Goal: Entertainment & Leisure: Browse casually

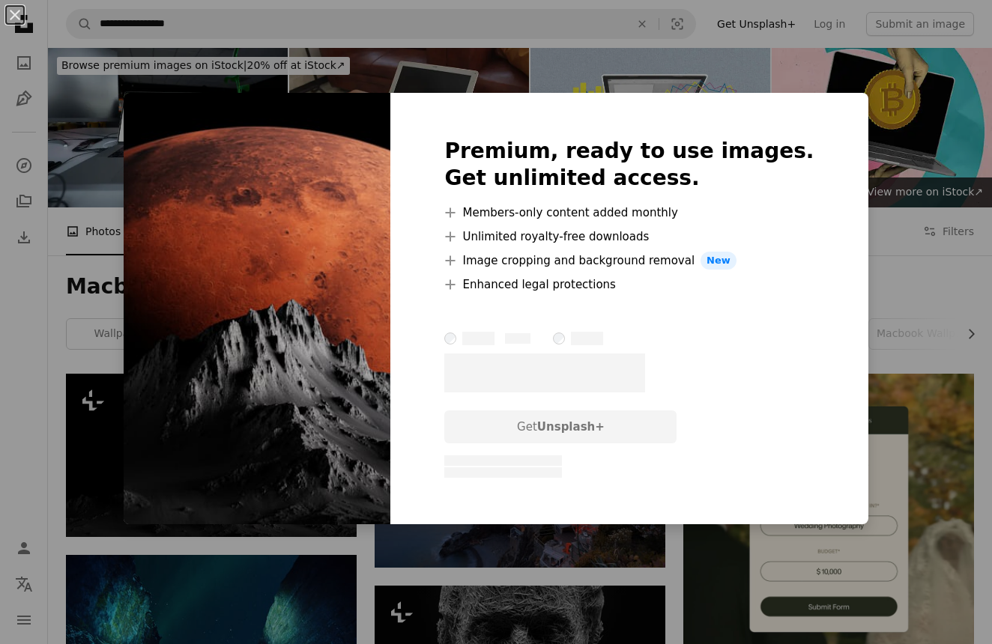
scroll to position [246, 0]
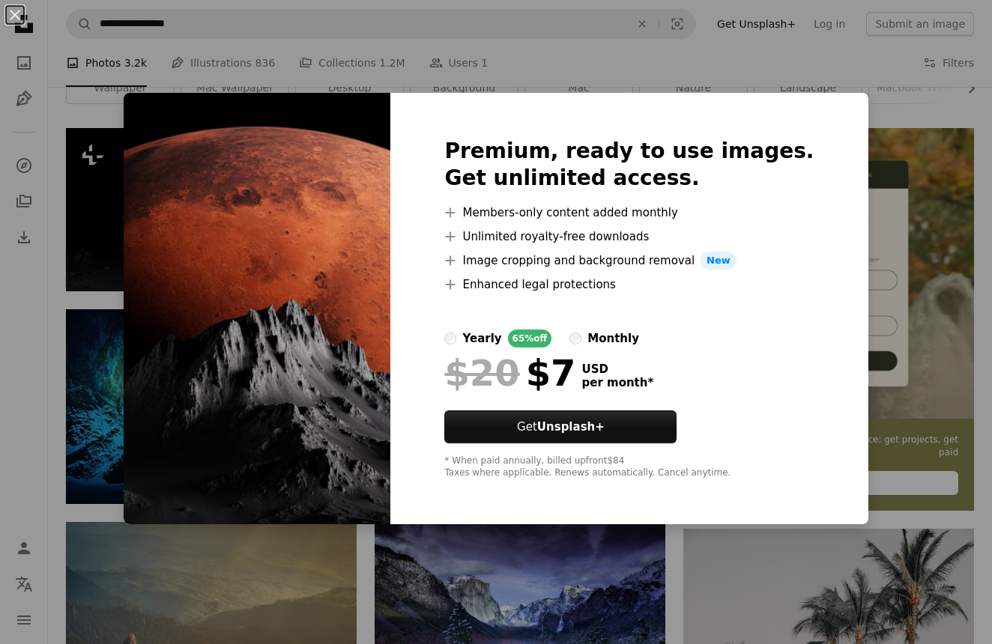
click at [907, 213] on div "An X shape Premium, ready to use images. Get unlimited access. A plus sign Memb…" at bounding box center [496, 322] width 992 height 644
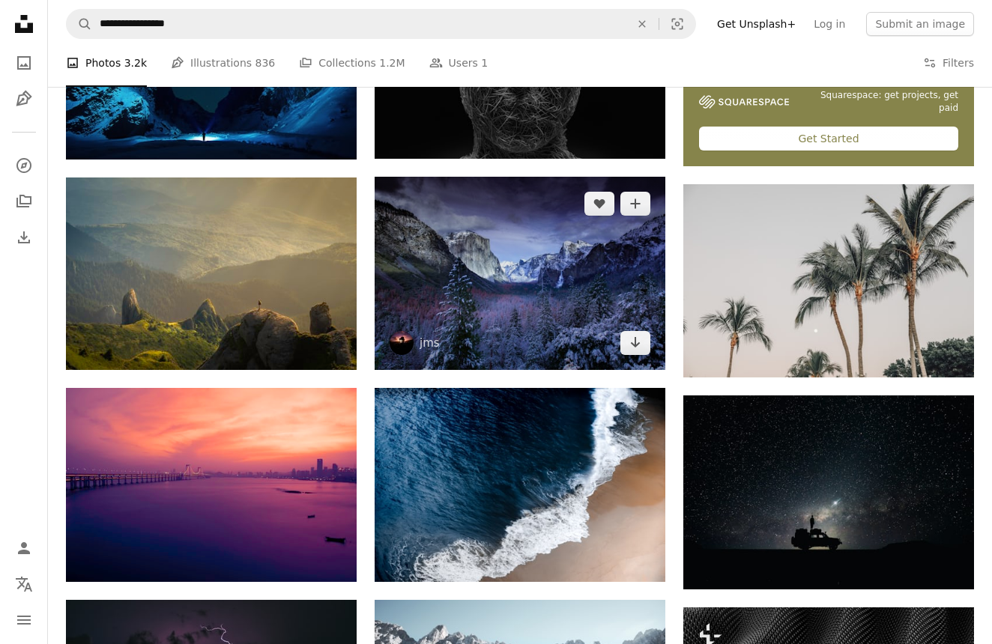
scroll to position [597, 0]
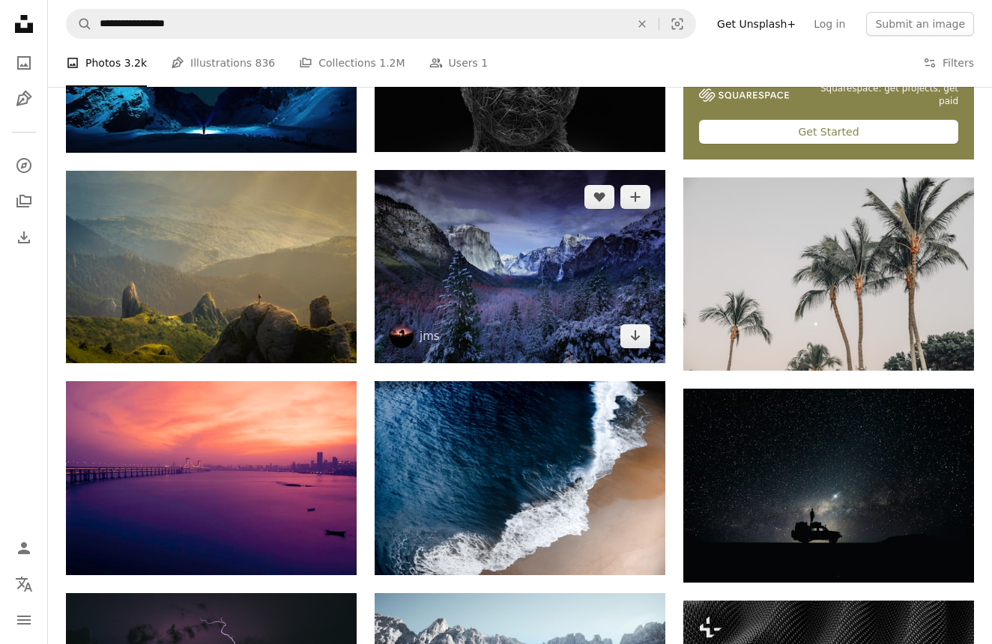
click at [530, 303] on img at bounding box center [520, 266] width 291 height 193
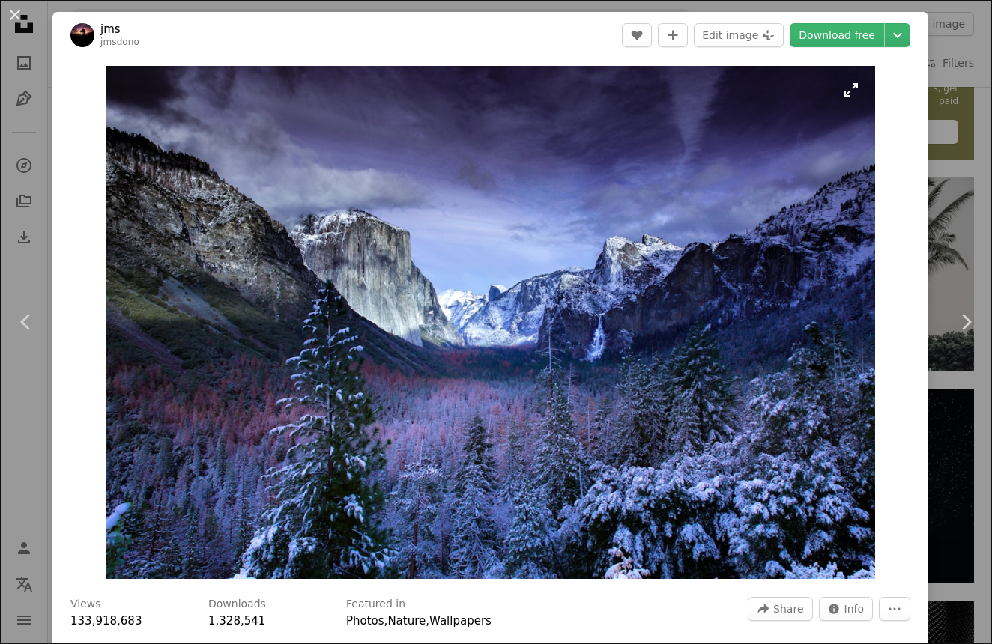
click at [859, 88] on img "Zoom in on this image" at bounding box center [491, 322] width 770 height 513
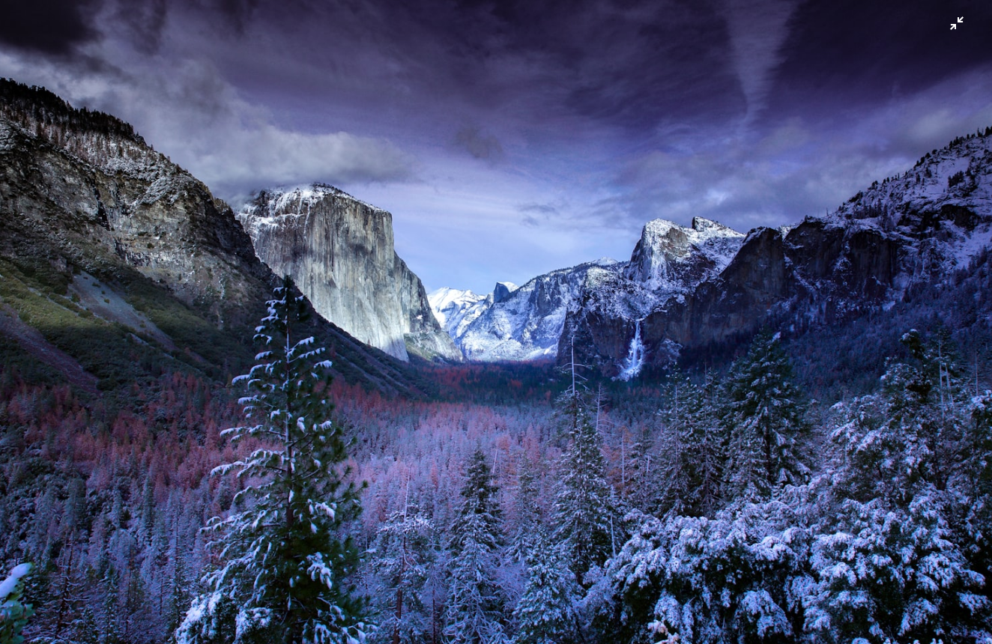
scroll to position [9, 0]
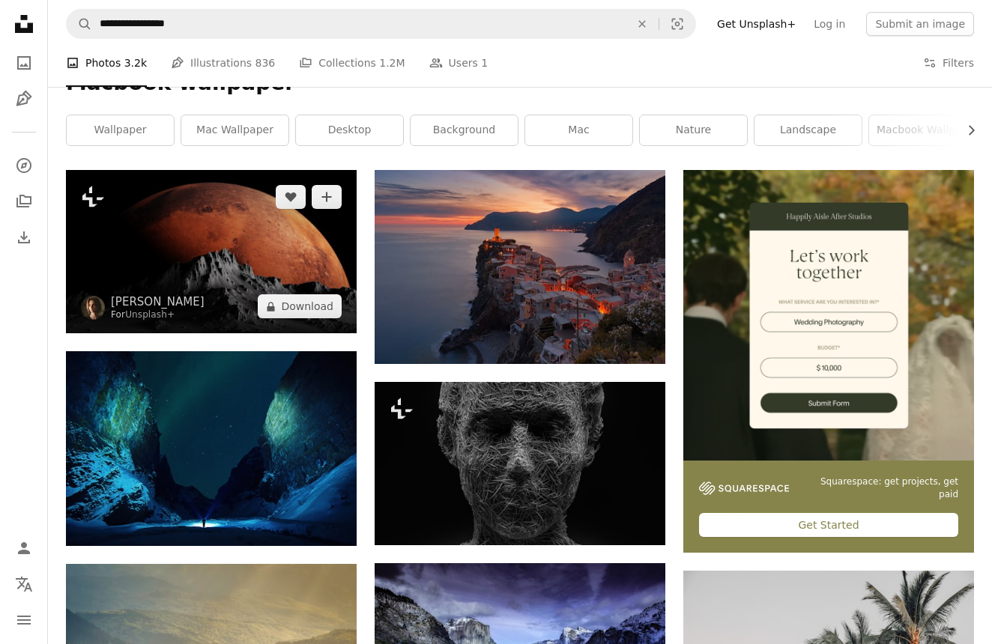
scroll to position [217, 0]
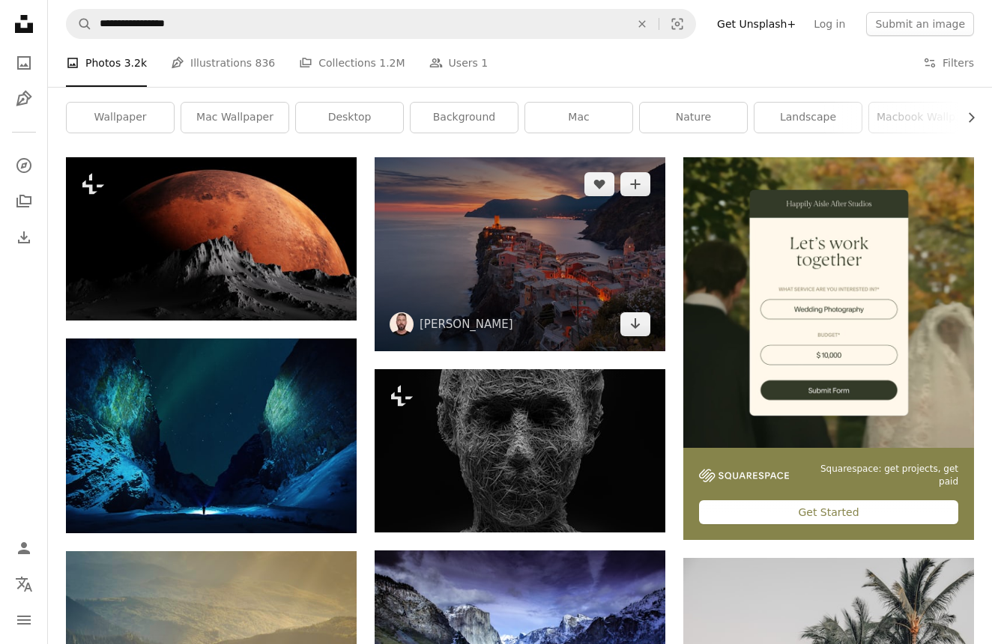
click at [472, 222] on img at bounding box center [520, 253] width 291 height 193
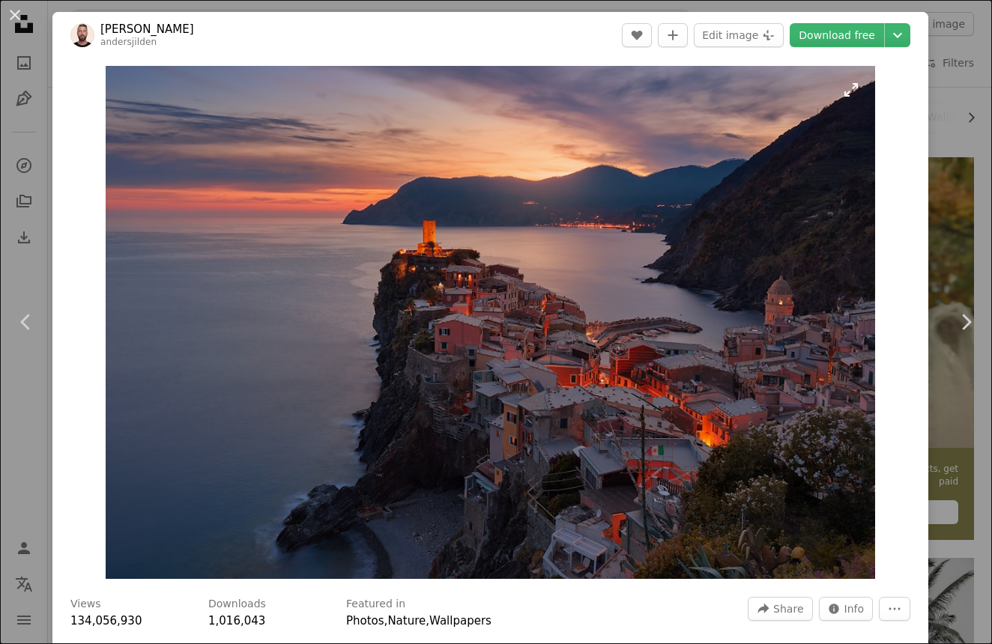
click at [668, 331] on img "Zoom in on this image" at bounding box center [491, 322] width 770 height 513
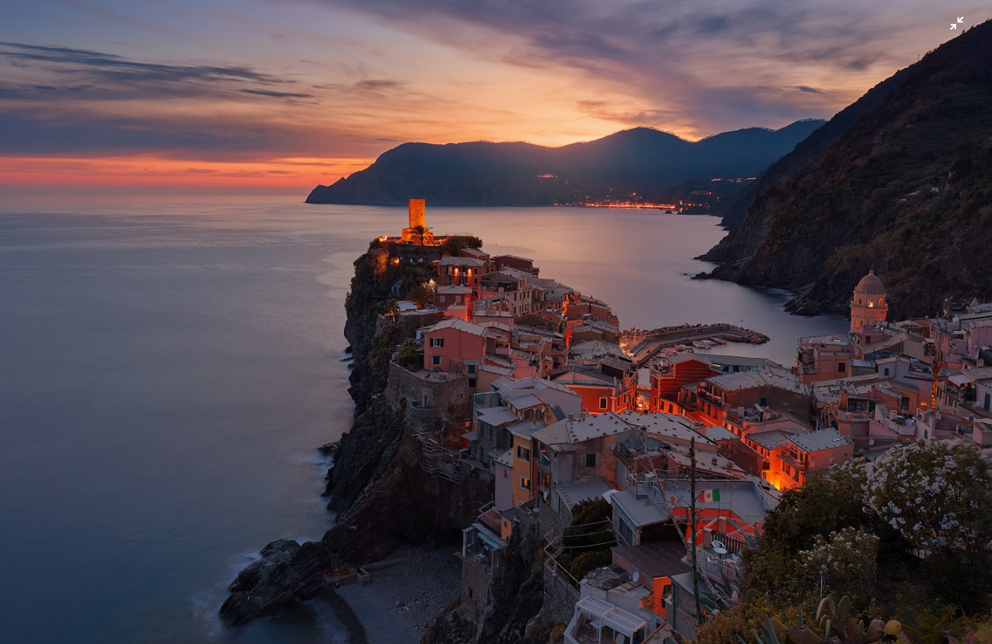
scroll to position [9, 0]
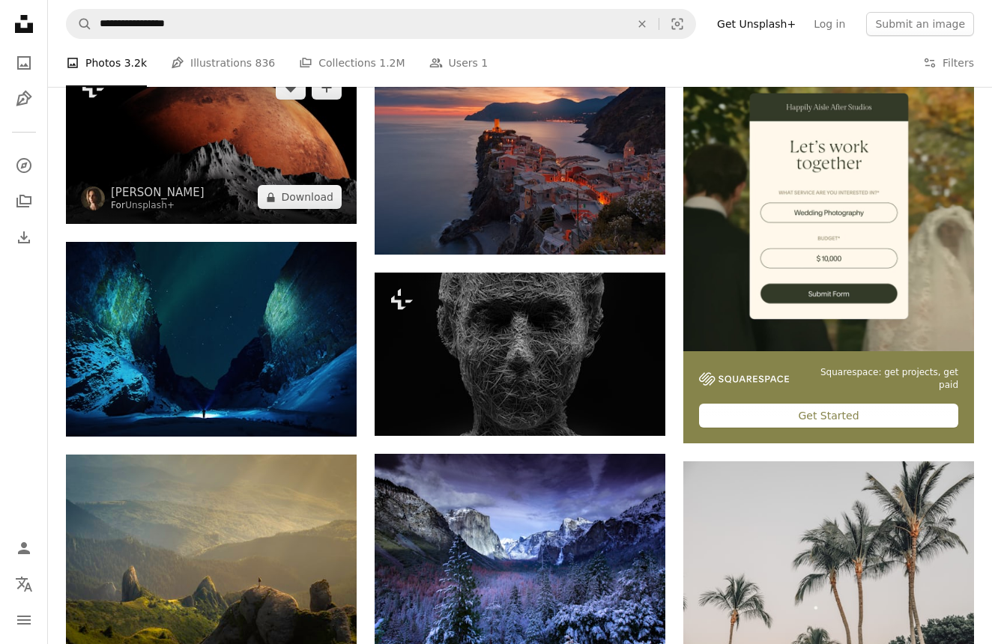
scroll to position [314, 0]
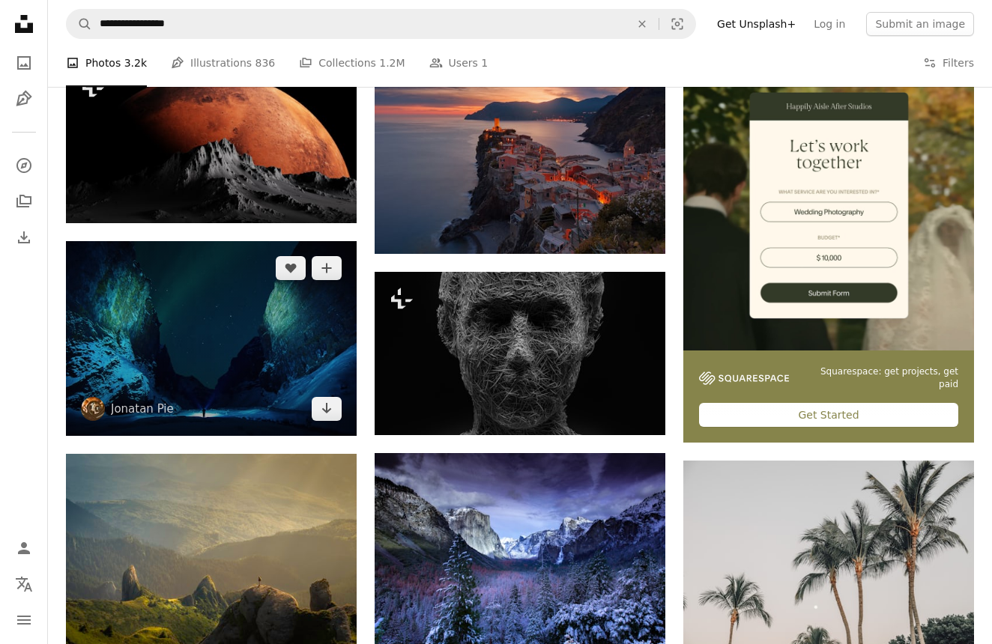
click at [302, 318] on img at bounding box center [211, 338] width 291 height 194
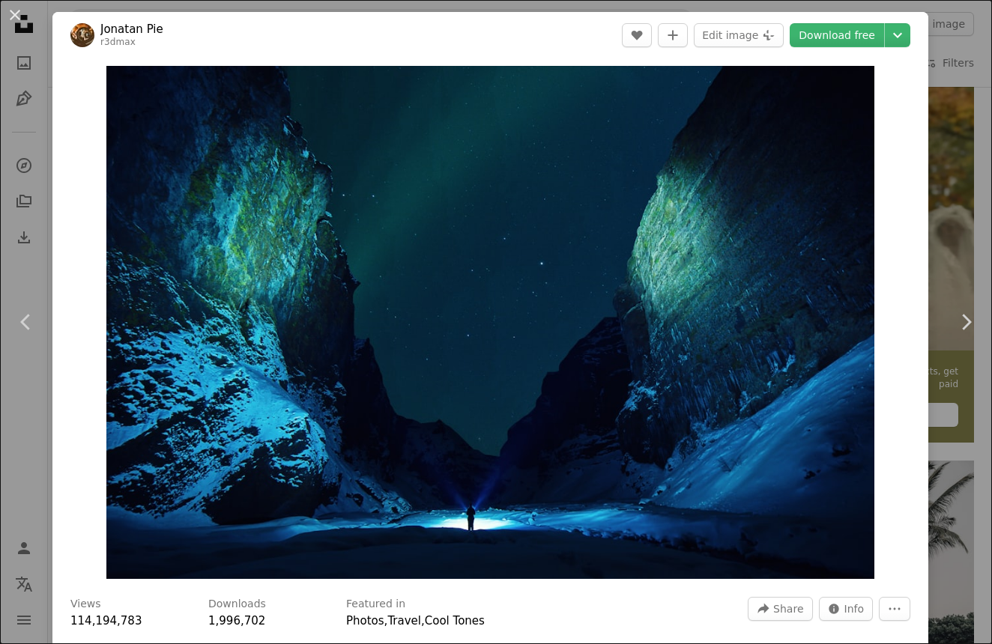
click at [302, 318] on img "Zoom in on this image" at bounding box center [490, 322] width 769 height 513
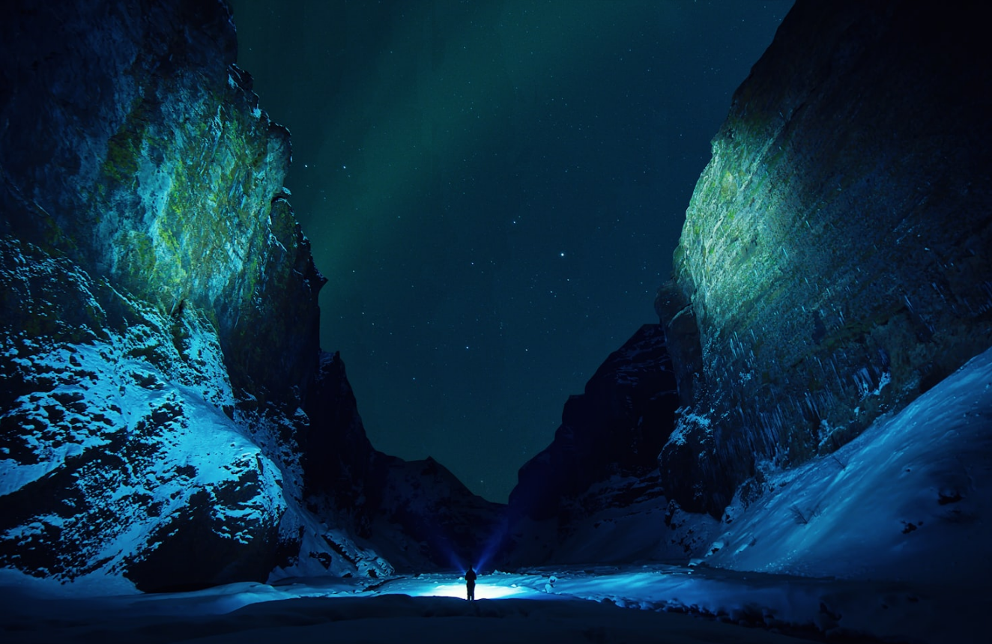
scroll to position [10, 0]
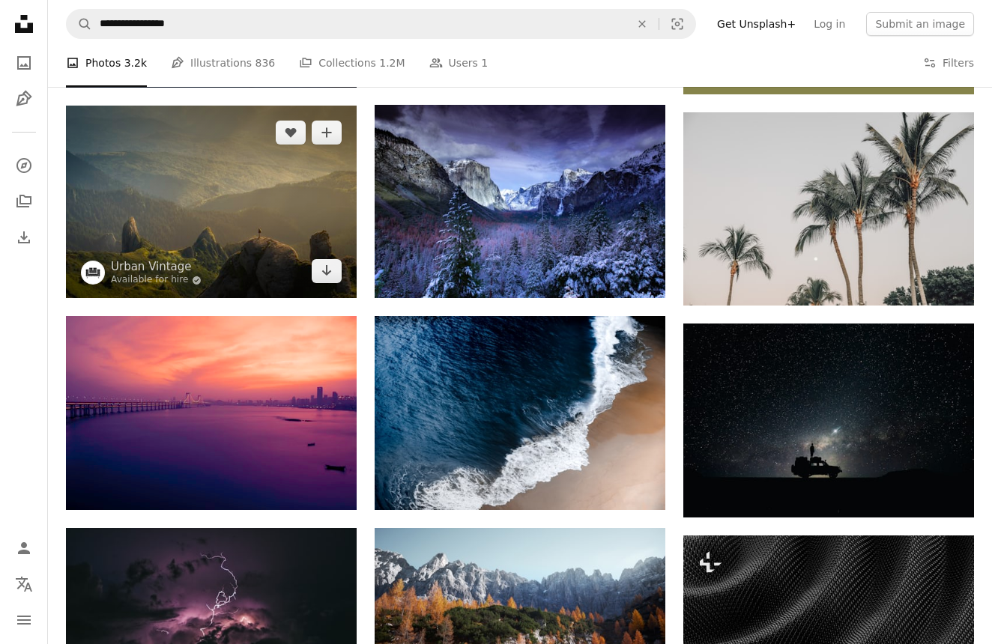
scroll to position [668, 0]
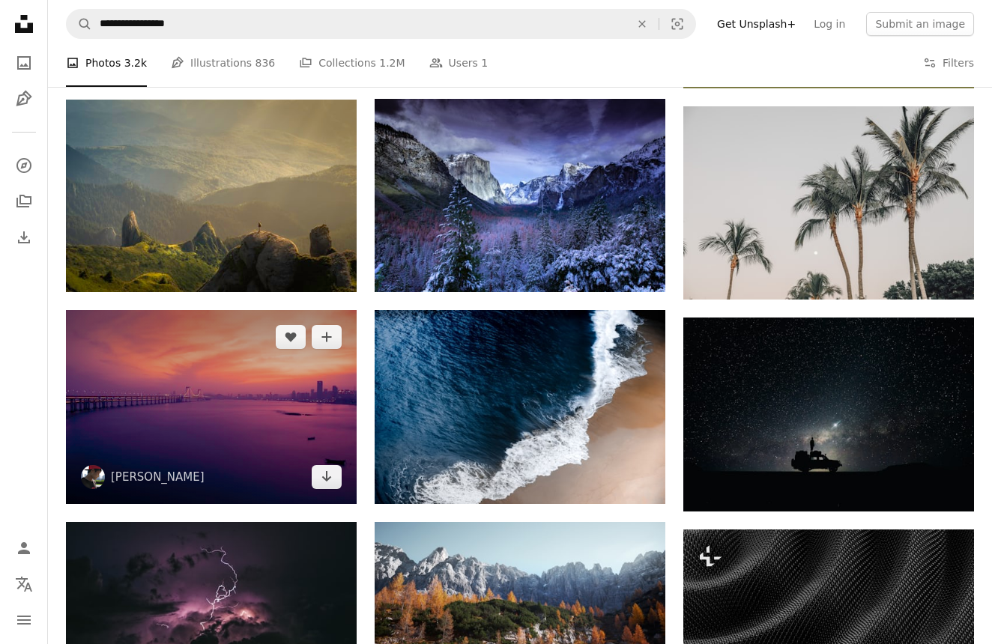
click at [249, 428] on img at bounding box center [211, 406] width 291 height 193
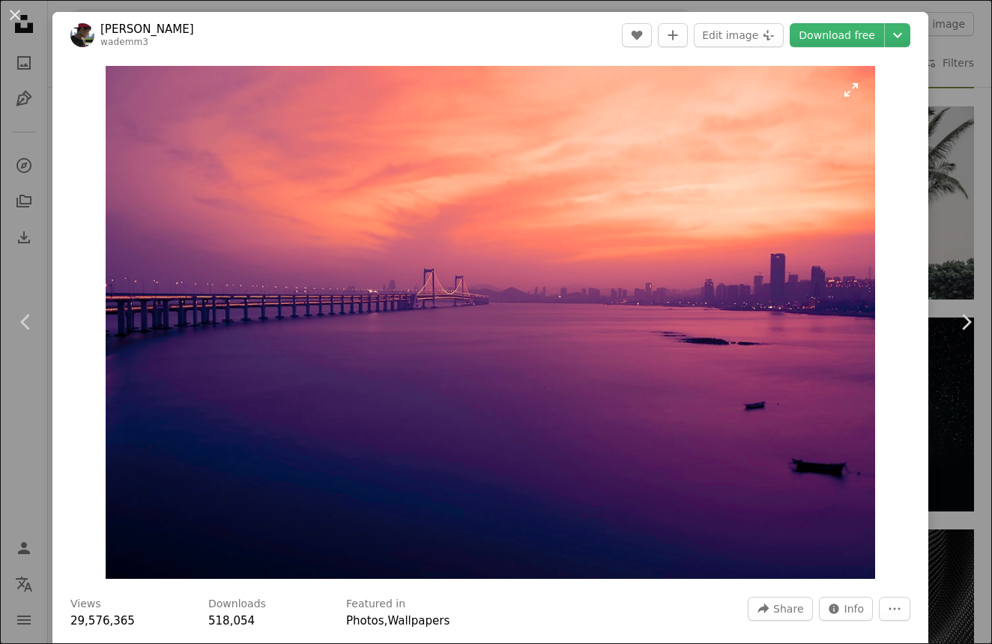
click at [515, 199] on img "Zoom in on this image" at bounding box center [491, 322] width 770 height 513
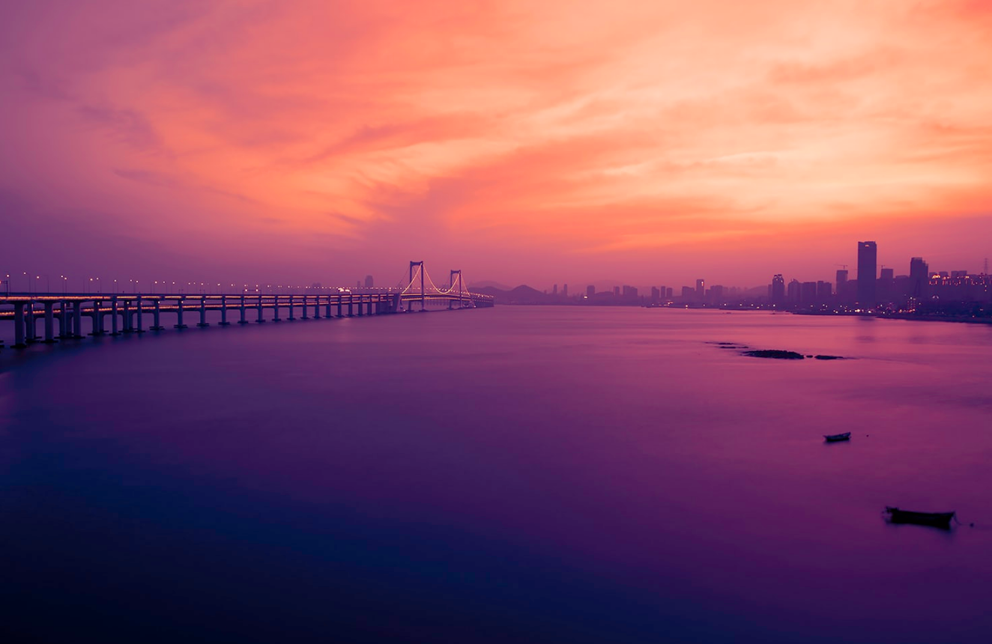
scroll to position [9, 0]
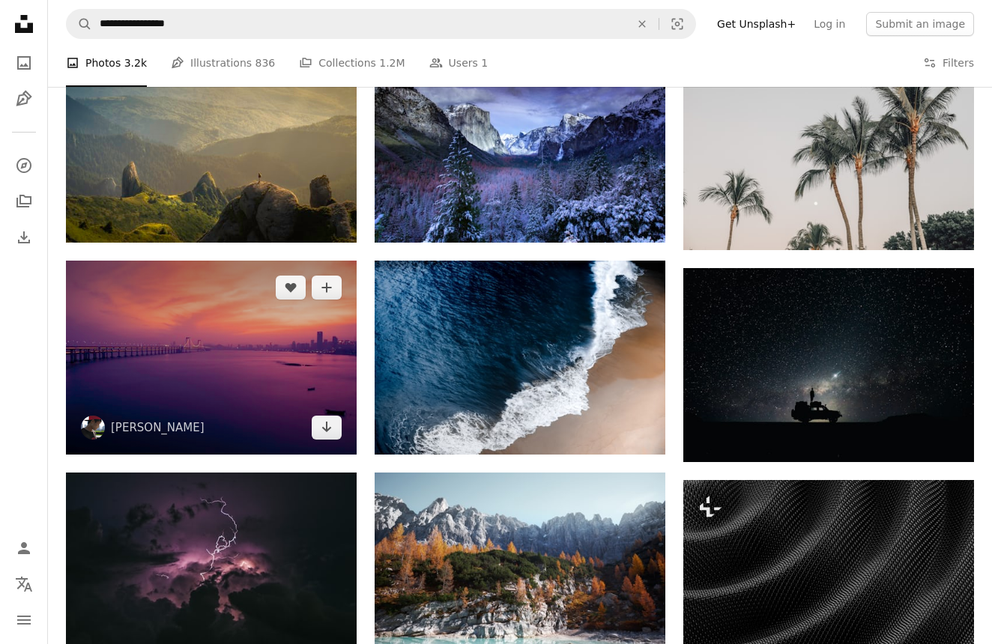
scroll to position [721, 0]
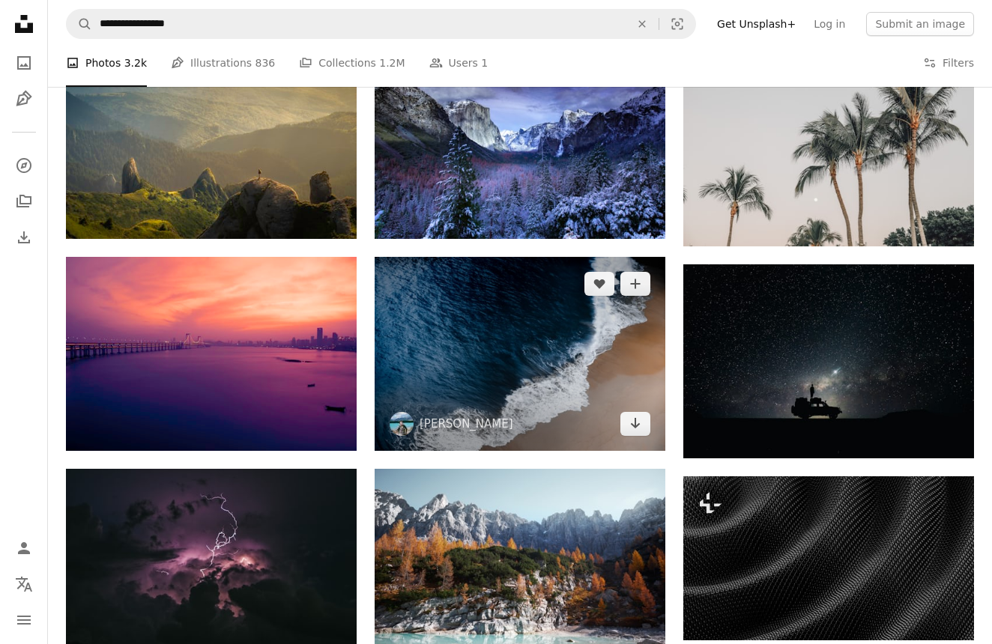
click at [482, 366] on img at bounding box center [520, 353] width 291 height 193
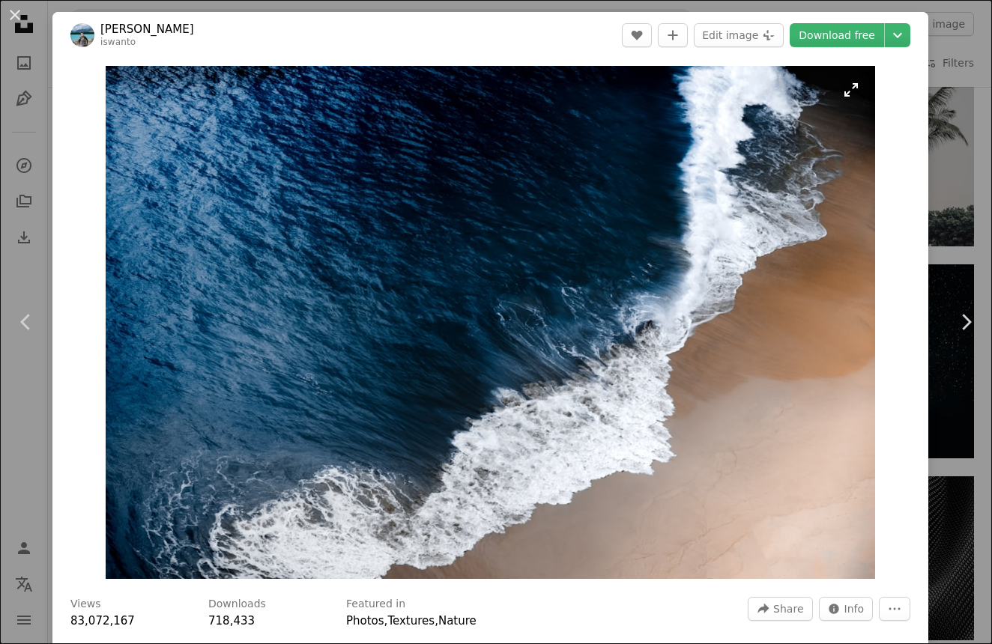
click at [436, 355] on img "Zoom in on this image" at bounding box center [491, 322] width 770 height 513
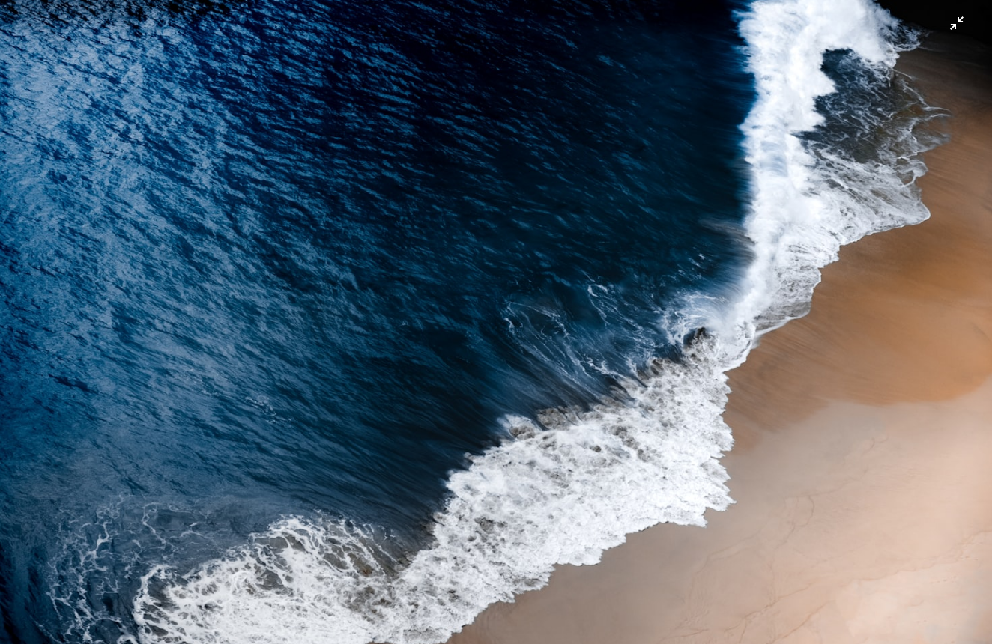
scroll to position [9, 0]
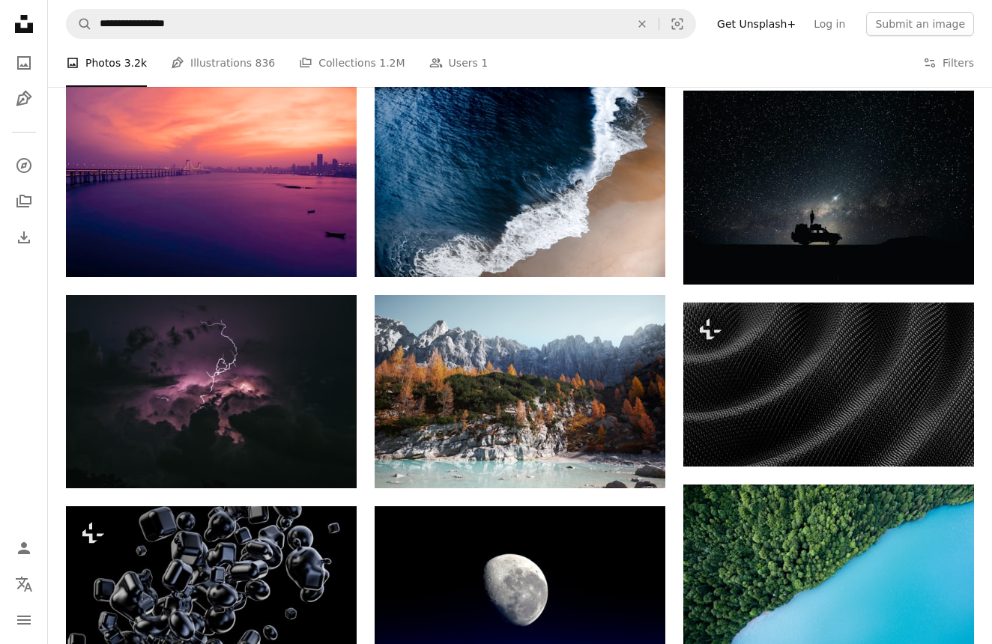
scroll to position [905, 0]
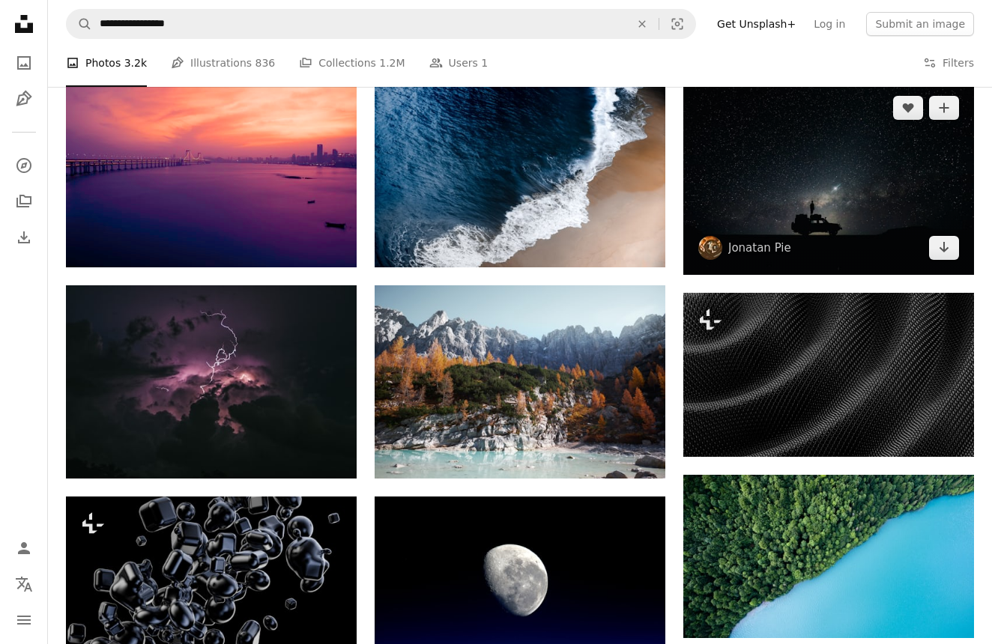
click at [749, 191] on img at bounding box center [828, 178] width 291 height 194
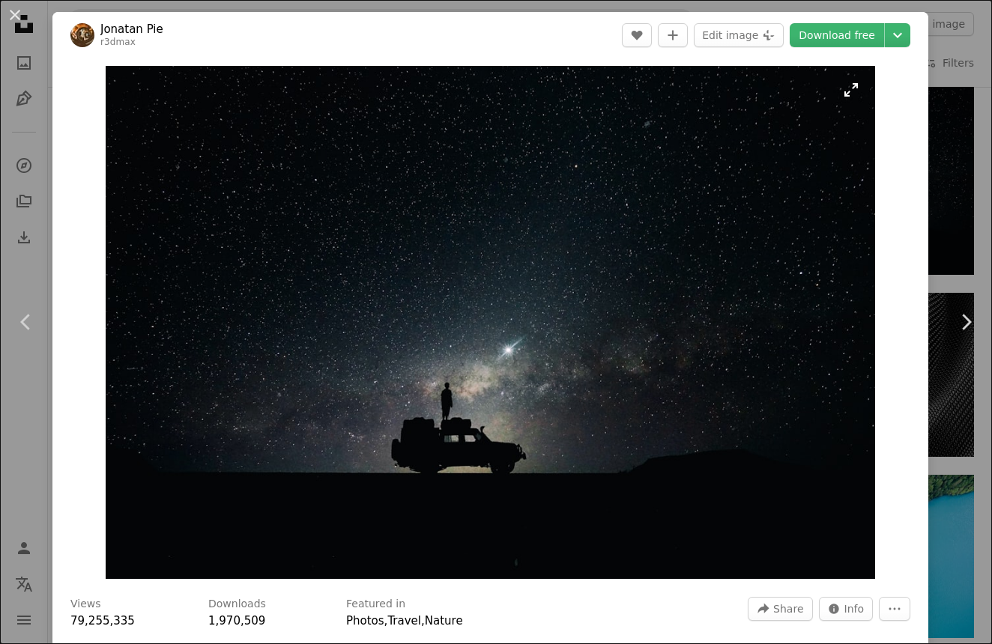
click at [728, 208] on img "Zoom in on this image" at bounding box center [490, 322] width 769 height 513
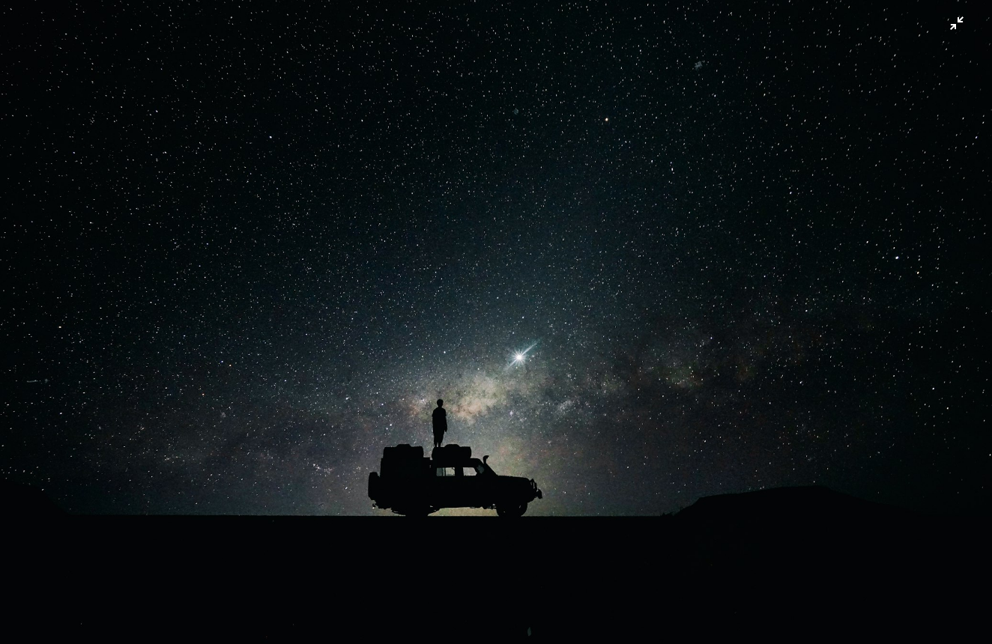
scroll to position [17, 0]
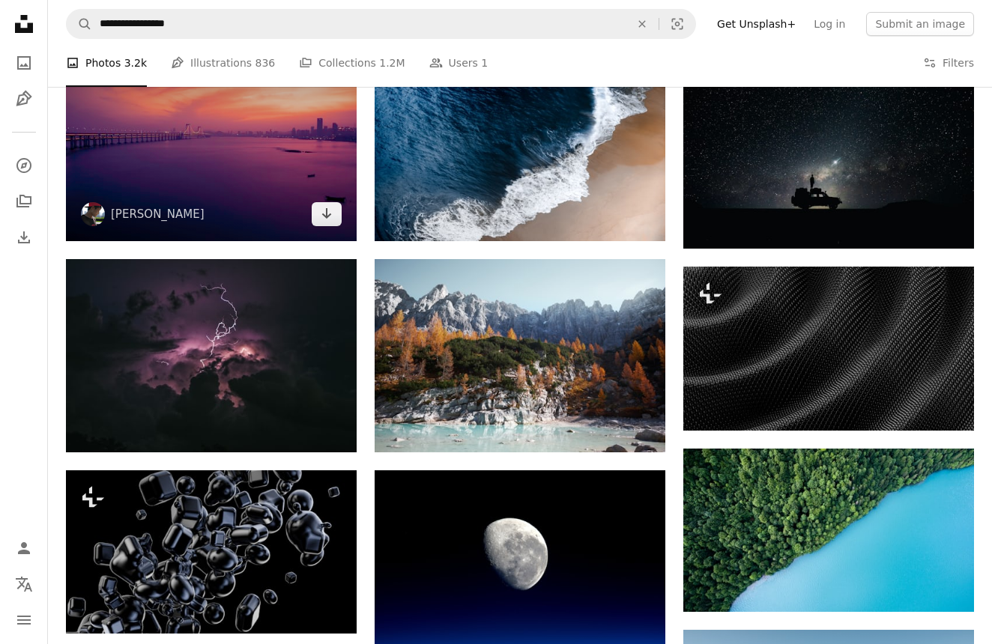
scroll to position [954, 0]
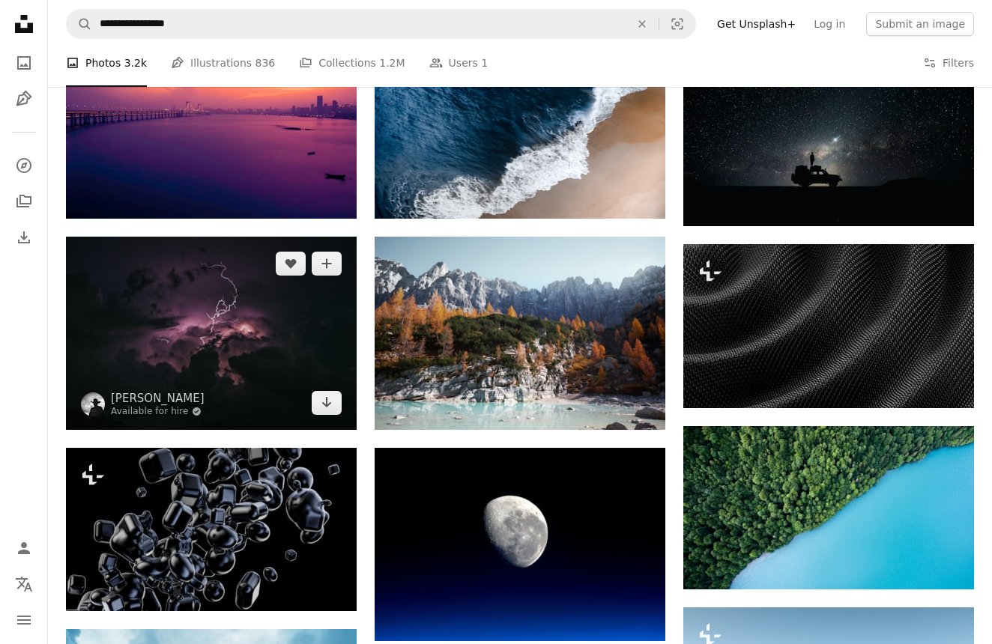
click at [229, 314] on img at bounding box center [211, 333] width 291 height 193
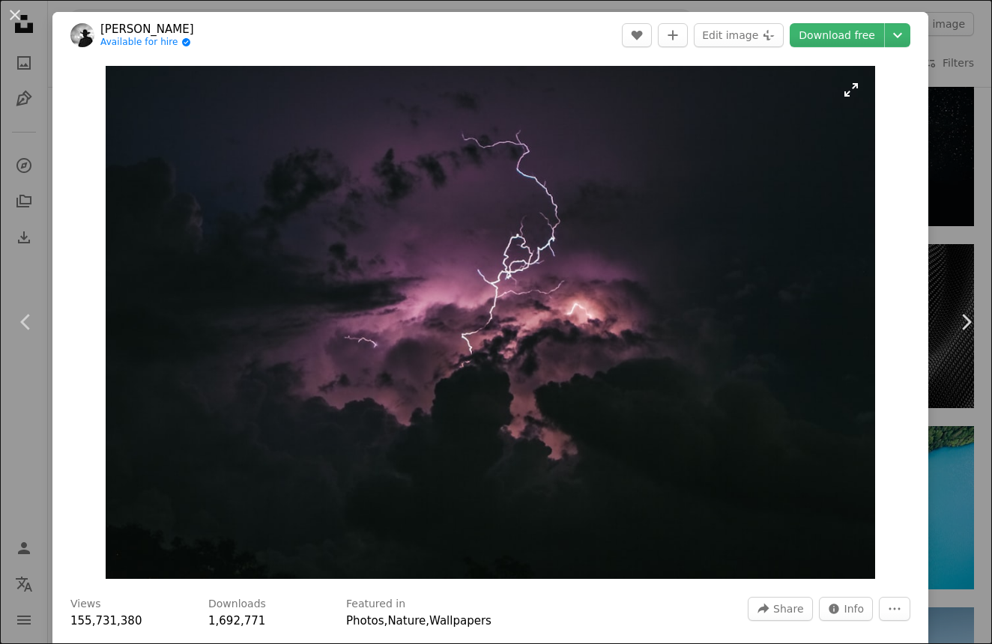
click at [352, 341] on img "Zoom in on this image" at bounding box center [491, 322] width 770 height 513
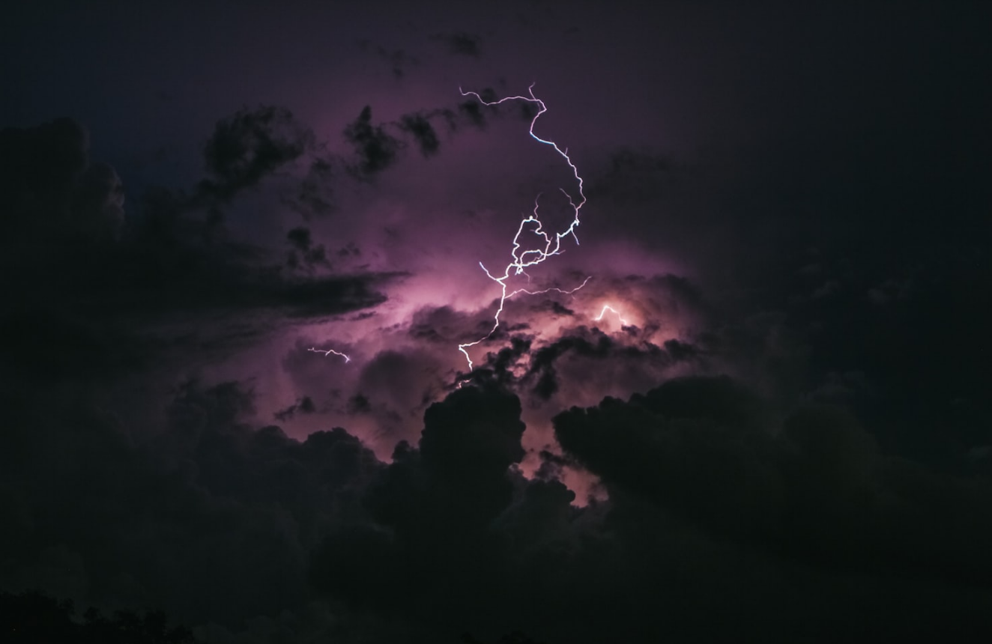
scroll to position [9, 0]
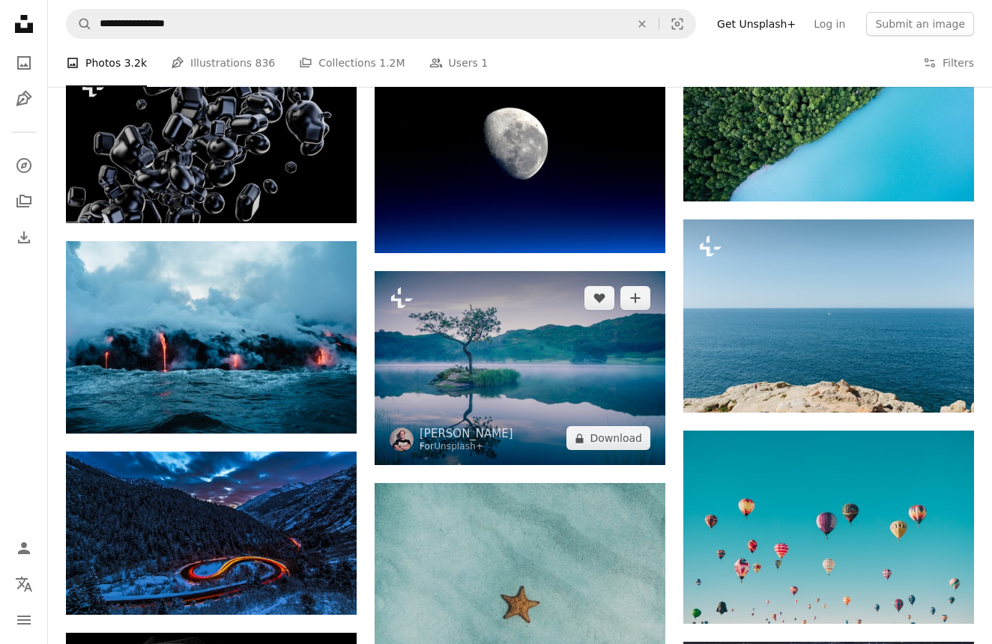
scroll to position [1355, 0]
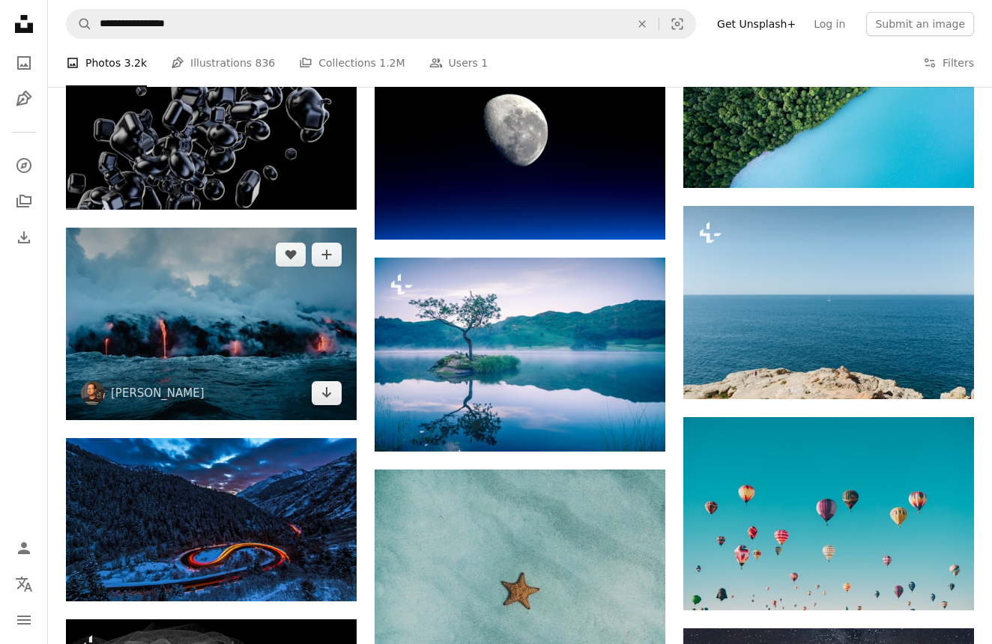
click at [312, 300] on img at bounding box center [211, 324] width 291 height 193
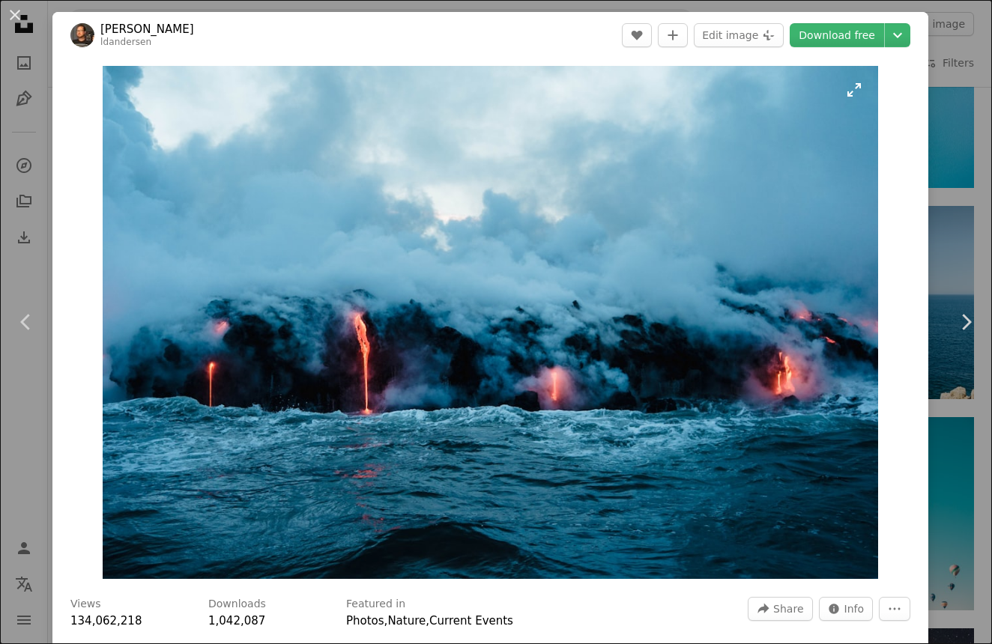
click at [340, 330] on img "Zoom in on this image" at bounding box center [490, 322] width 775 height 513
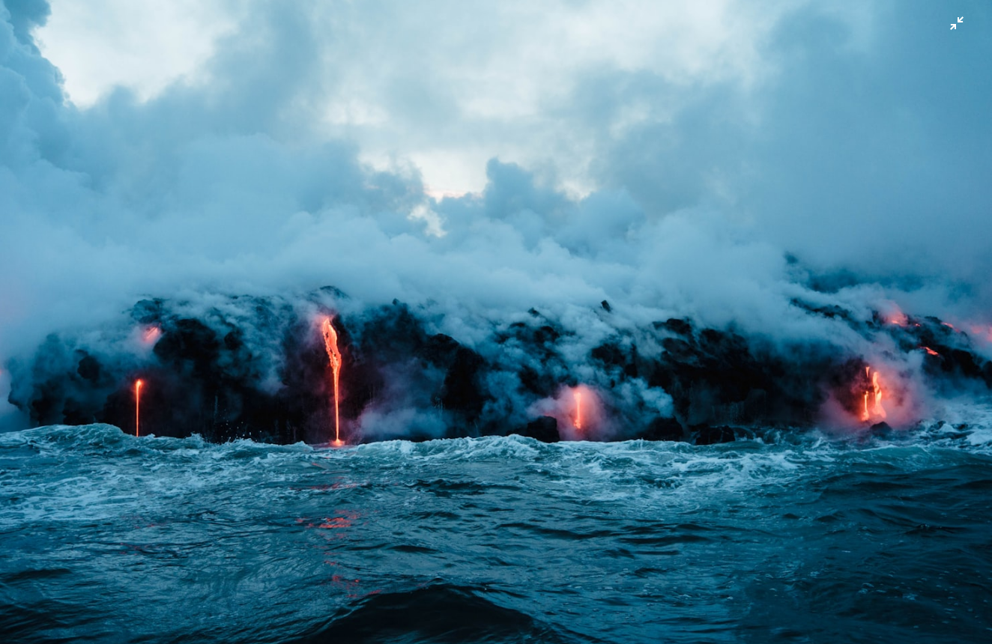
scroll to position [7, 0]
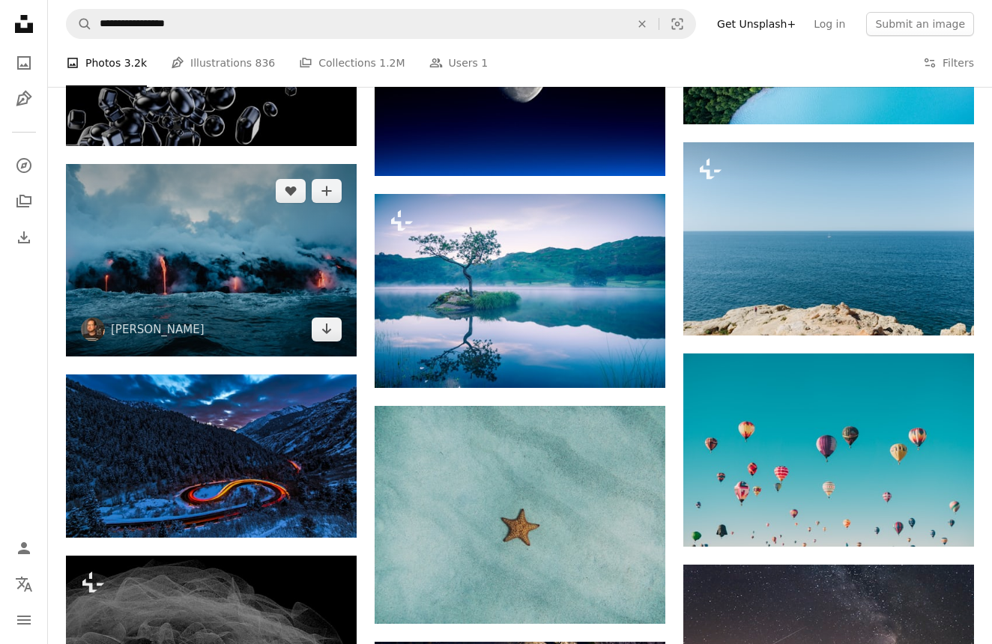
scroll to position [1431, 0]
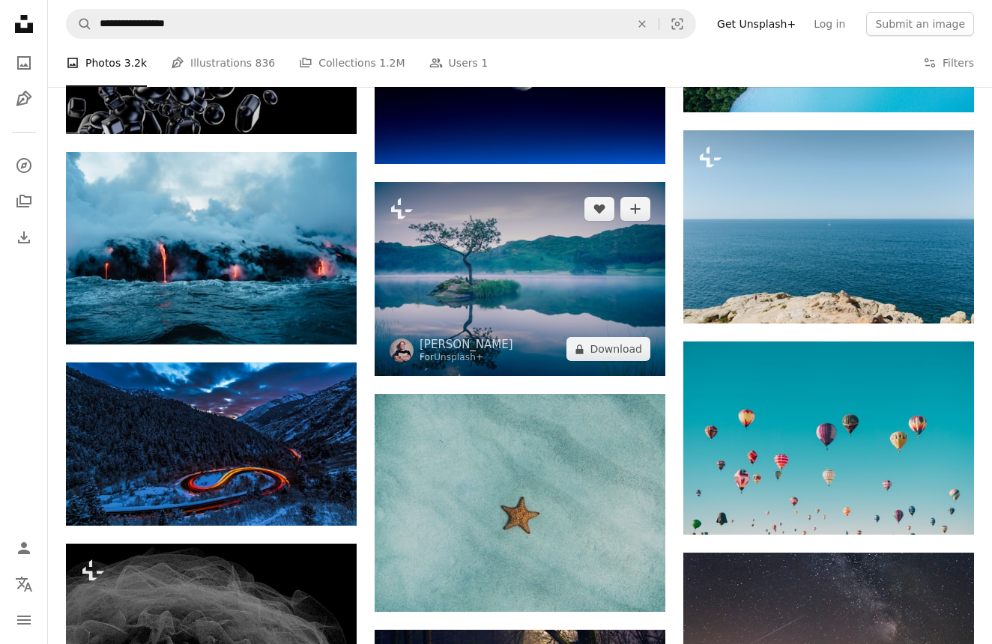
click at [433, 334] on img at bounding box center [520, 279] width 291 height 194
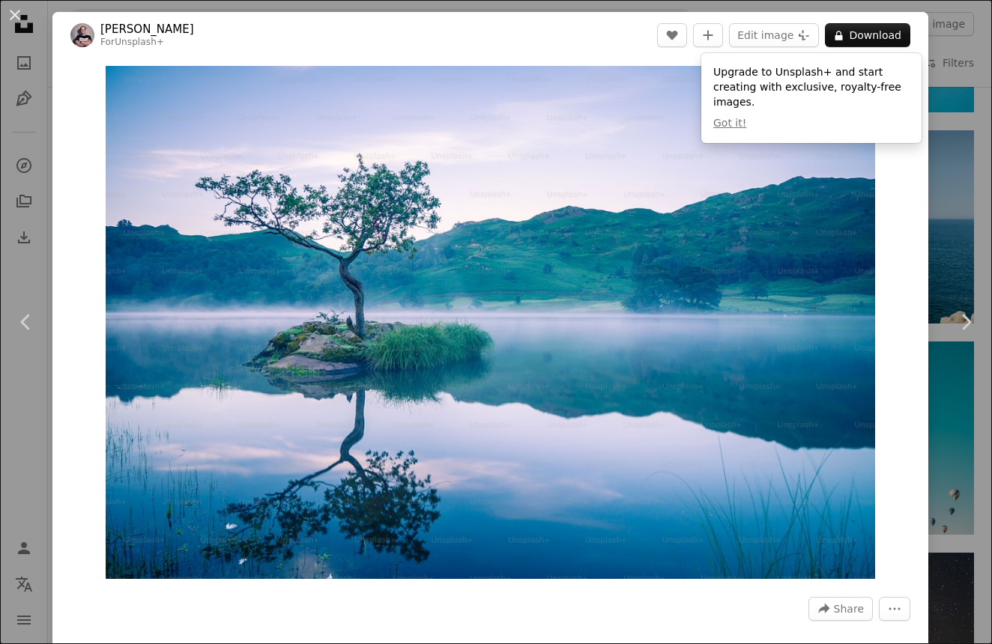
click at [495, 298] on img "Zoom in on this image" at bounding box center [490, 322] width 769 height 513
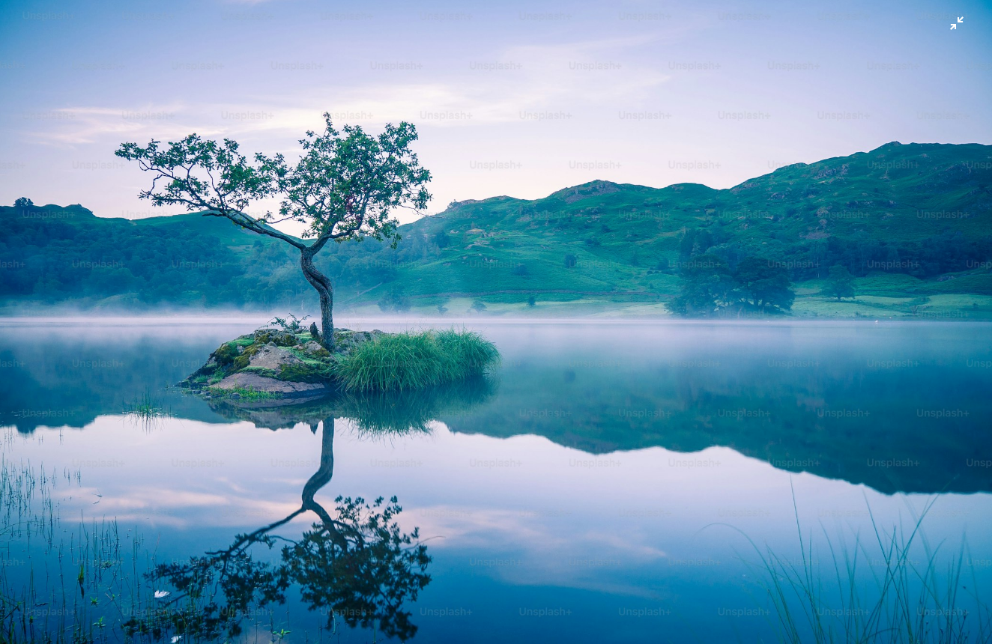
scroll to position [9, 0]
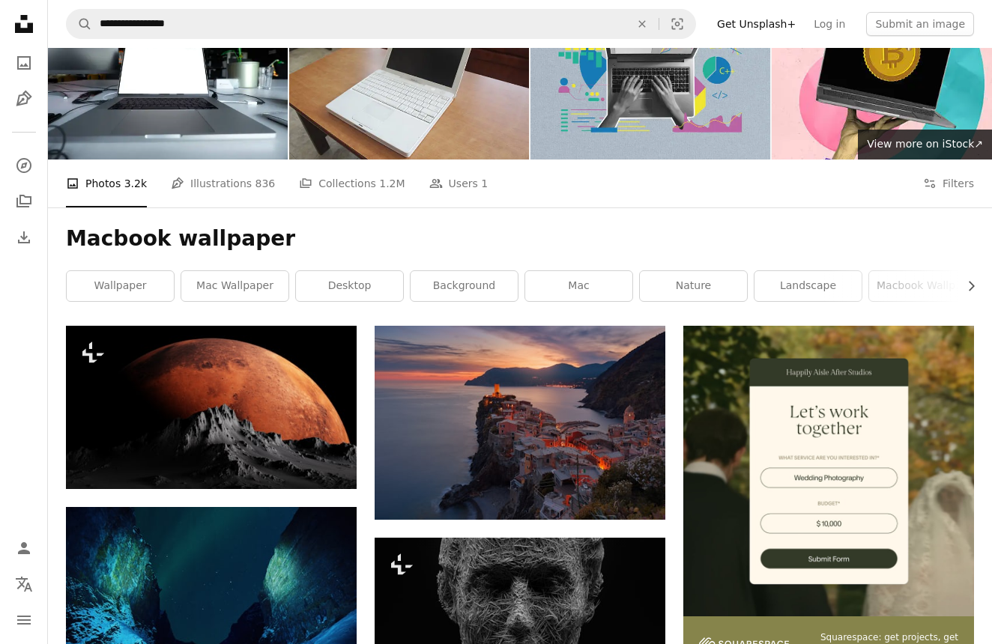
scroll to position [100, 0]
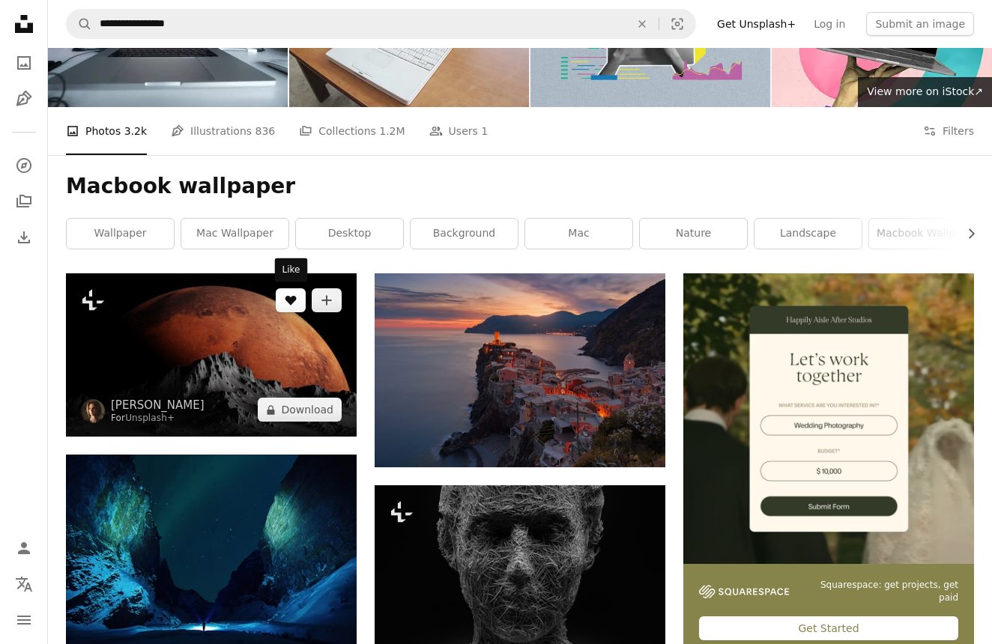
click at [285, 311] on button "A heart" at bounding box center [291, 300] width 30 height 24
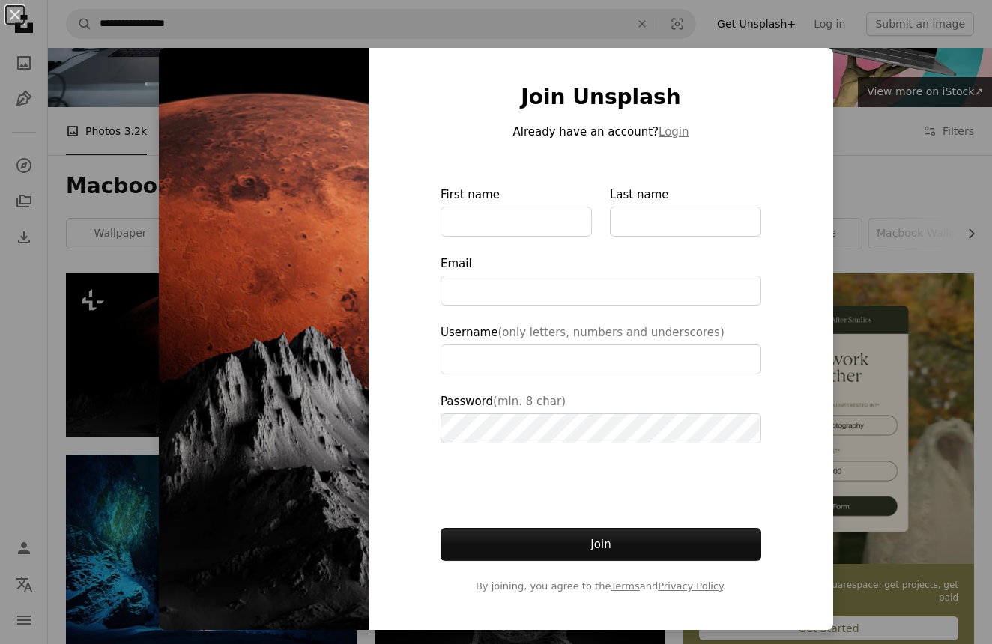
click at [151, 354] on div "An X shape Join Unsplash Already have an account? Login First name Last name Em…" at bounding box center [496, 322] width 992 height 644
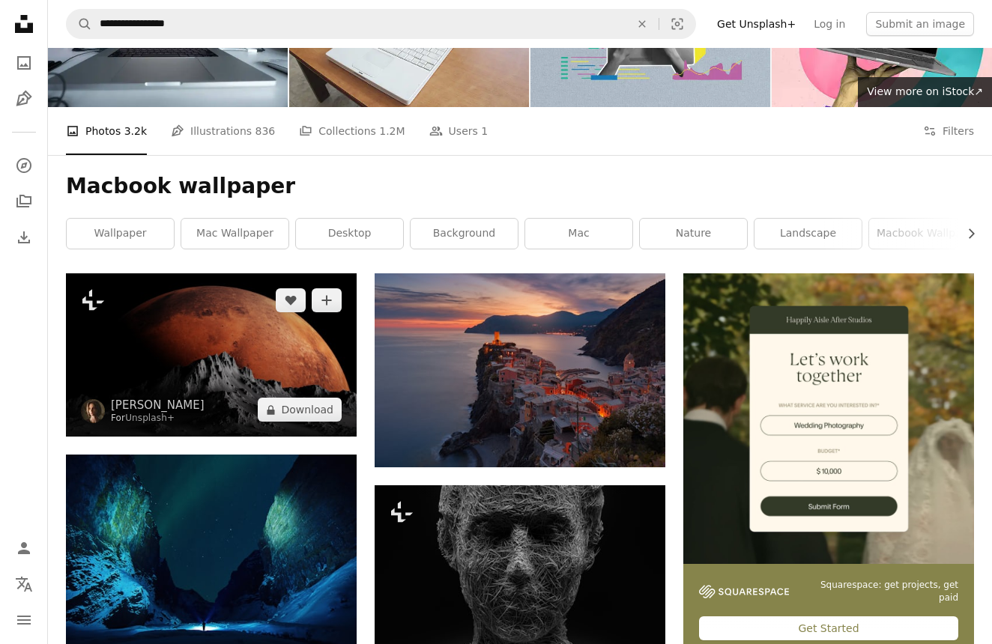
click at [139, 363] on img at bounding box center [211, 354] width 291 height 163
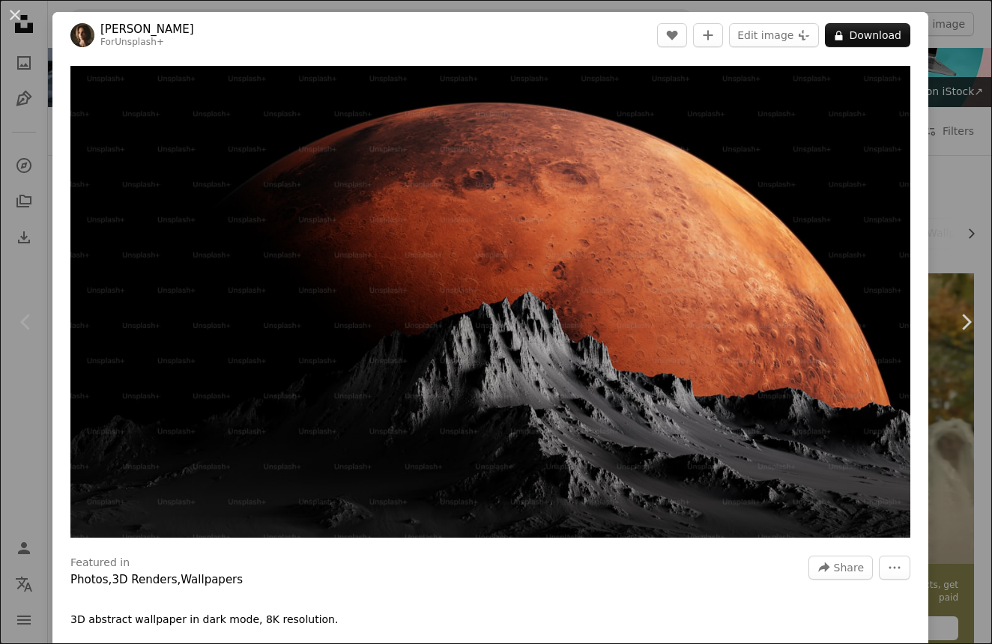
click at [139, 363] on img "Zoom in on this image" at bounding box center [490, 302] width 840 height 472
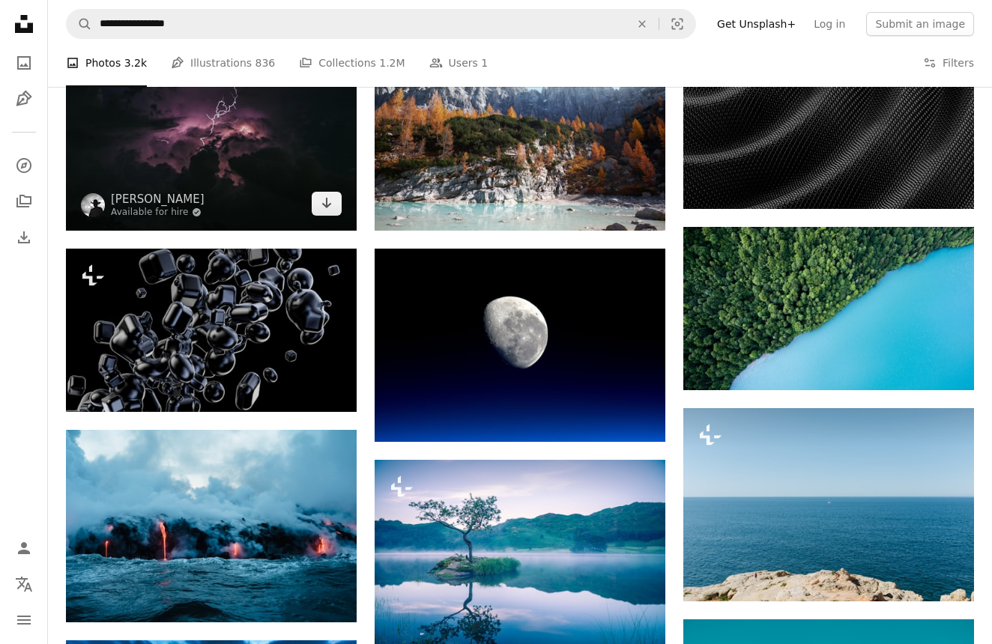
scroll to position [1174, 0]
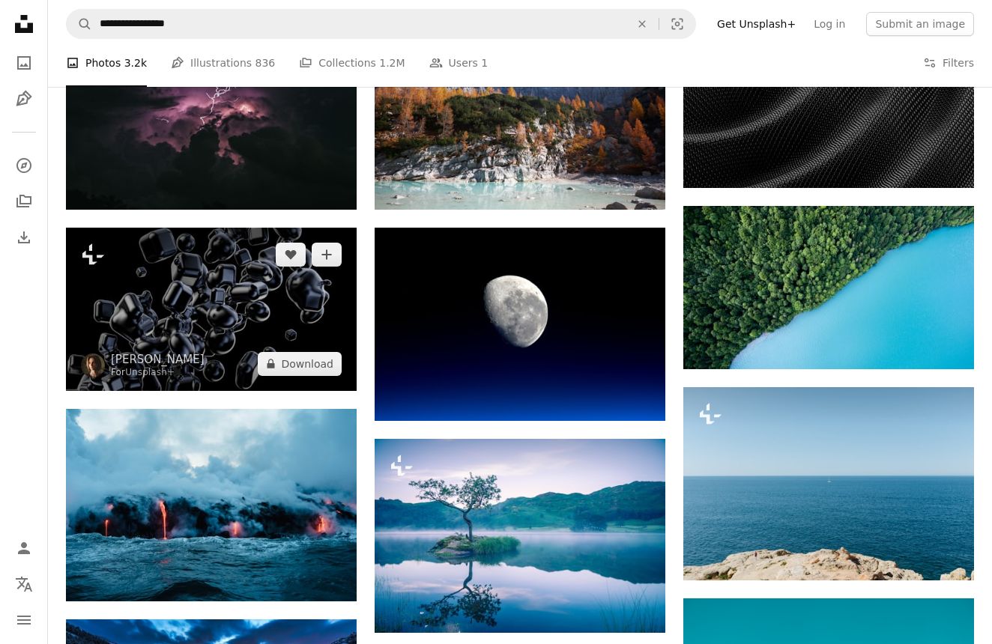
click at [274, 327] on img at bounding box center [211, 309] width 291 height 163
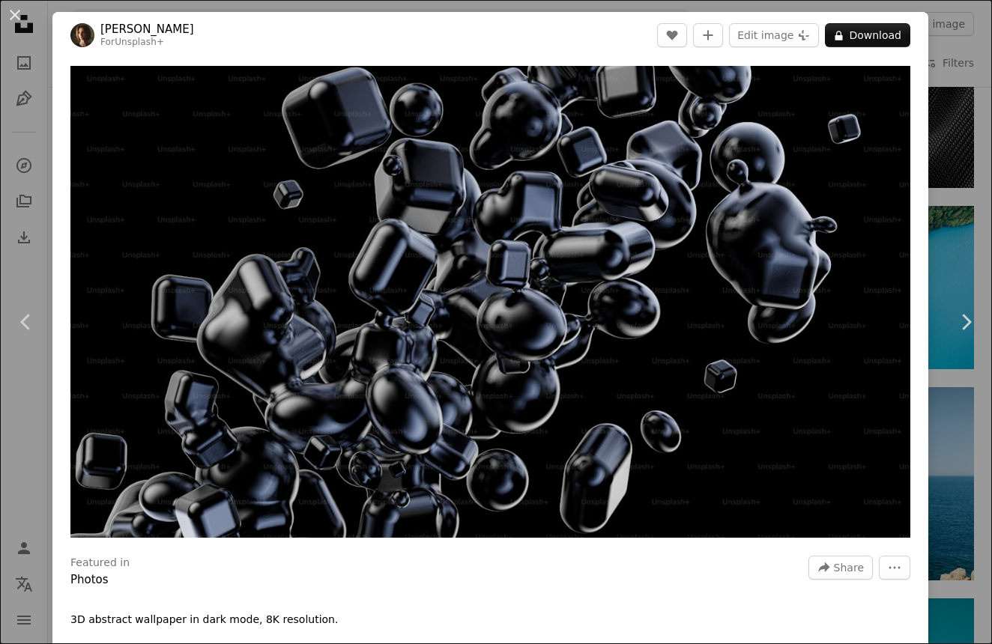
click at [274, 327] on img "Zoom in on this image" at bounding box center [490, 302] width 840 height 472
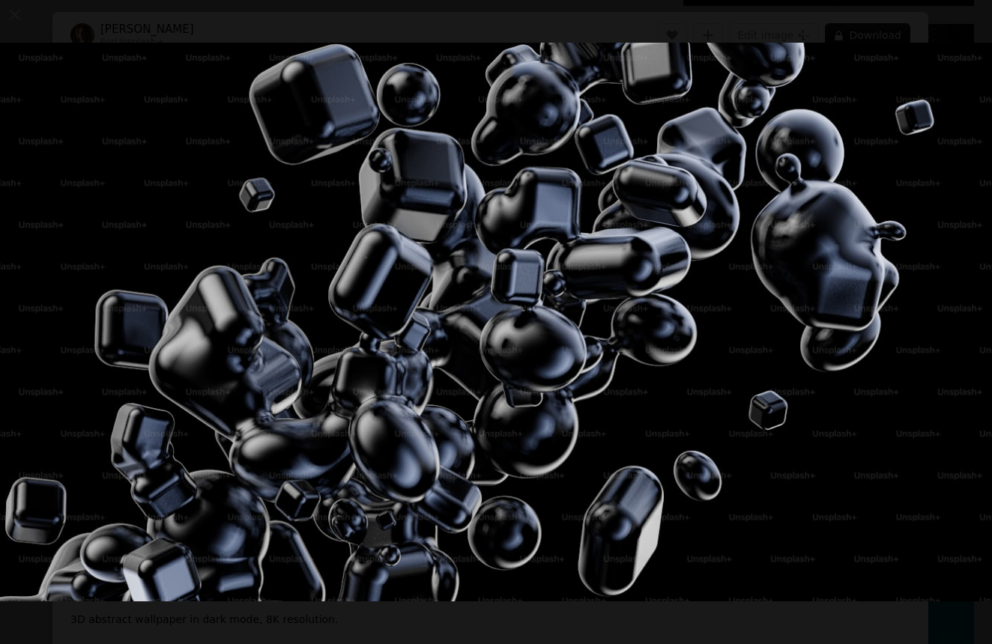
click at [274, 327] on img "Zoom out on this image" at bounding box center [495, 322] width 993 height 559
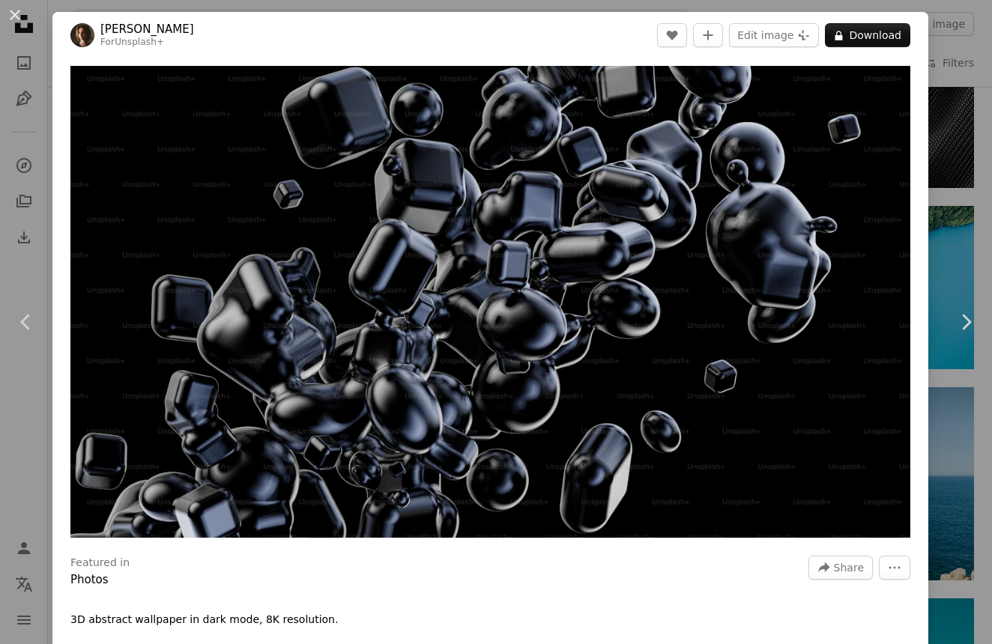
click at [274, 327] on img "Zoom in on this image" at bounding box center [490, 302] width 840 height 472
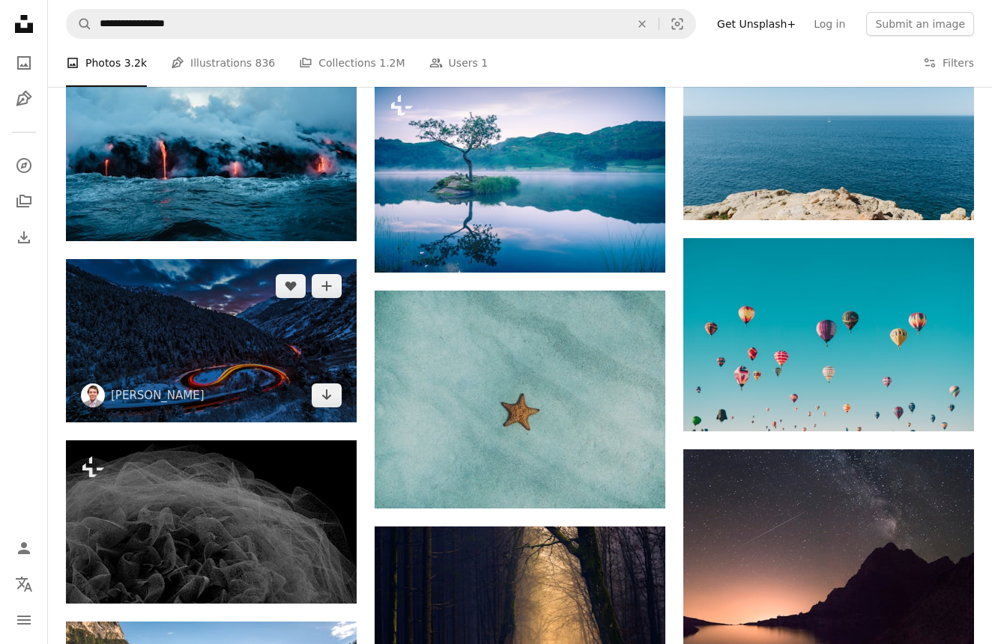
scroll to position [1560, 0]
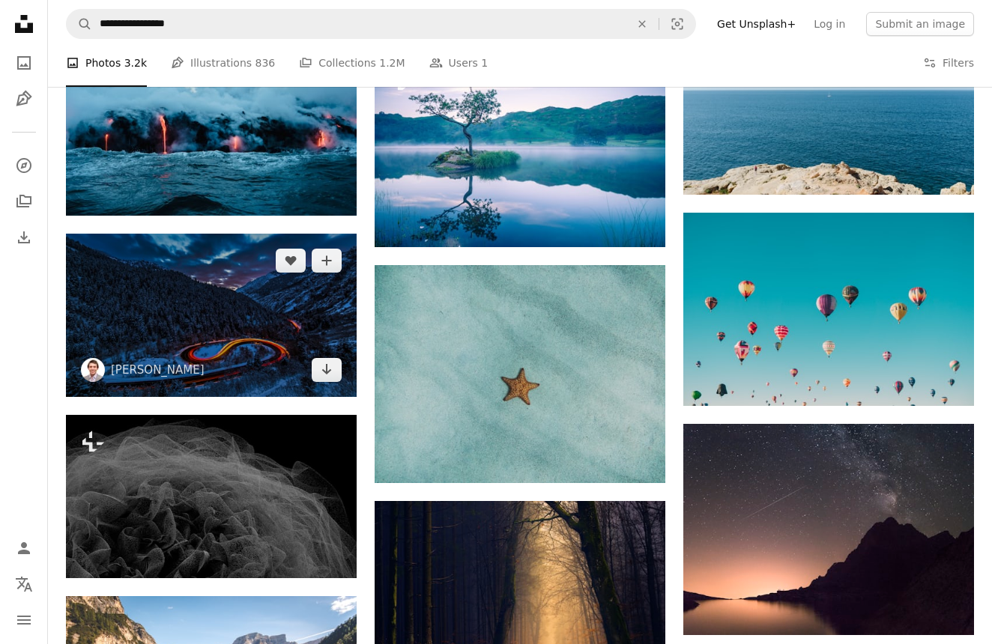
click at [229, 320] on img at bounding box center [211, 315] width 291 height 163
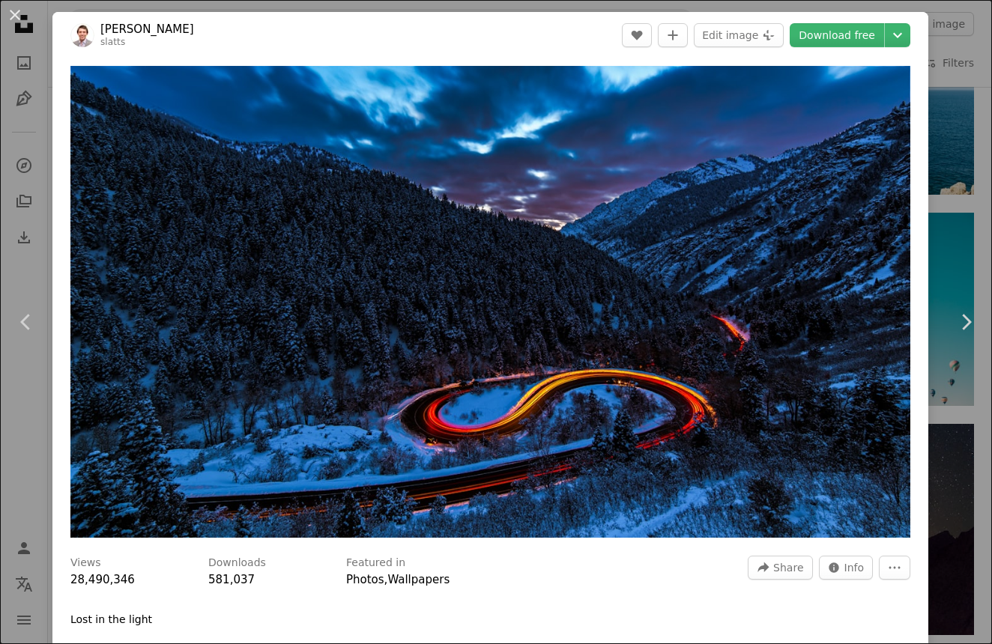
click at [229, 320] on img "Zoom in on this image" at bounding box center [490, 302] width 840 height 472
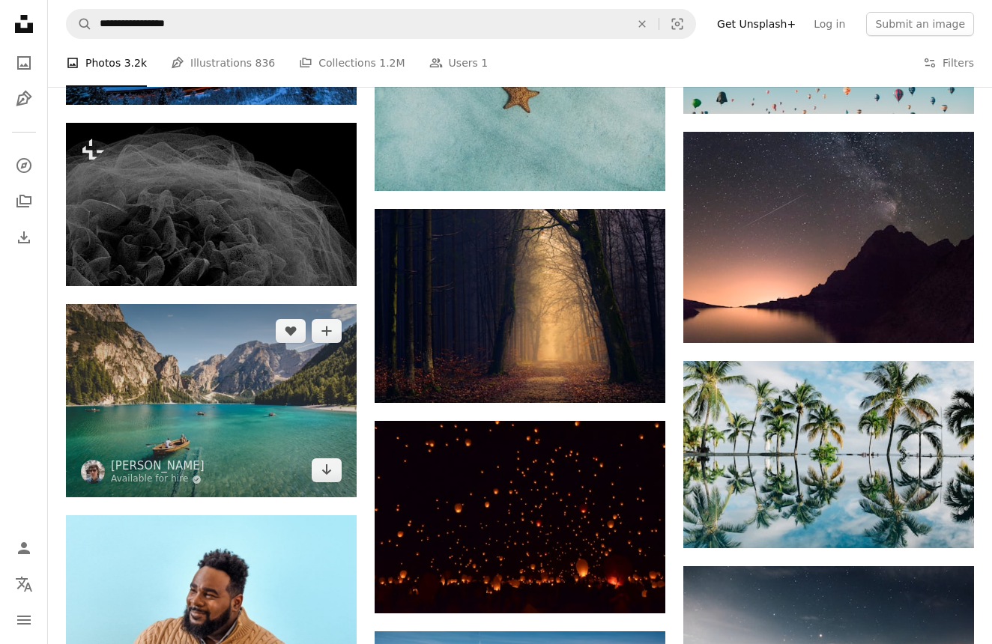
scroll to position [1864, 0]
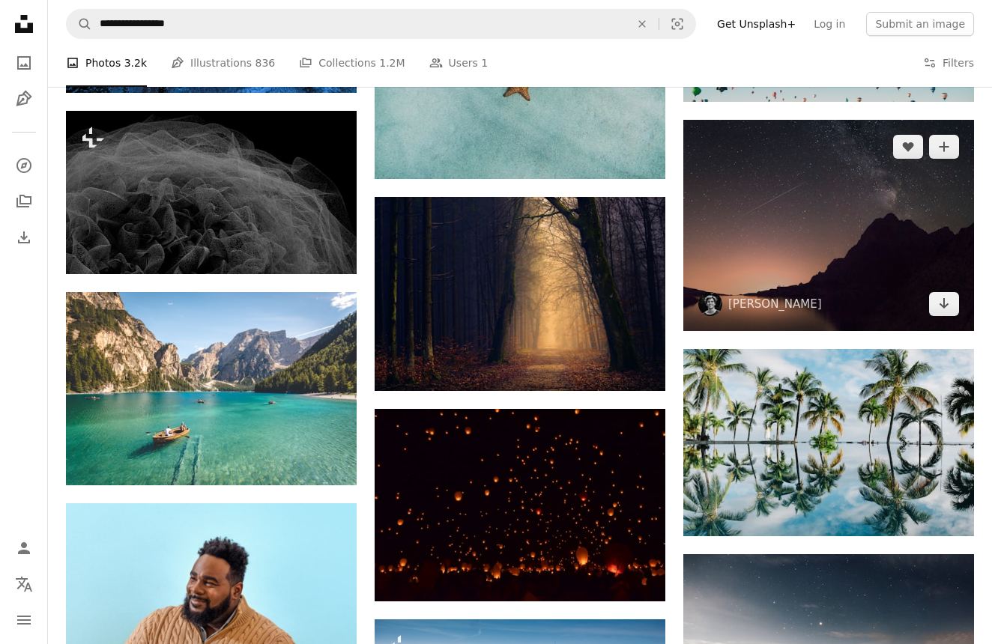
click at [802, 252] on img at bounding box center [828, 225] width 291 height 211
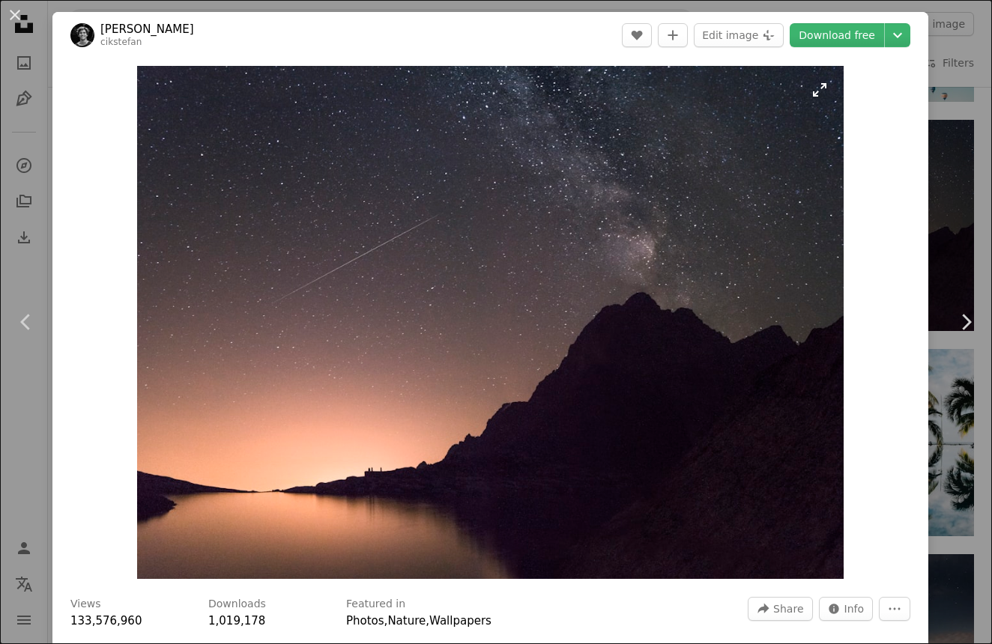
click at [725, 280] on img "Zoom in on this image" at bounding box center [490, 322] width 707 height 513
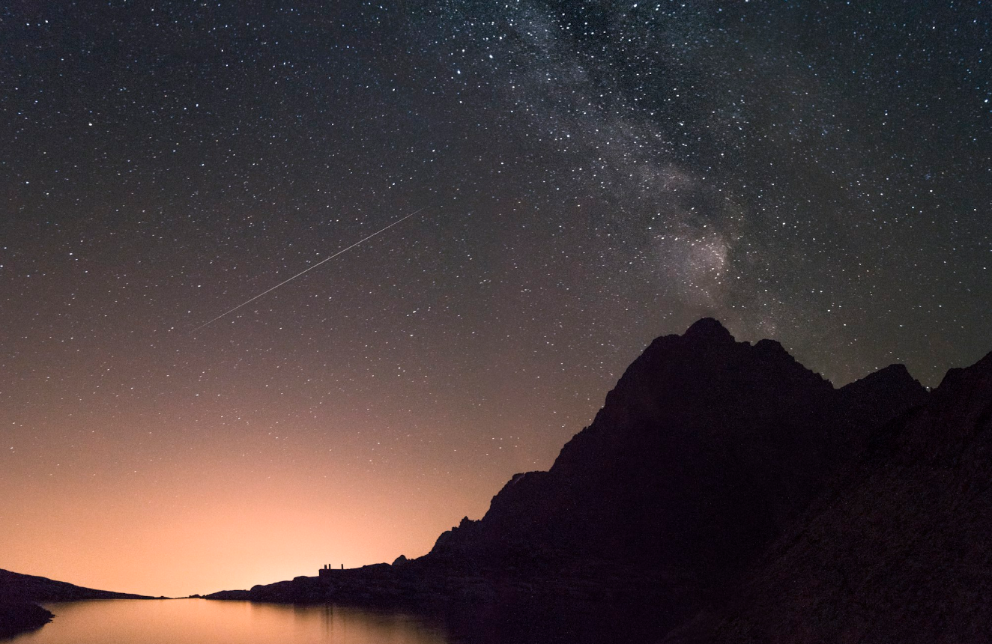
scroll to position [38, 0]
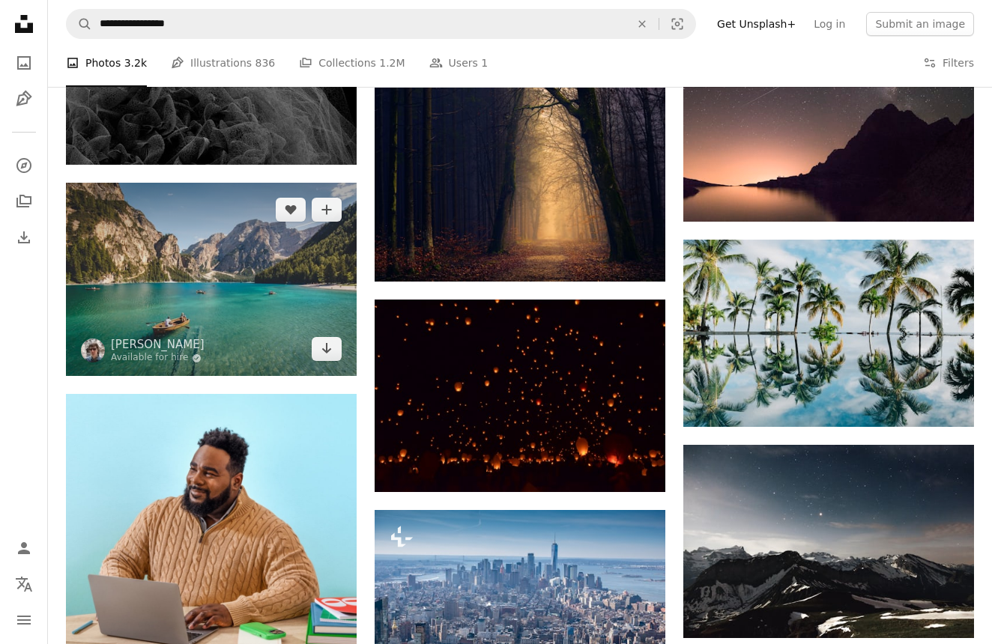
scroll to position [1985, 0]
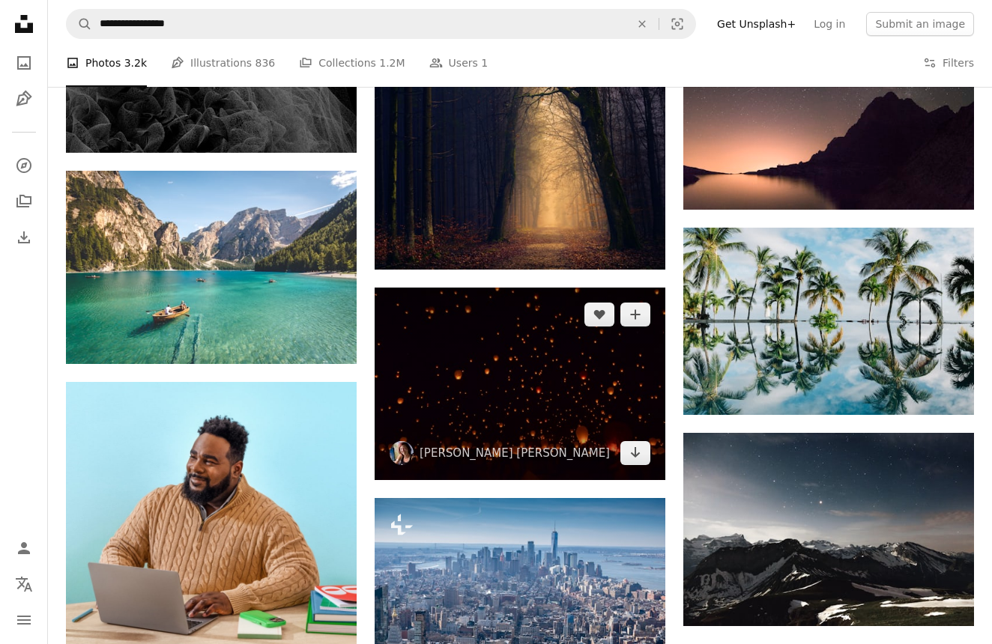
click at [480, 399] on img at bounding box center [520, 384] width 291 height 193
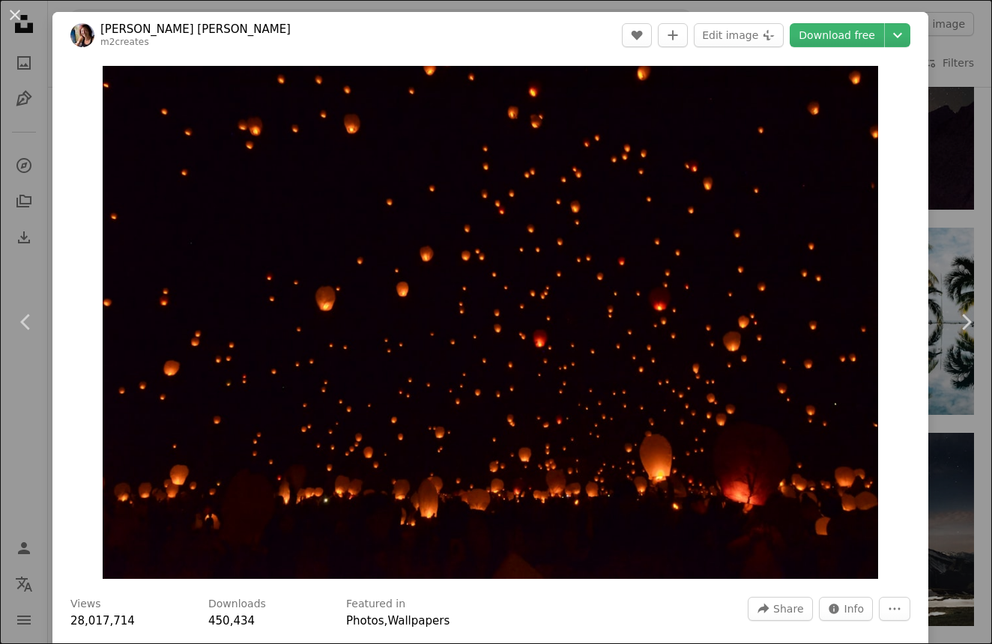
click at [480, 399] on img "Zoom in on this image" at bounding box center [490, 322] width 775 height 513
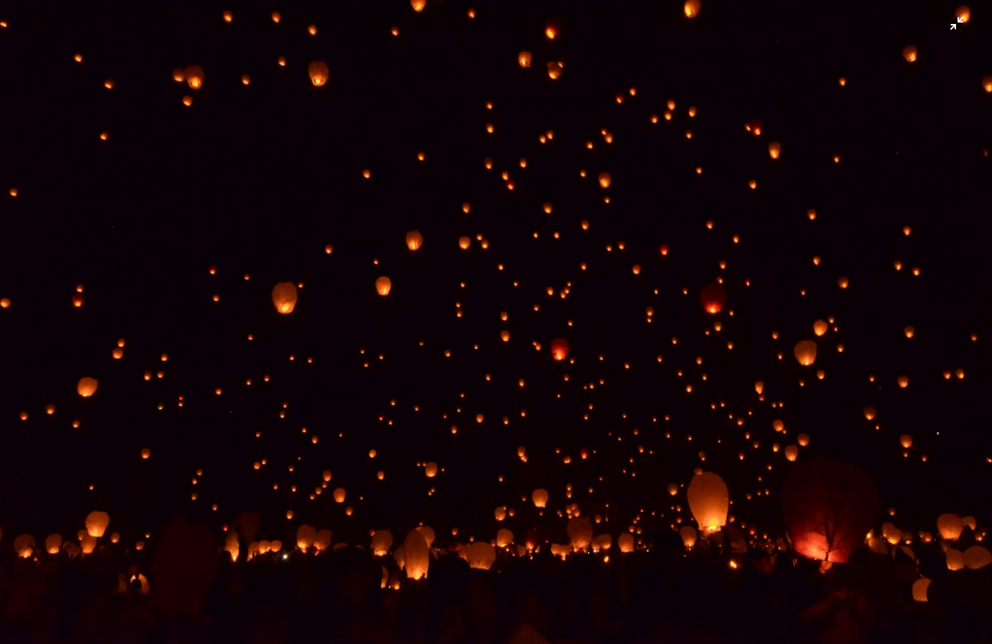
scroll to position [7, 0]
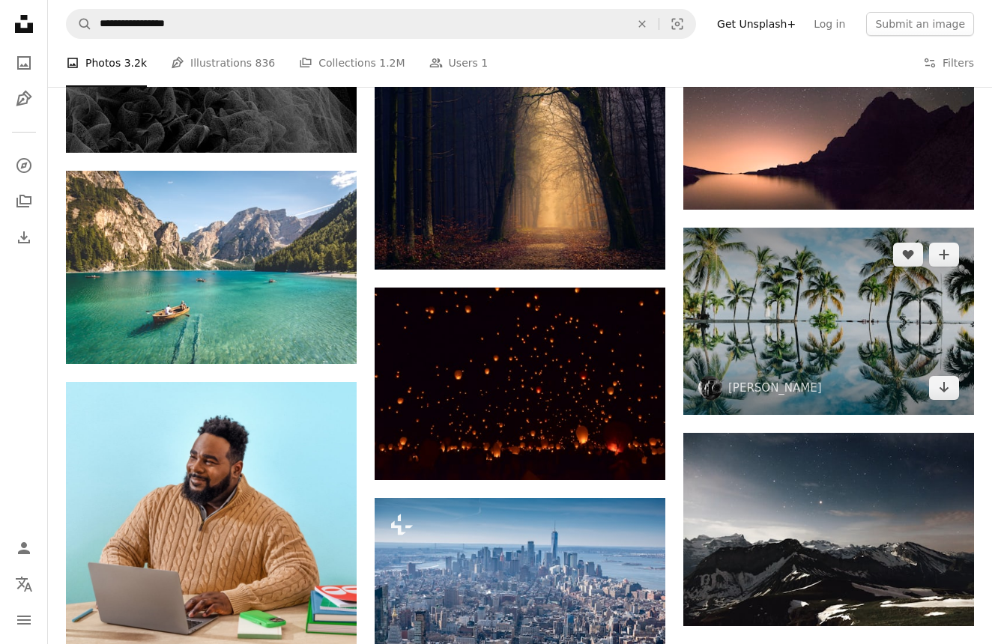
click at [735, 332] on img at bounding box center [828, 321] width 291 height 187
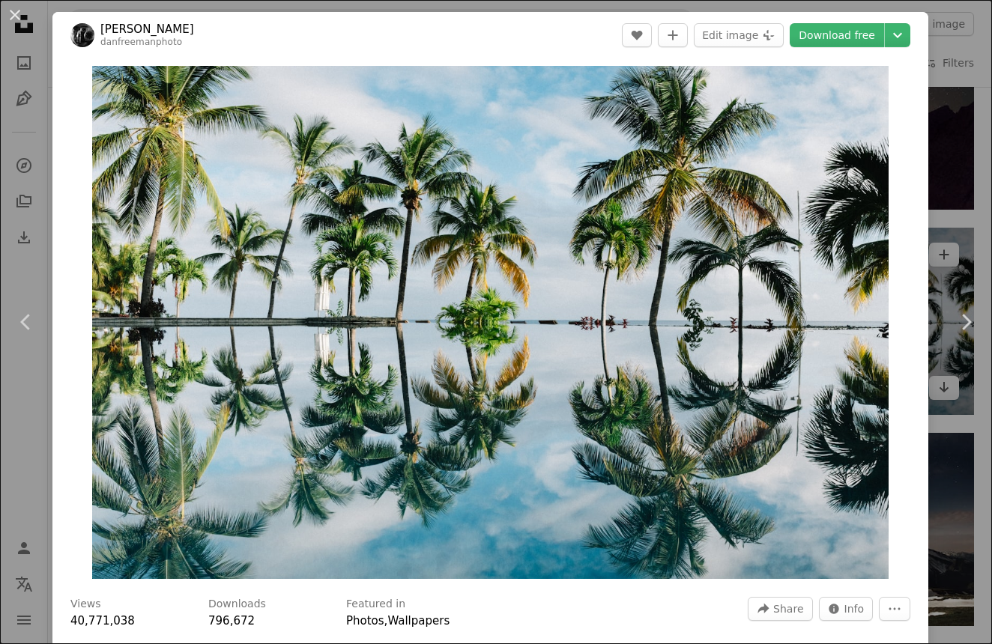
click at [735, 332] on img "Zoom in on this image" at bounding box center [490, 322] width 797 height 513
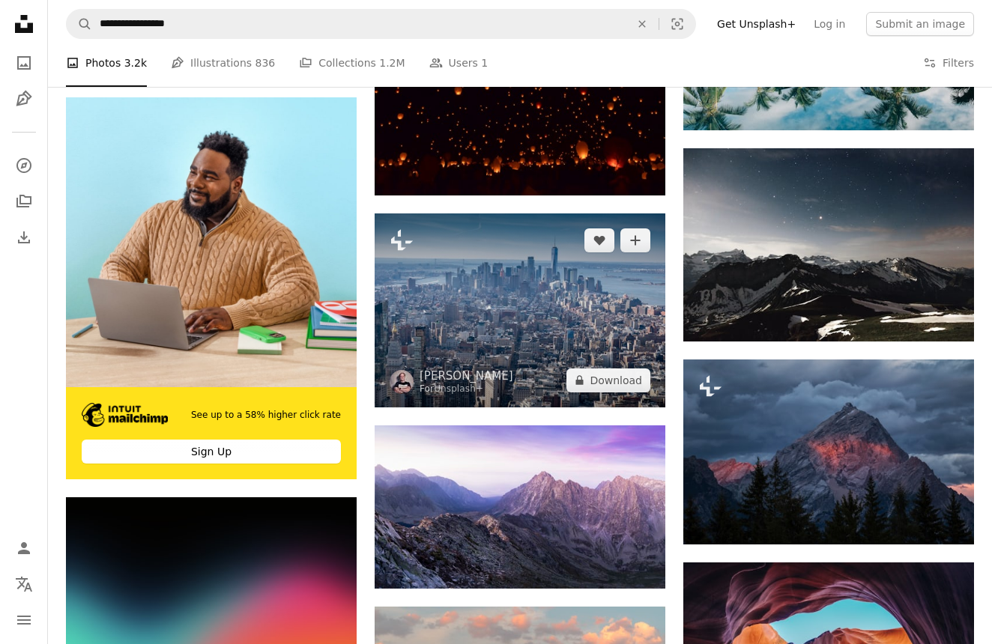
scroll to position [2267, 0]
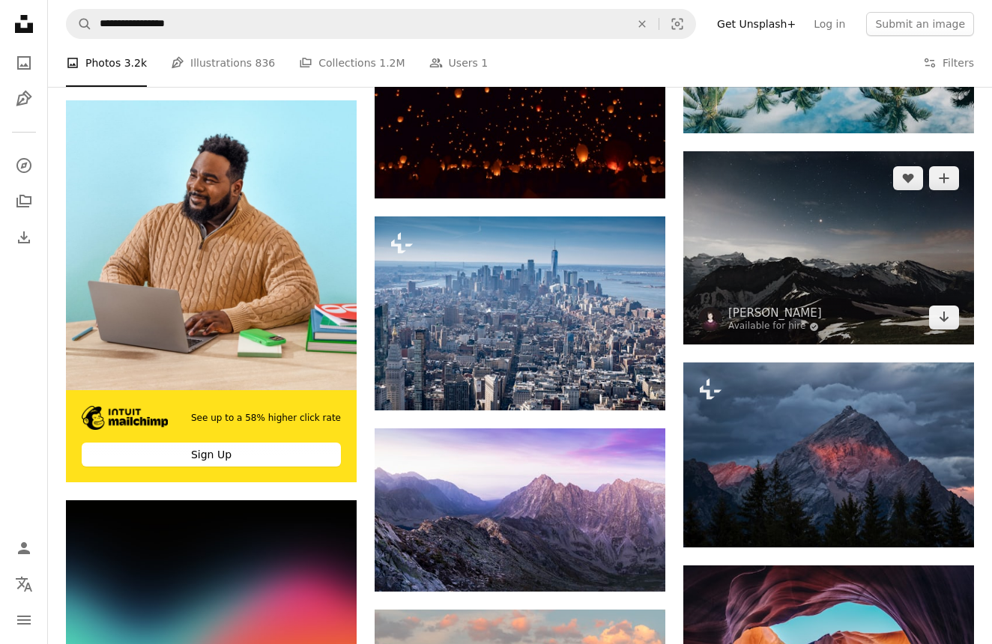
click at [820, 271] on img at bounding box center [828, 247] width 291 height 193
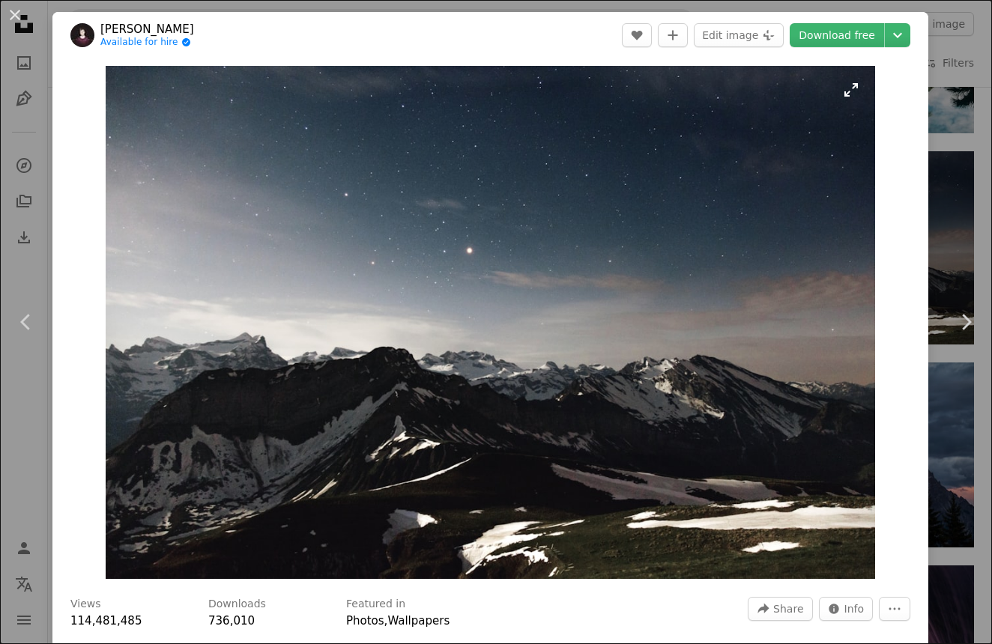
click at [709, 310] on img "Zoom in on this image" at bounding box center [490, 322] width 769 height 513
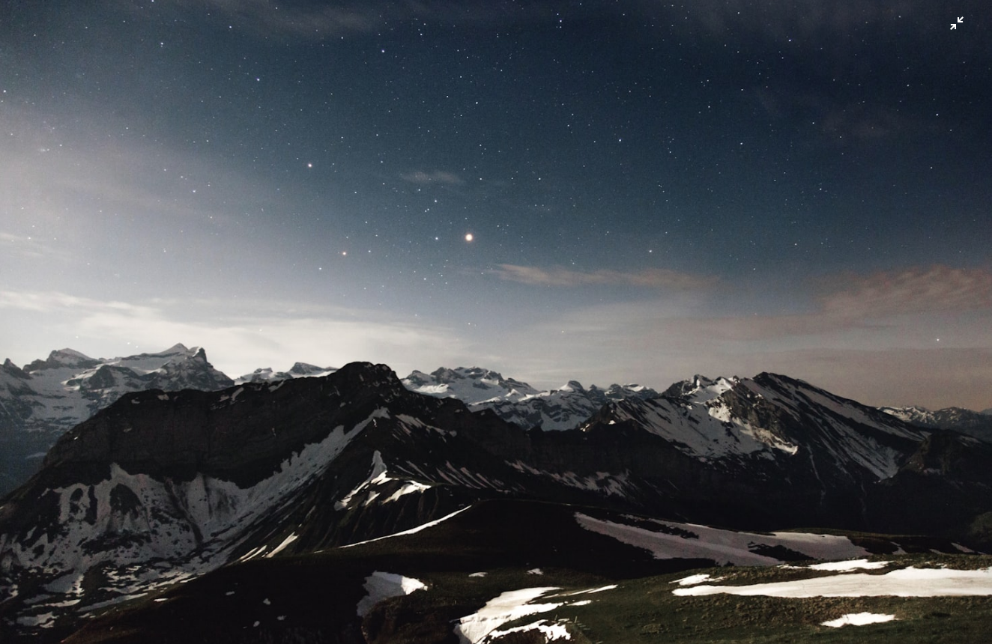
scroll to position [9, 0]
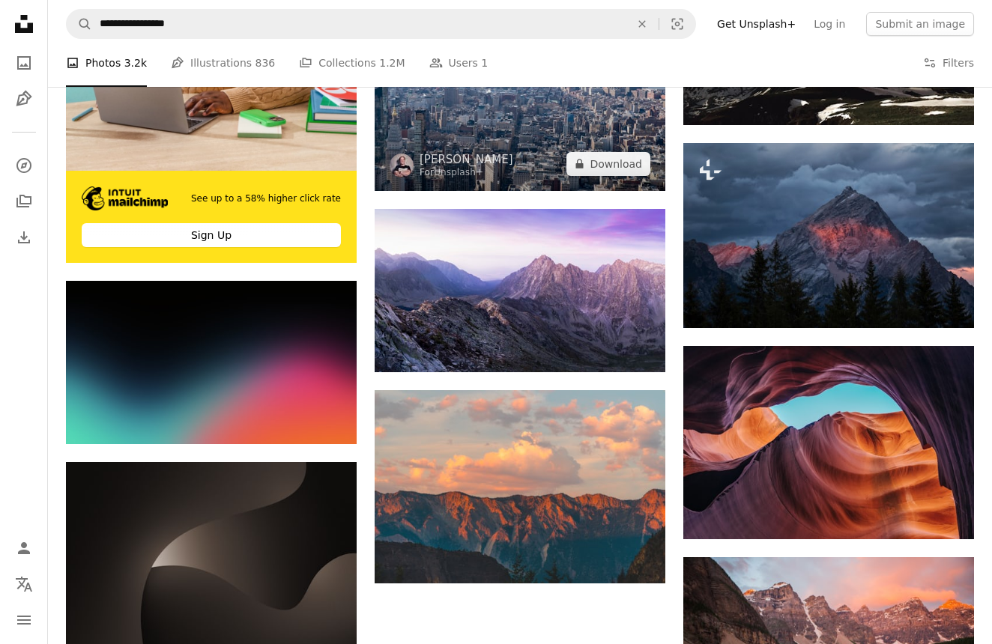
scroll to position [2487, 0]
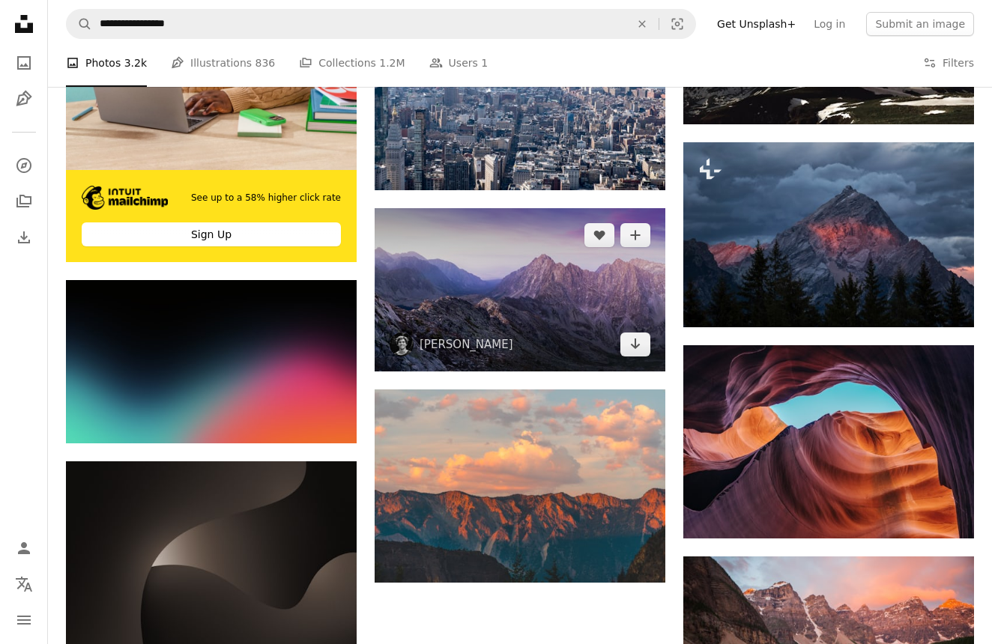
click at [504, 284] on img at bounding box center [520, 289] width 291 height 163
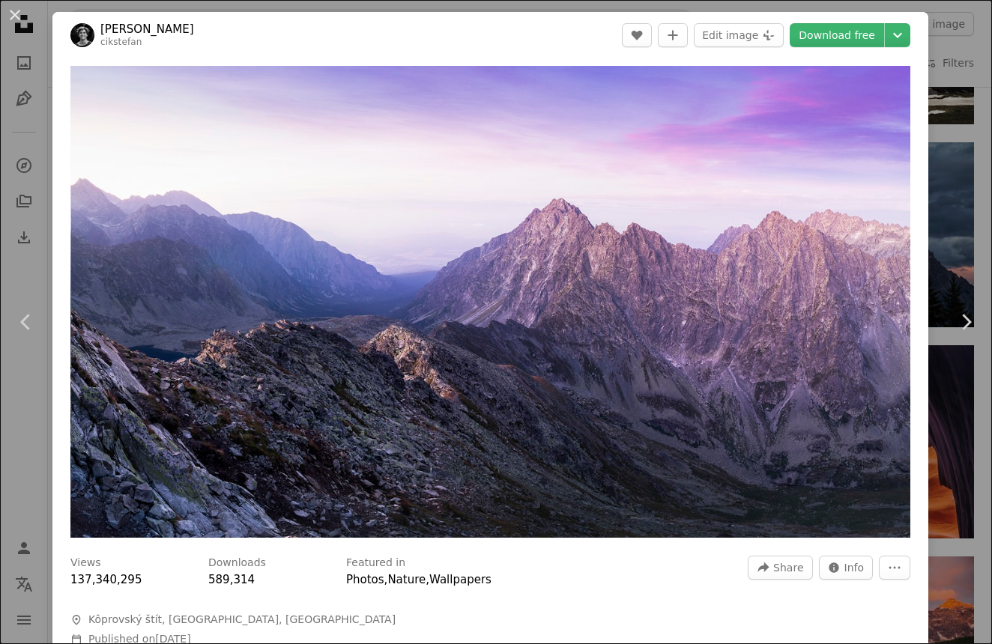
click at [504, 284] on img "Zoom in on this image" at bounding box center [490, 302] width 840 height 472
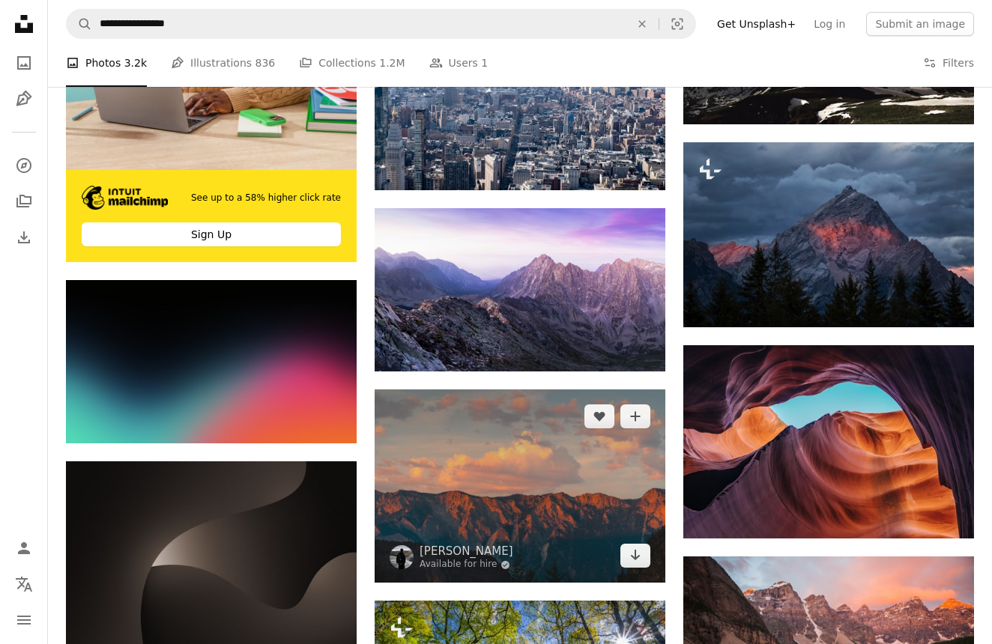
click at [564, 462] on img at bounding box center [520, 486] width 291 height 193
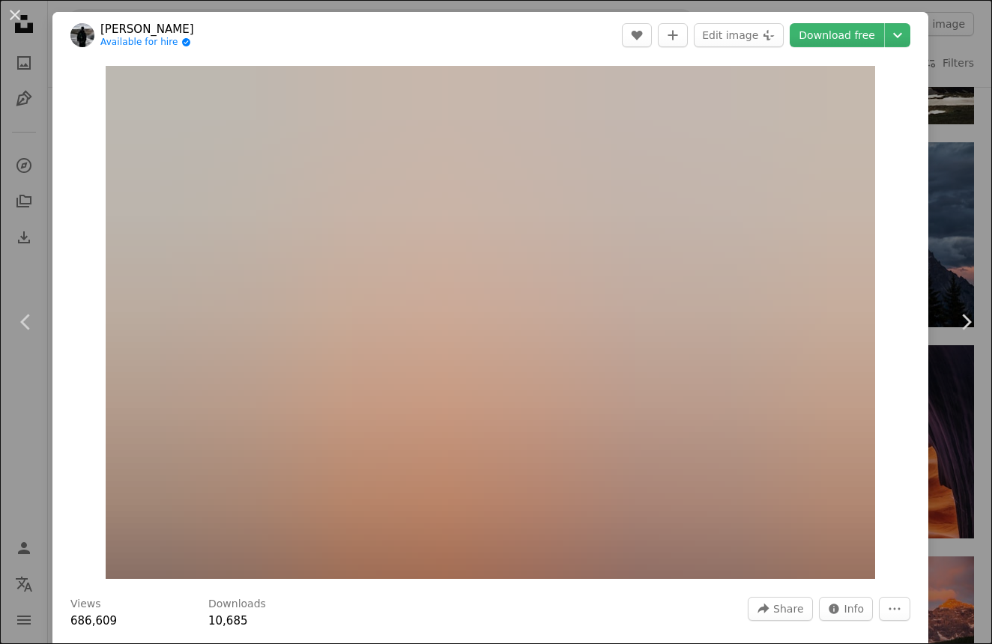
click at [564, 462] on img "Zoom in on this image" at bounding box center [491, 322] width 770 height 513
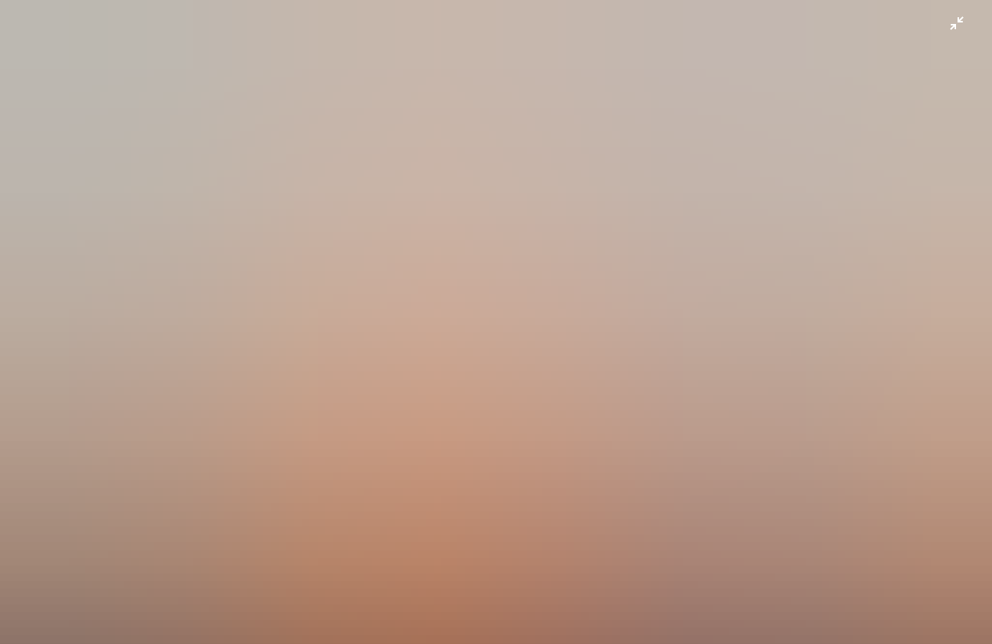
scroll to position [9, 0]
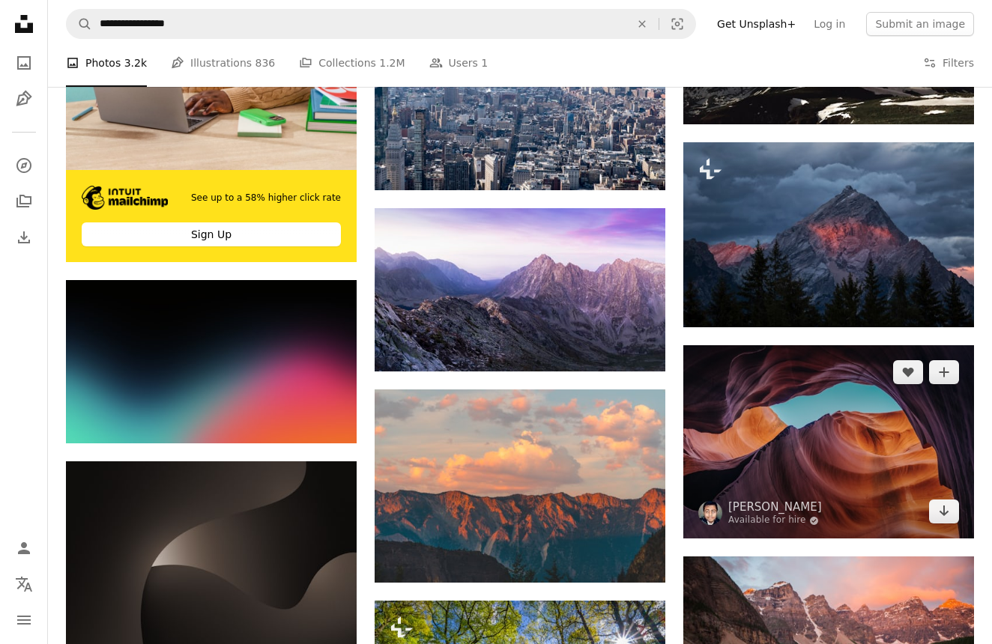
click at [787, 399] on img at bounding box center [828, 441] width 291 height 193
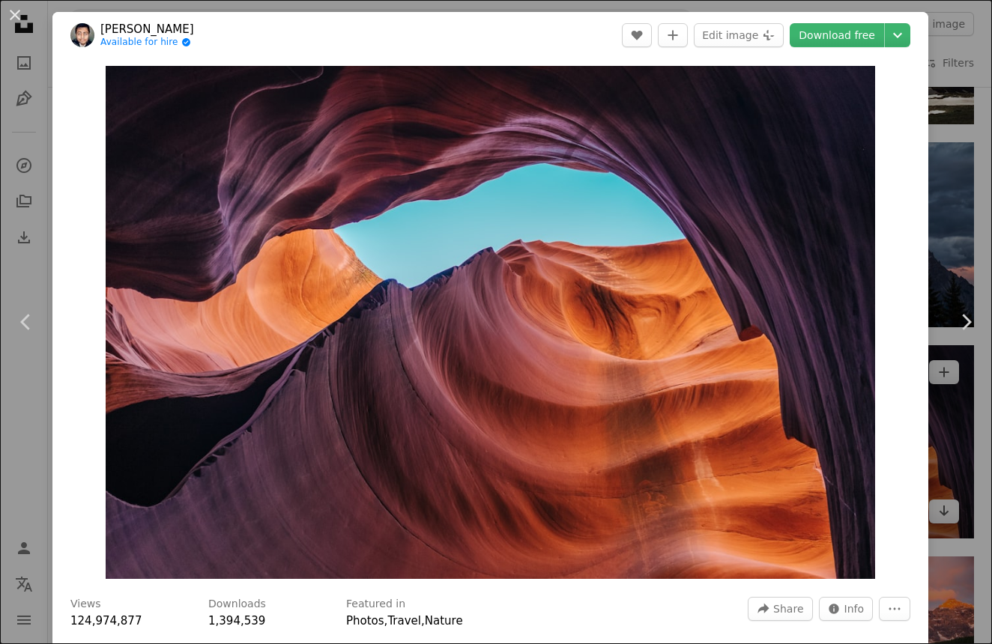
click at [787, 399] on img "Zoom in on this image" at bounding box center [491, 322] width 770 height 513
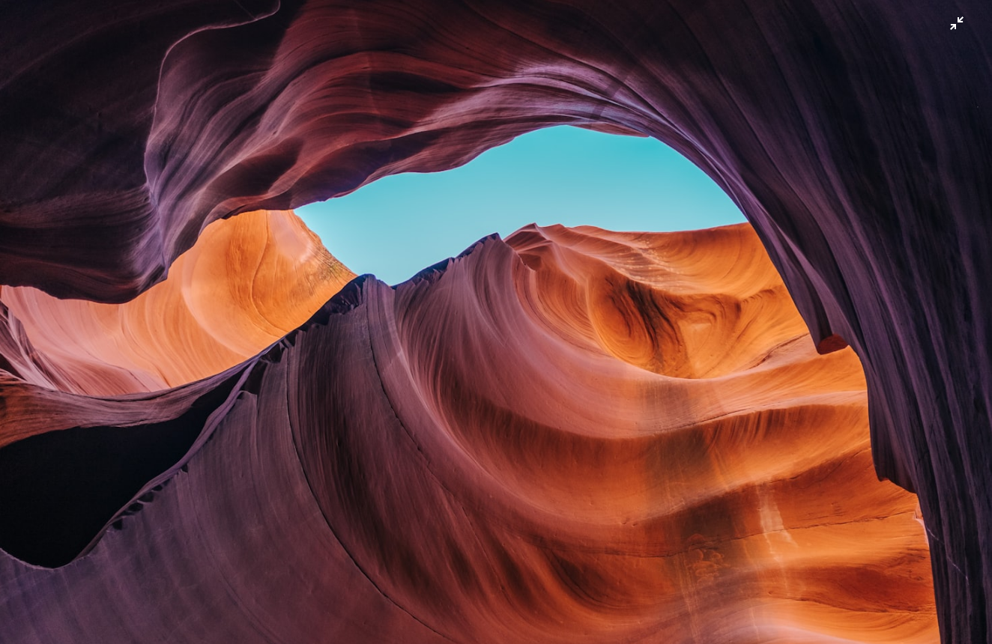
scroll to position [9, 0]
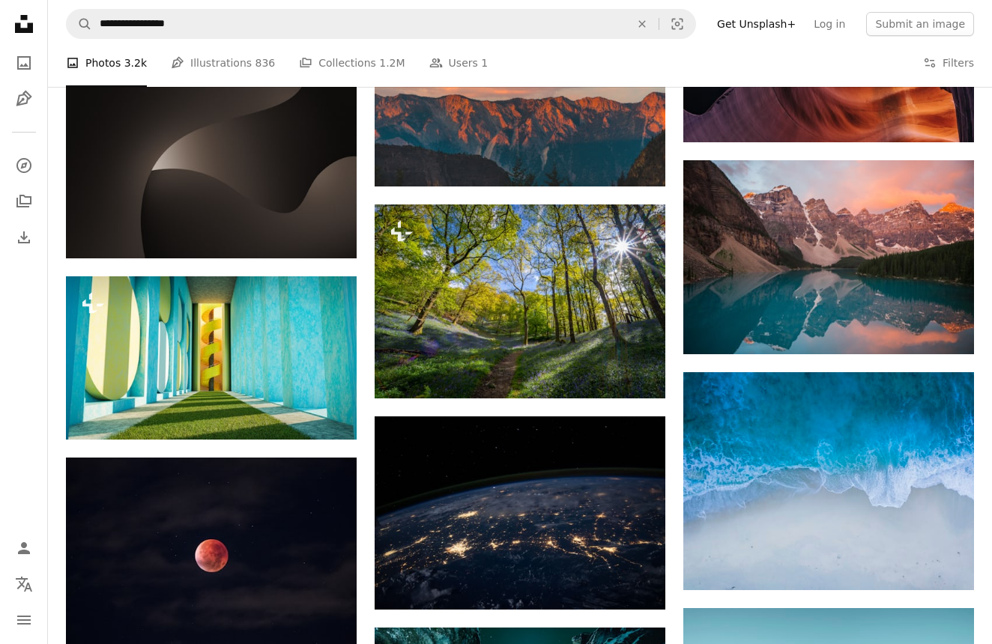
scroll to position [2889, 0]
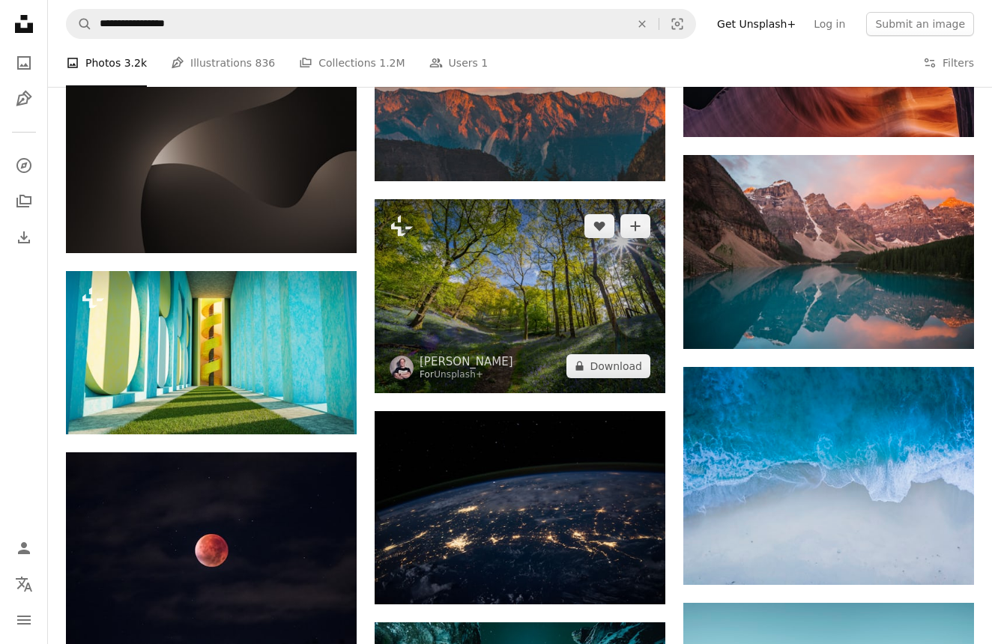
click at [545, 306] on img at bounding box center [520, 295] width 291 height 193
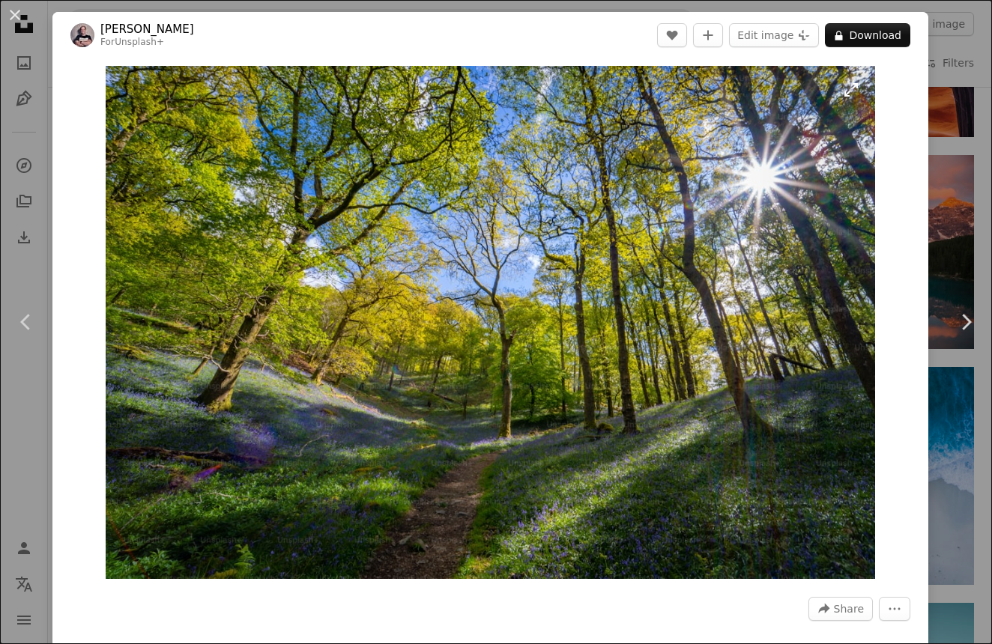
click at [546, 309] on img "Zoom in on this image" at bounding box center [490, 322] width 769 height 513
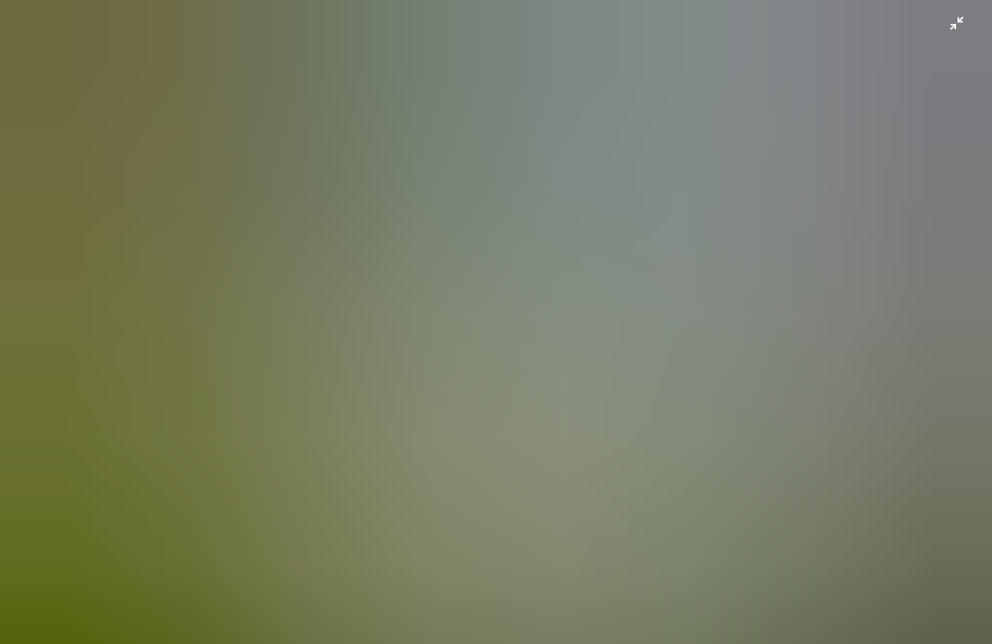
scroll to position [9, 0]
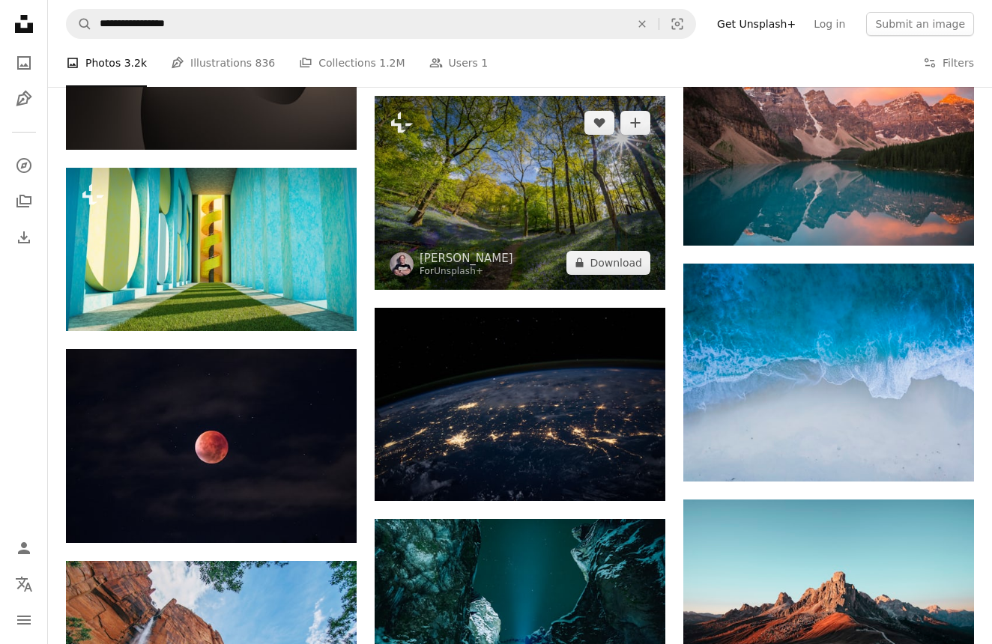
scroll to position [3006, 0]
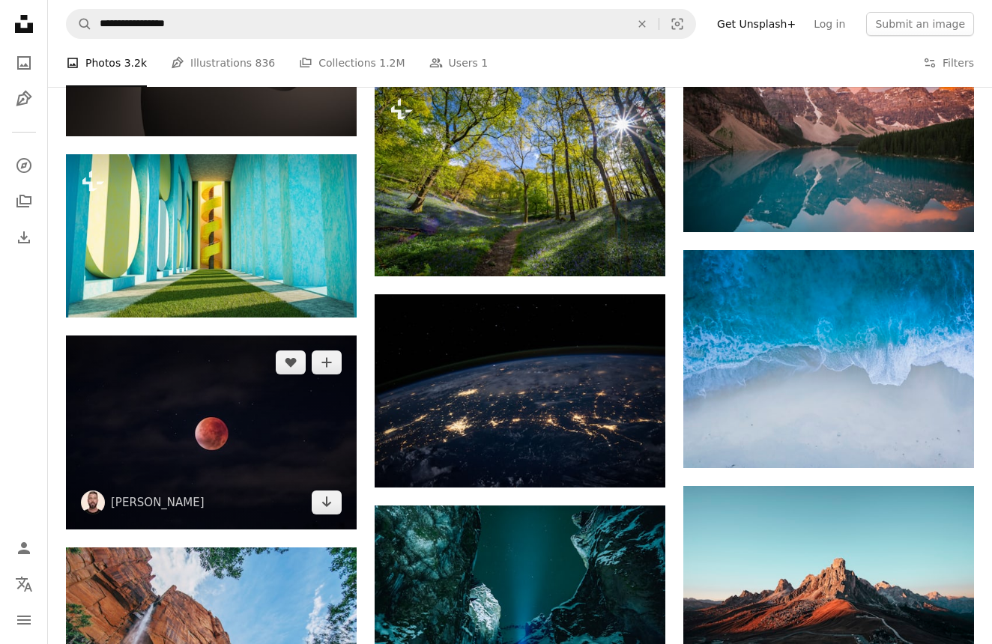
click at [253, 440] on img at bounding box center [211, 432] width 291 height 193
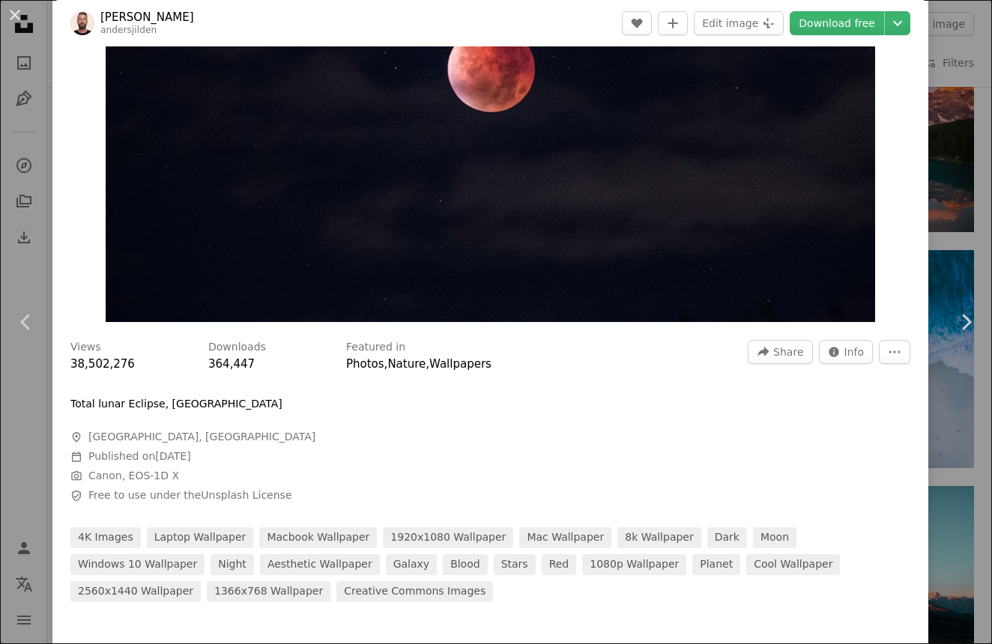
scroll to position [279, 0]
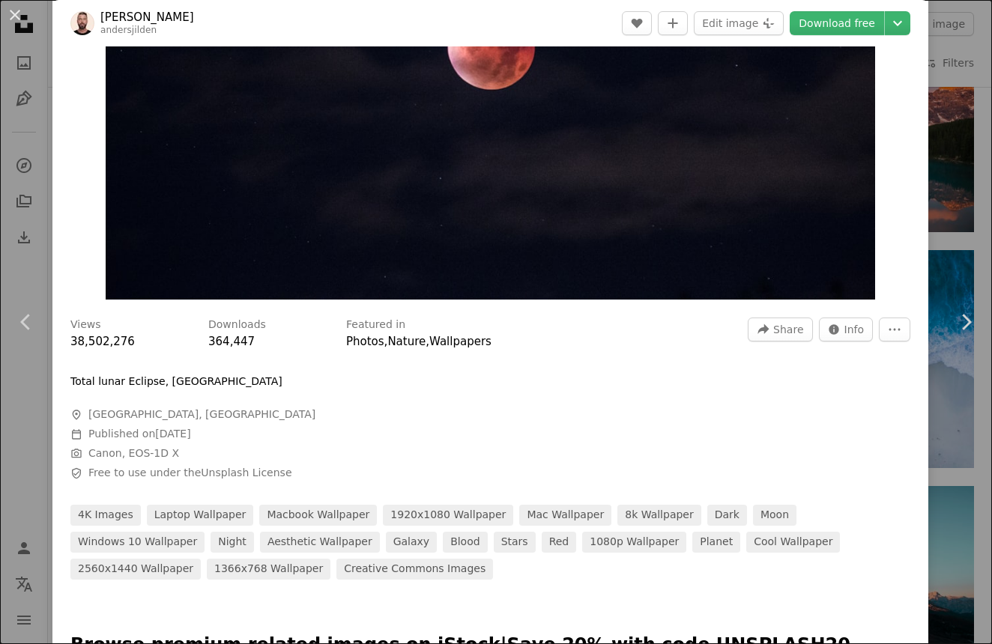
click at [597, 146] on img "Zoom in on this image" at bounding box center [491, 42] width 770 height 513
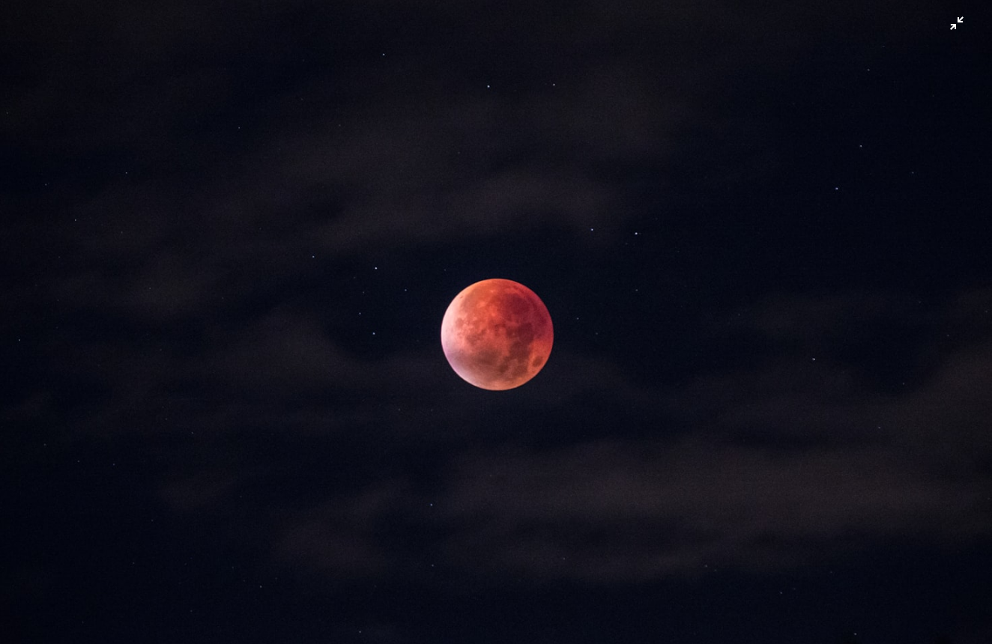
scroll to position [0, 0]
click at [954, 27] on img "Zoom out on this image" at bounding box center [495, 330] width 993 height 662
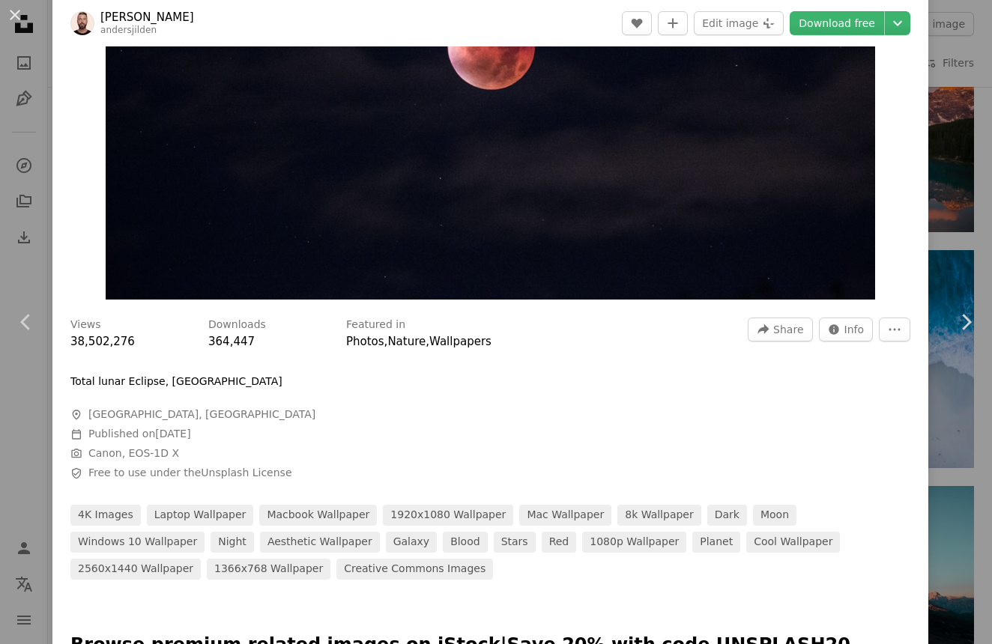
scroll to position [66, 0]
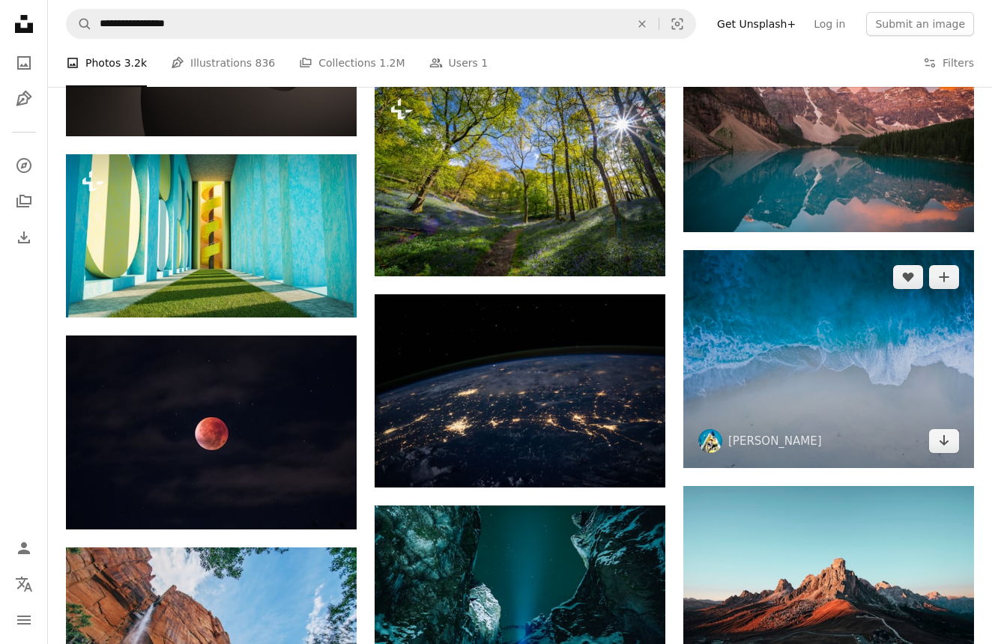
click at [780, 366] on img at bounding box center [828, 359] width 291 height 218
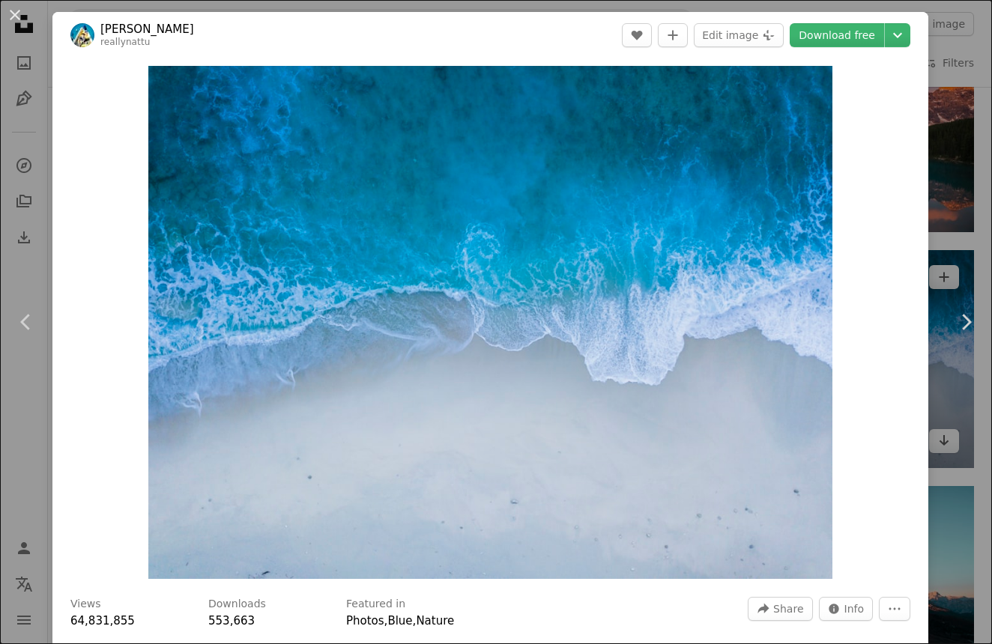
click at [780, 366] on img "Zoom in on this image" at bounding box center [490, 322] width 685 height 513
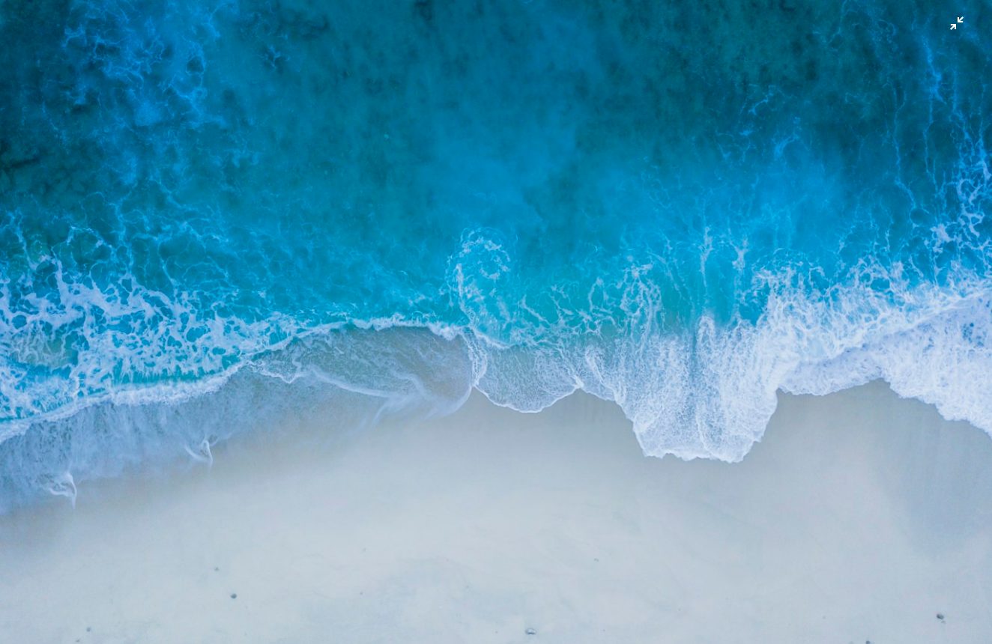
scroll to position [50, 0]
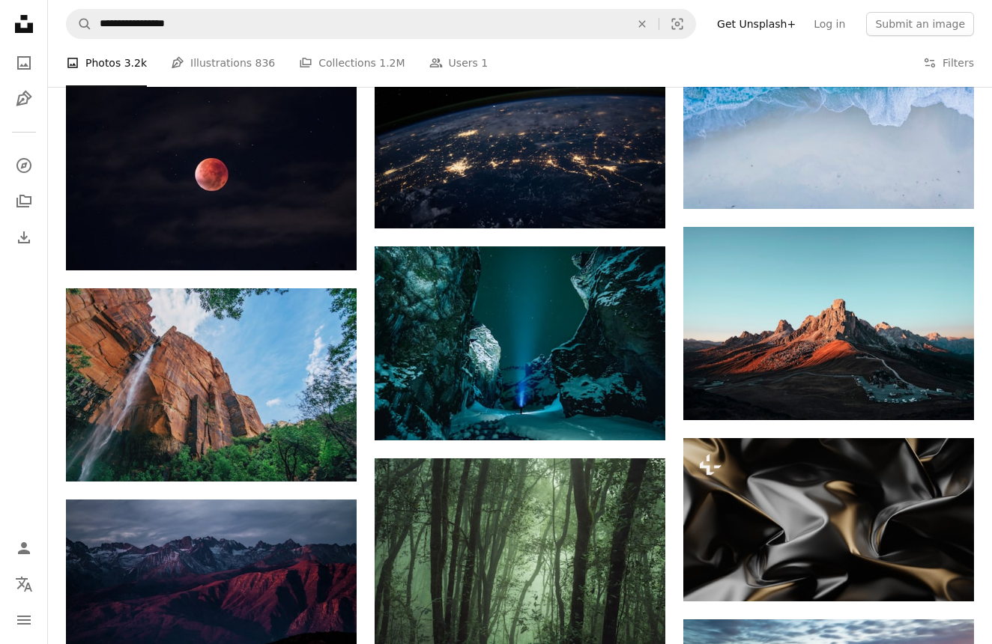
scroll to position [3268, 0]
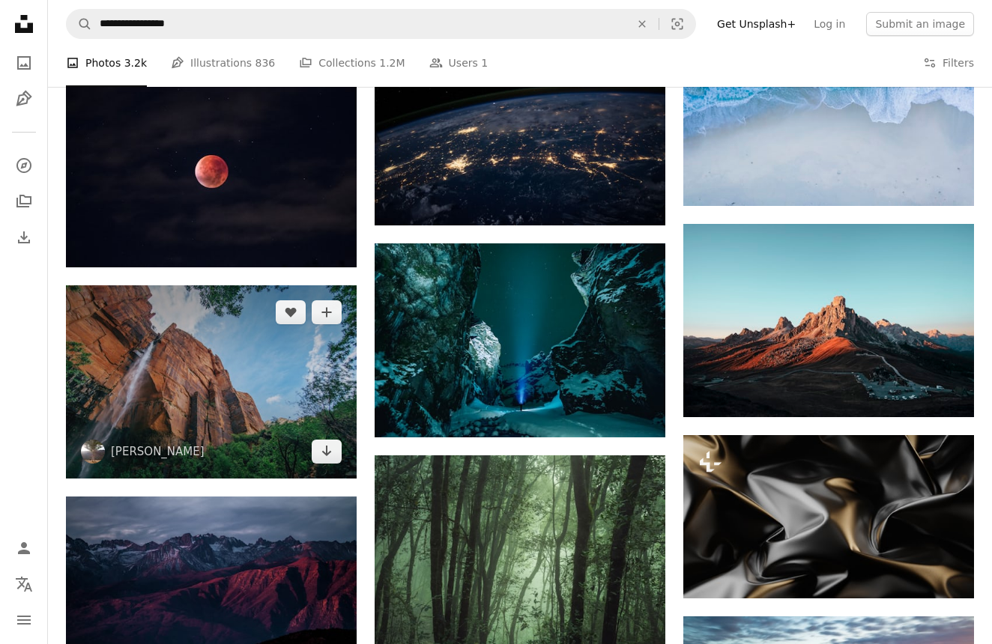
click at [195, 359] on img at bounding box center [211, 381] width 291 height 193
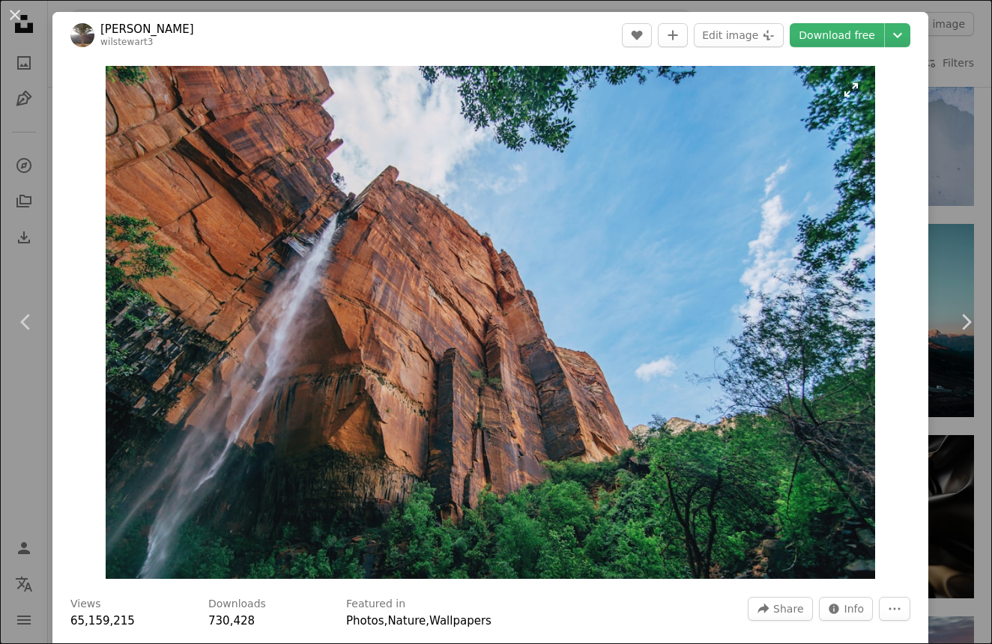
click at [277, 366] on img "Zoom in on this image" at bounding box center [491, 322] width 770 height 513
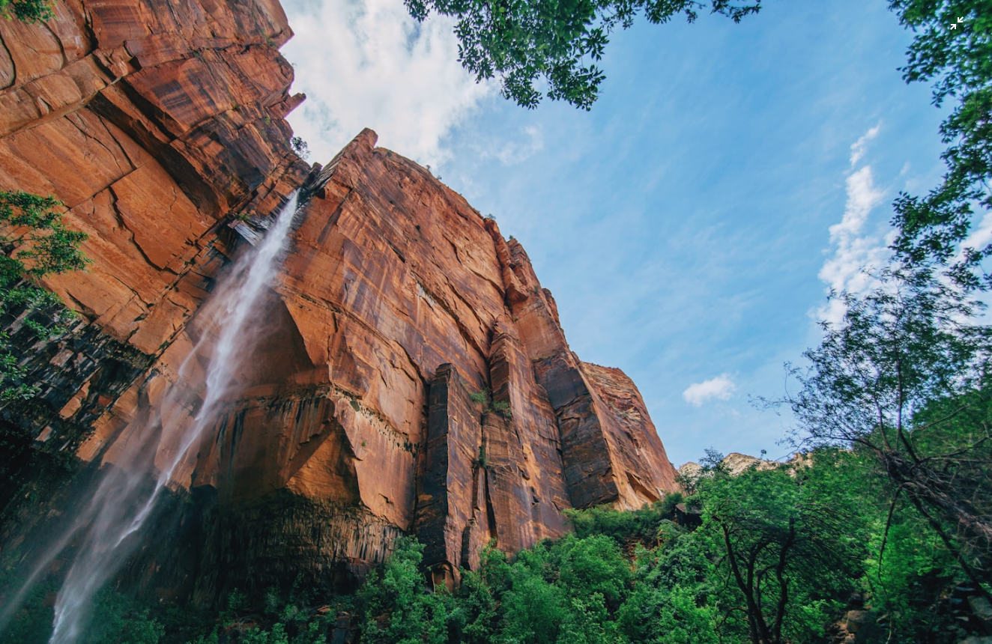
scroll to position [9, 0]
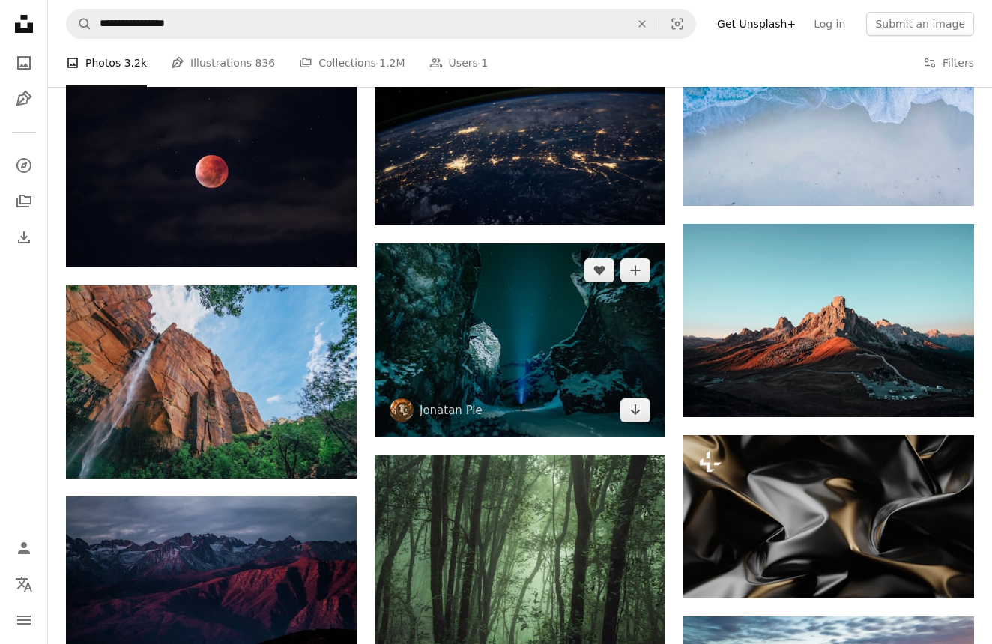
click at [437, 309] on img at bounding box center [520, 340] width 291 height 194
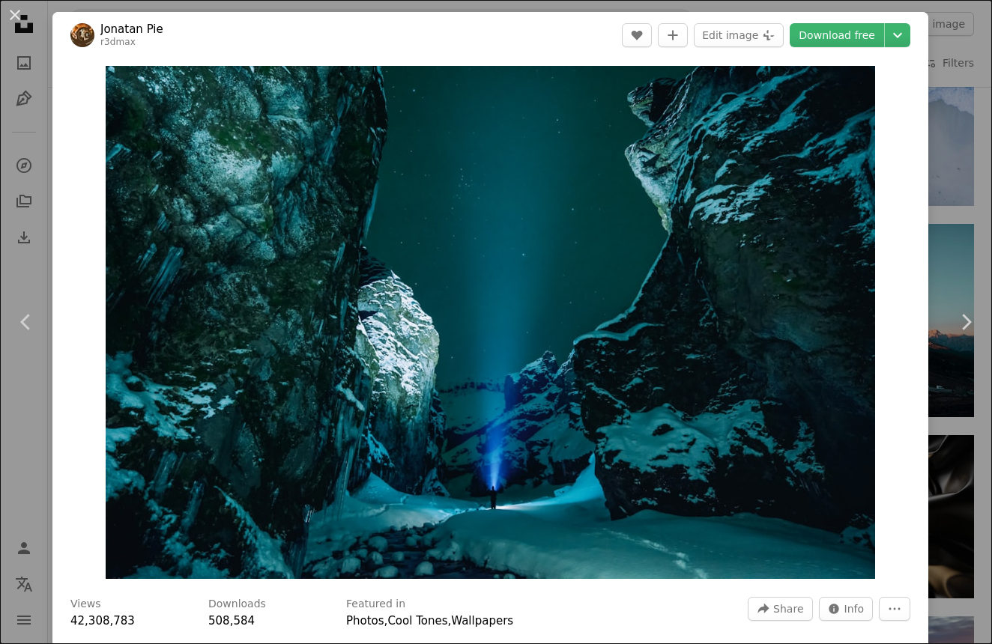
click at [437, 309] on img "Zoom in on this image" at bounding box center [490, 322] width 769 height 513
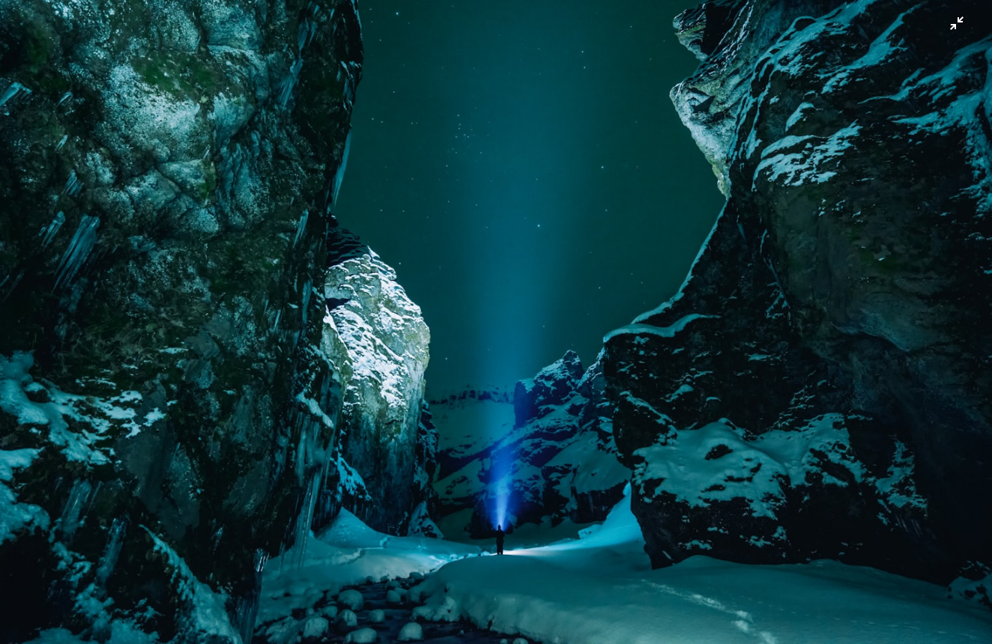
scroll to position [17, 0]
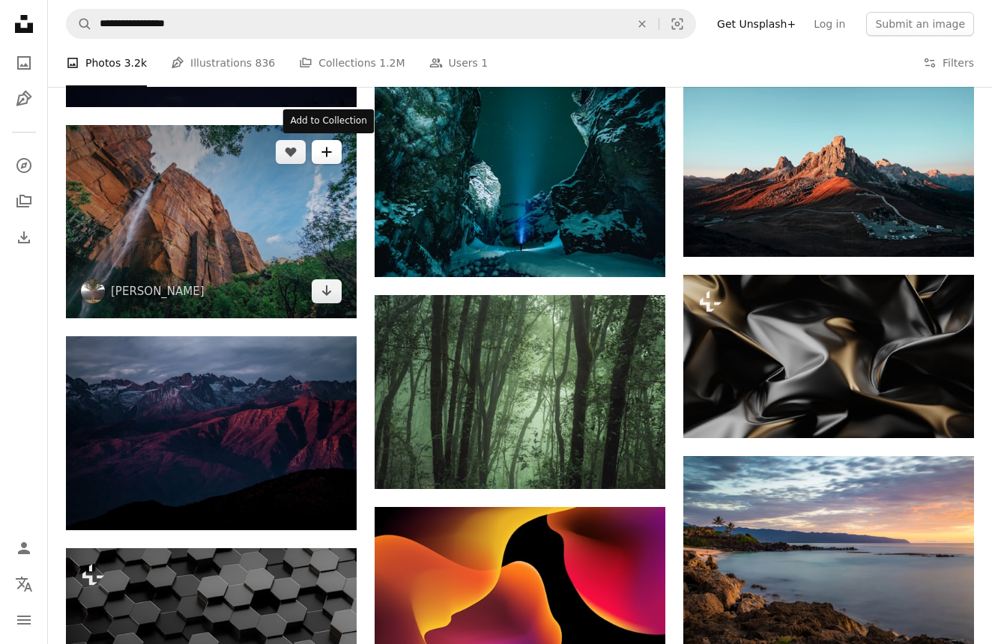
scroll to position [3438, 0]
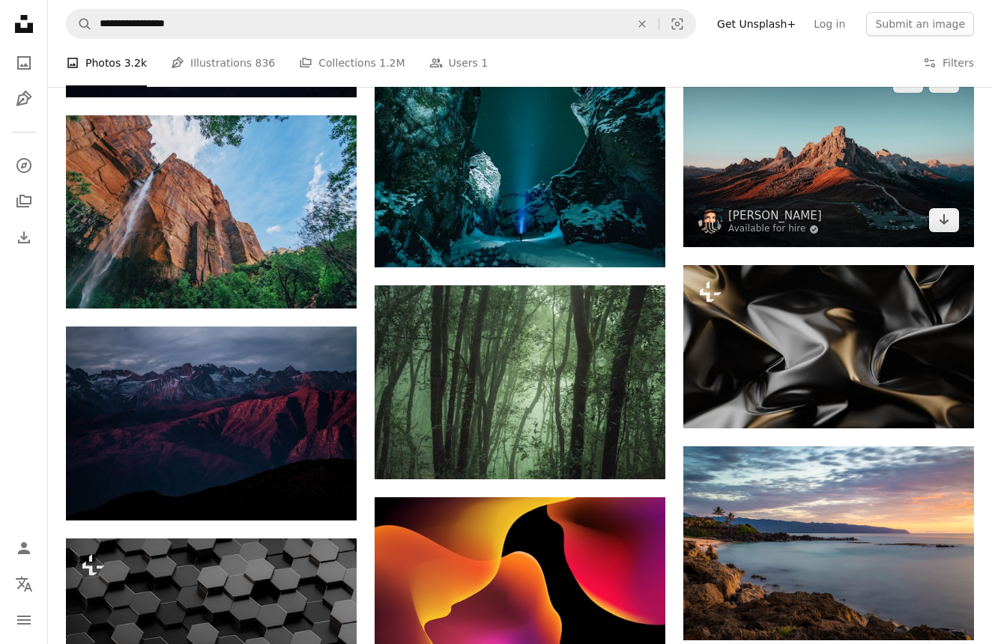
click at [757, 184] on img at bounding box center [828, 150] width 291 height 193
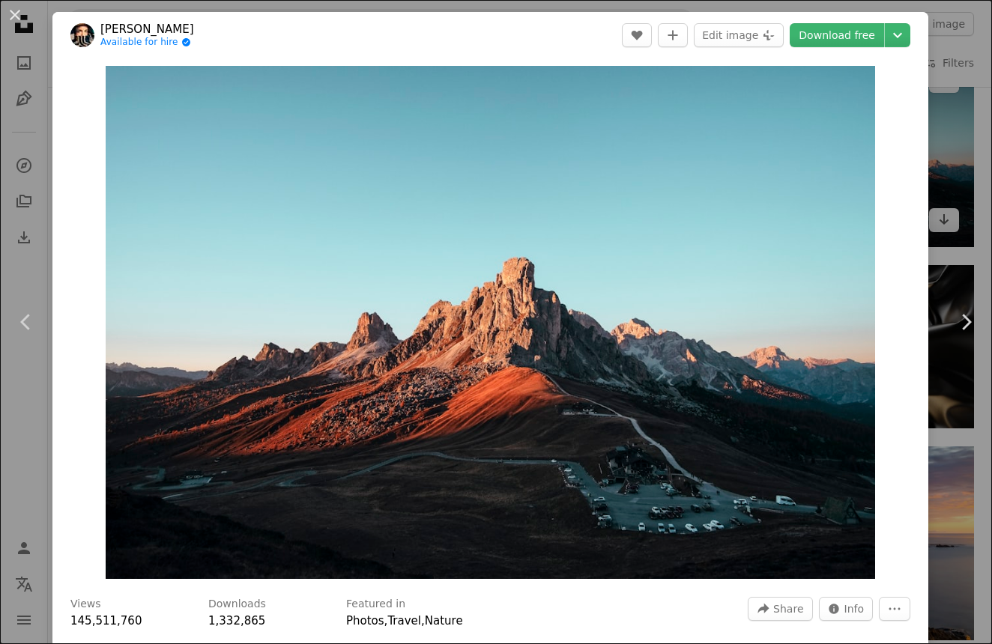
click at [757, 184] on img "Zoom in on this image" at bounding box center [491, 322] width 770 height 513
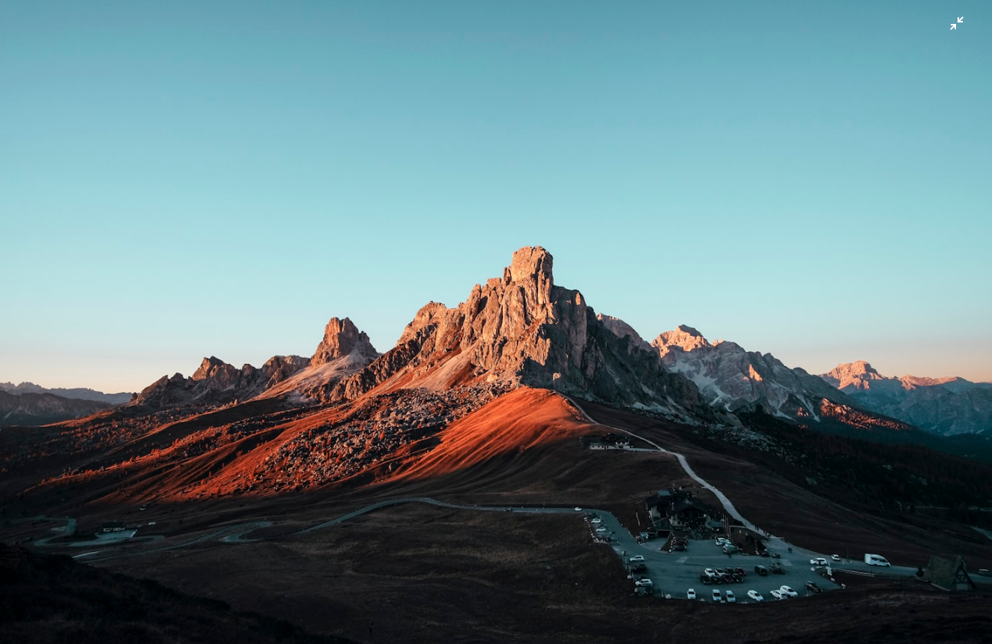
scroll to position [9, 0]
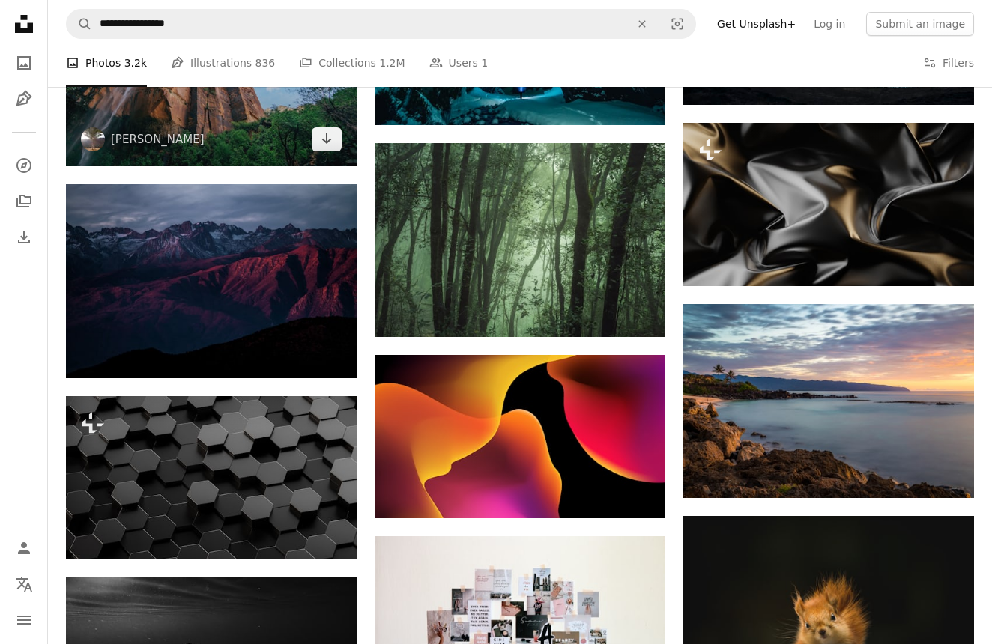
scroll to position [3586, 0]
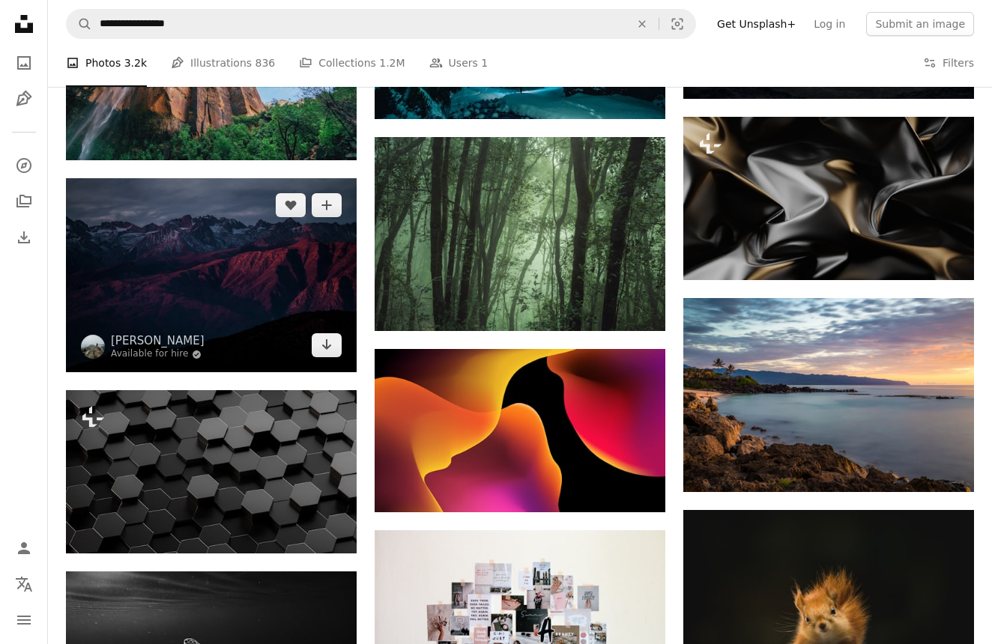
click at [129, 249] on img at bounding box center [211, 275] width 291 height 194
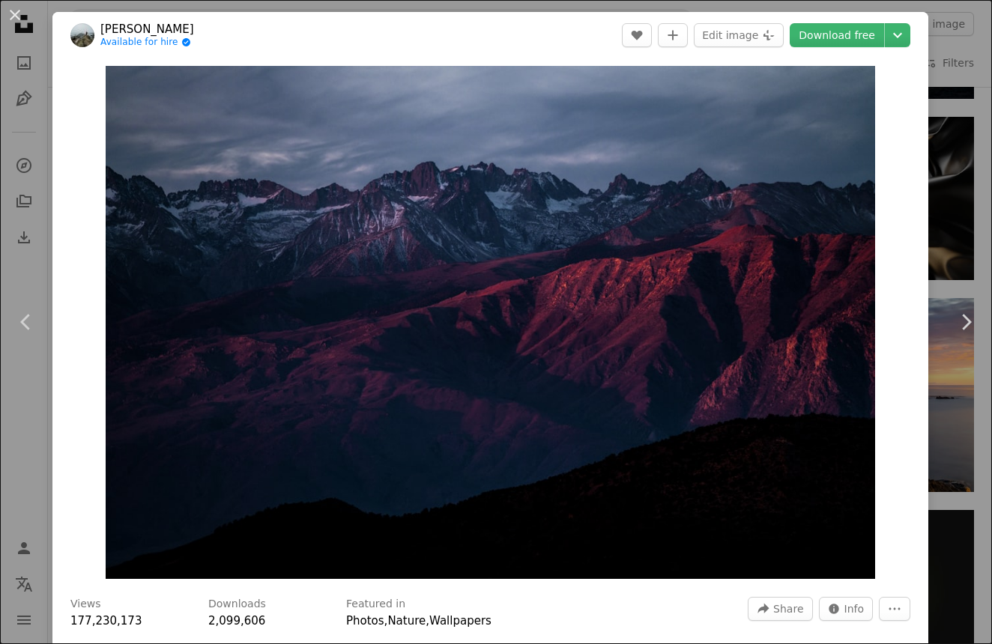
click at [129, 249] on img "Zoom in on this image" at bounding box center [490, 322] width 769 height 513
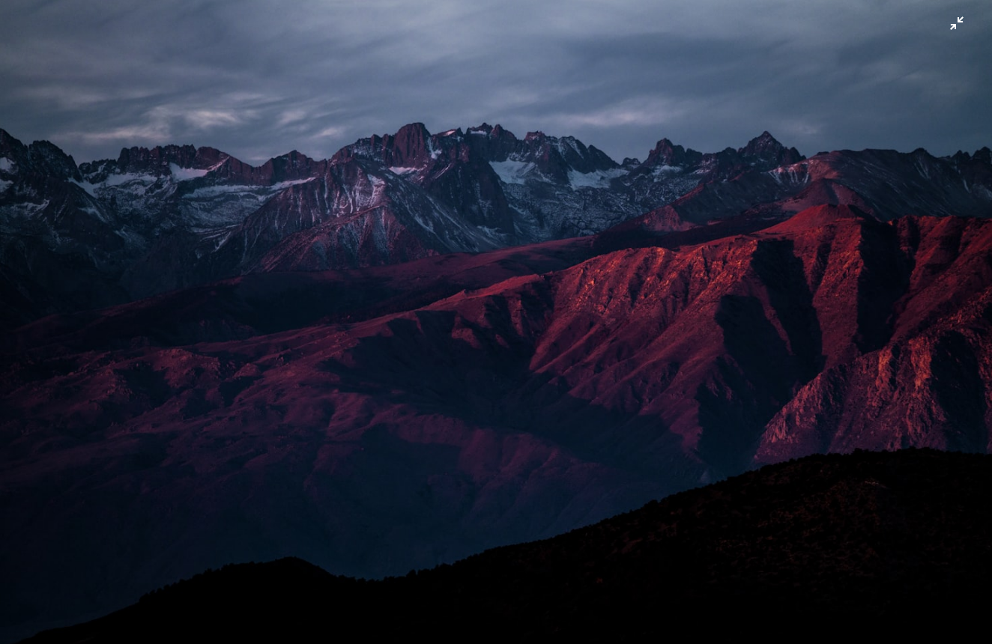
scroll to position [9, 0]
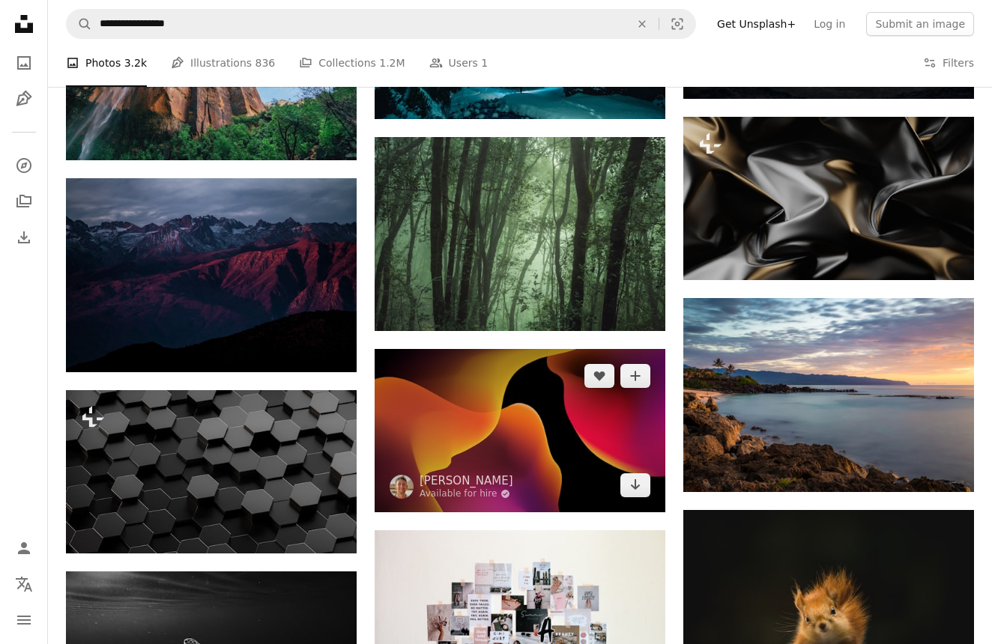
click at [441, 380] on img at bounding box center [520, 430] width 291 height 163
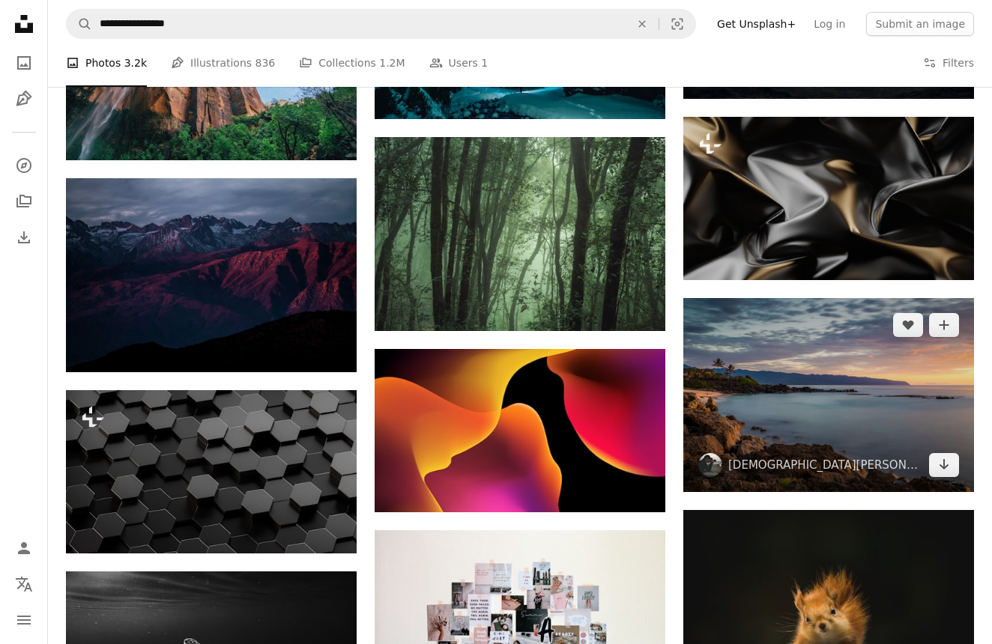
click at [772, 376] on img at bounding box center [828, 394] width 291 height 193
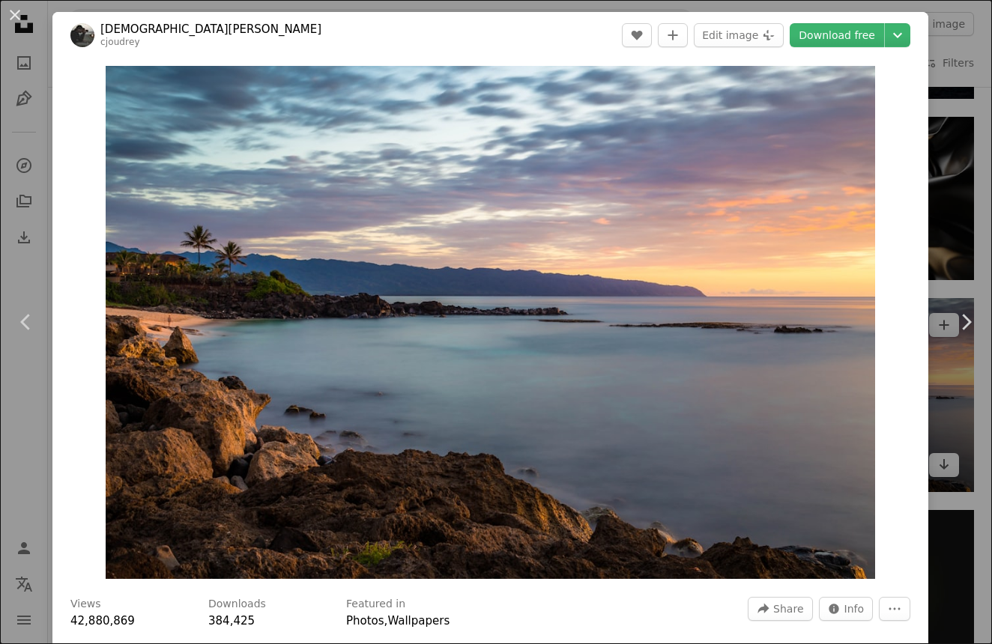
click at [772, 376] on img "Zoom in on this image" at bounding box center [491, 322] width 770 height 513
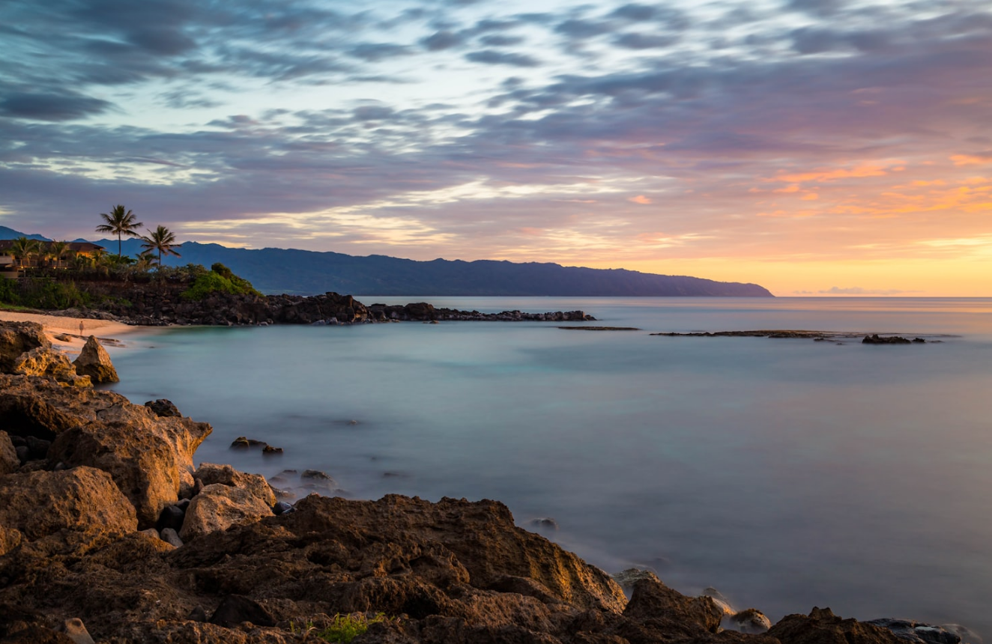
scroll to position [9, 0]
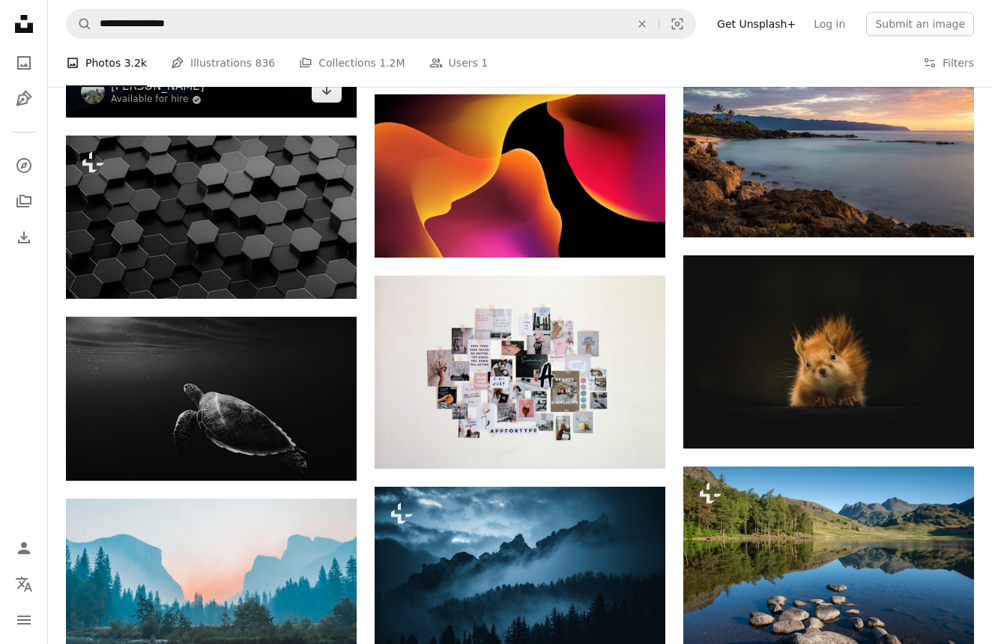
scroll to position [3842, 0]
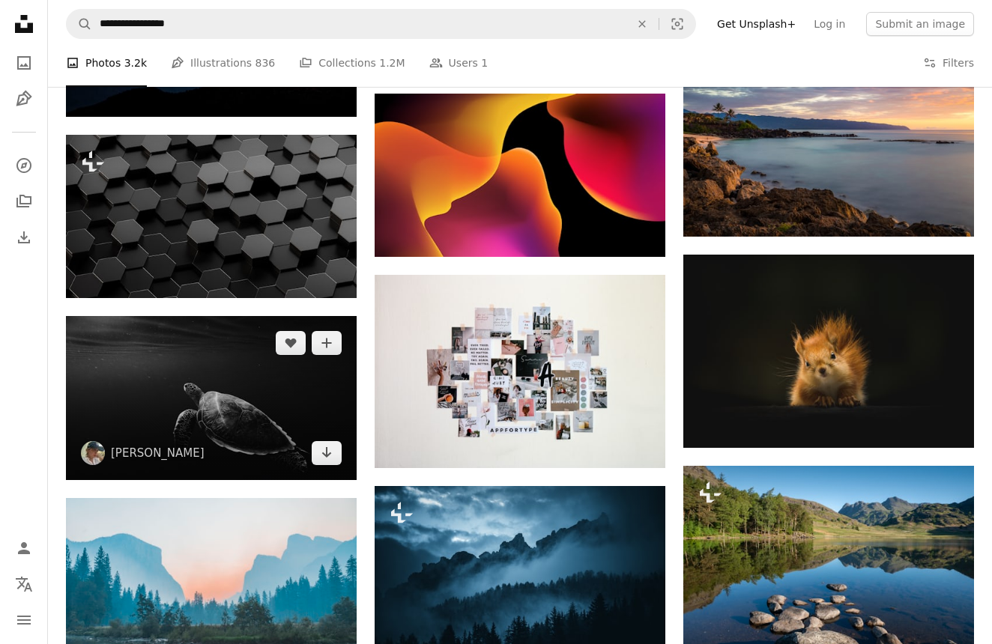
click at [298, 365] on img at bounding box center [211, 397] width 291 height 163
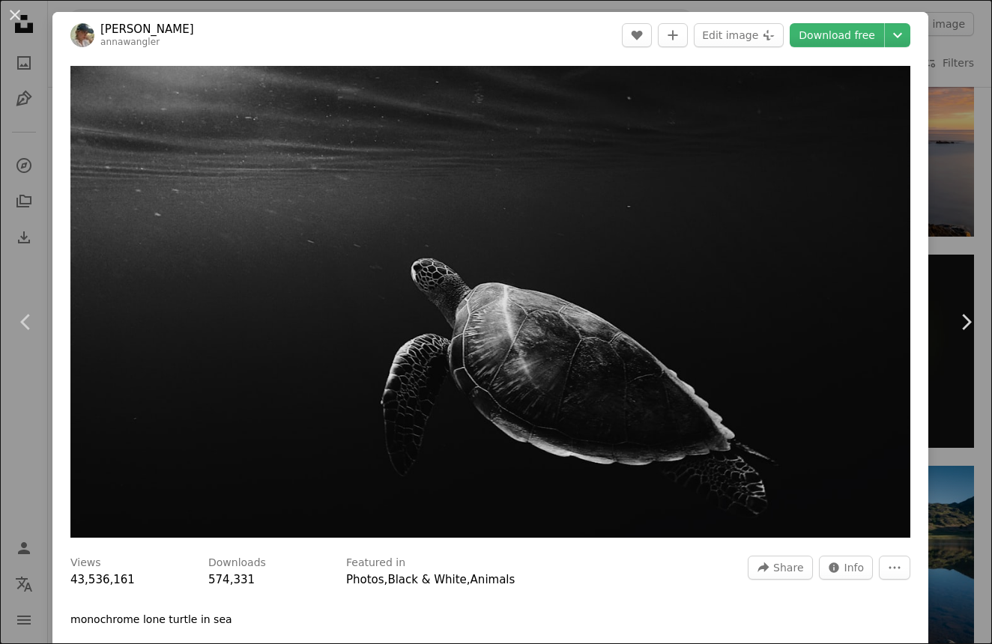
click at [298, 365] on img "Zoom in on this image" at bounding box center [490, 302] width 840 height 472
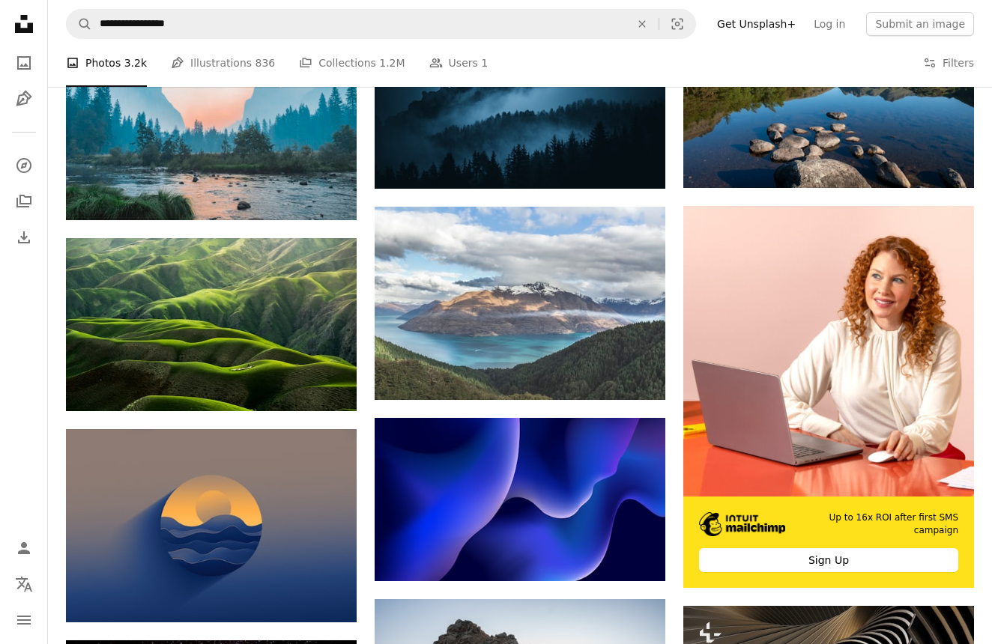
scroll to position [4327, 0]
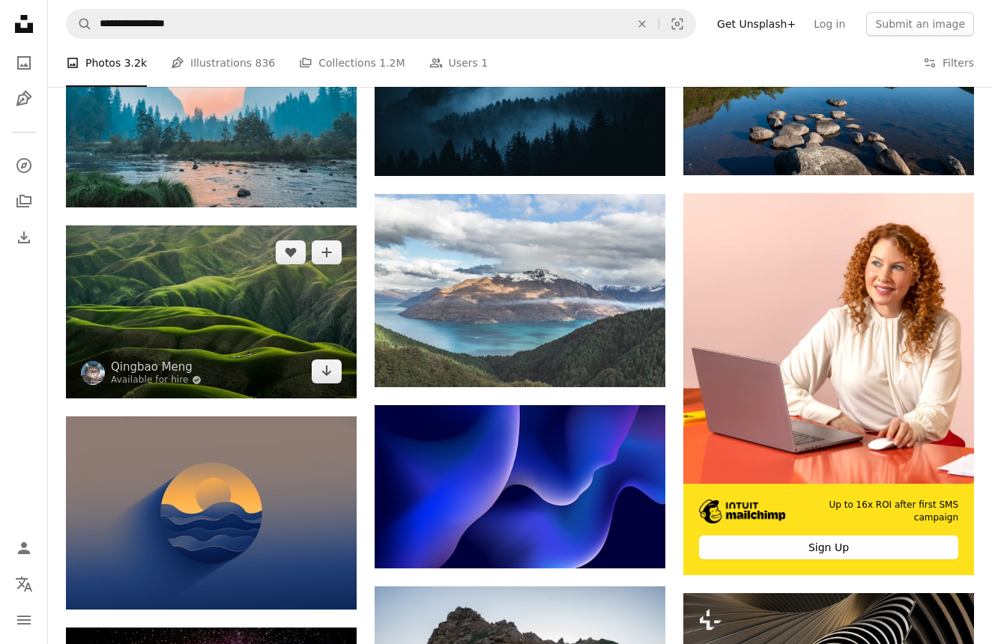
click at [287, 322] on img at bounding box center [211, 312] width 291 height 173
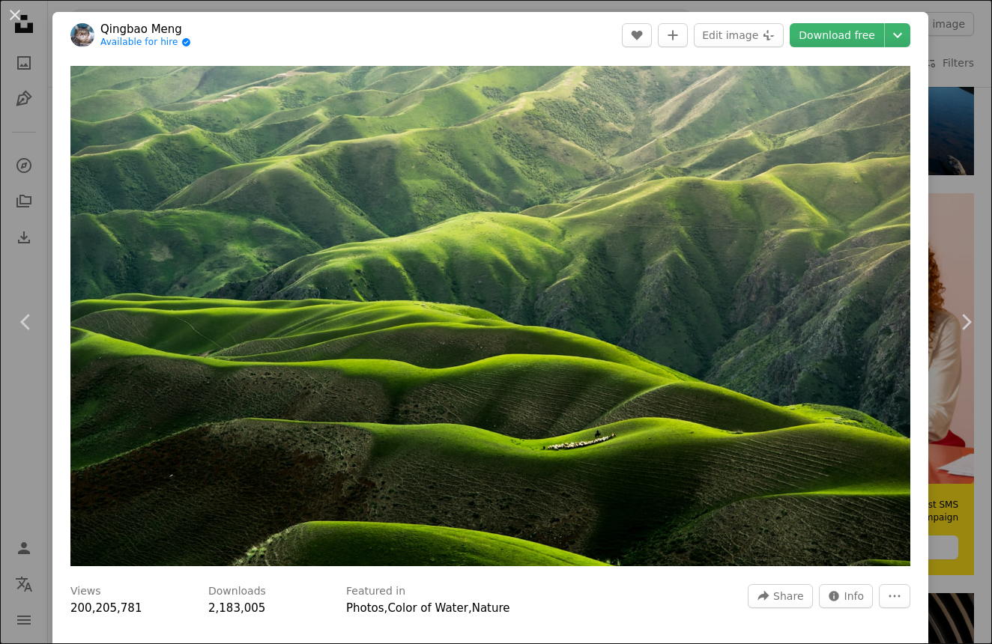
click at [287, 322] on img "Zoom in on this image" at bounding box center [490, 316] width 840 height 500
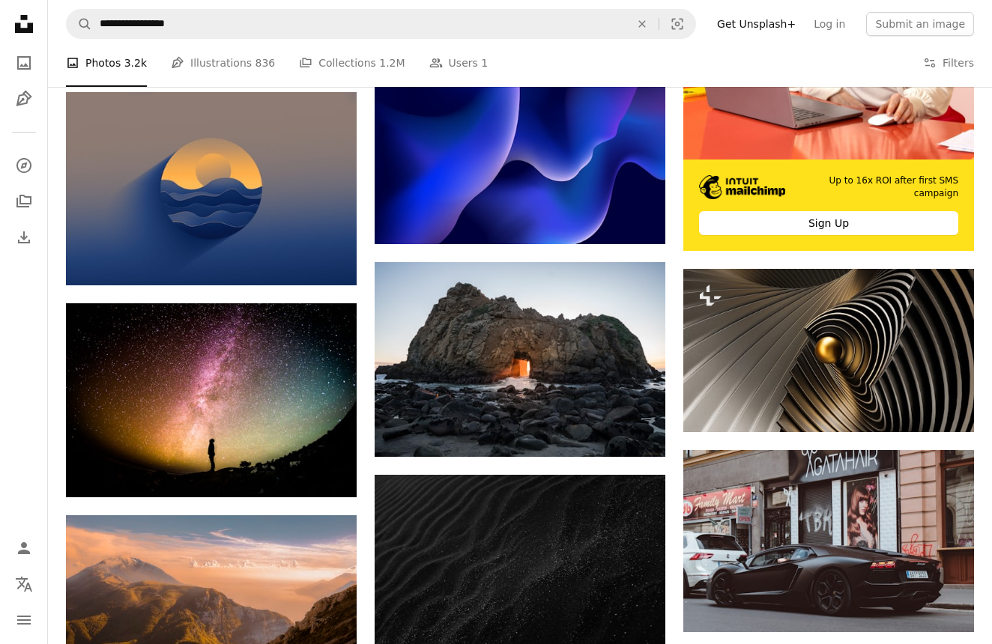
scroll to position [4652, 0]
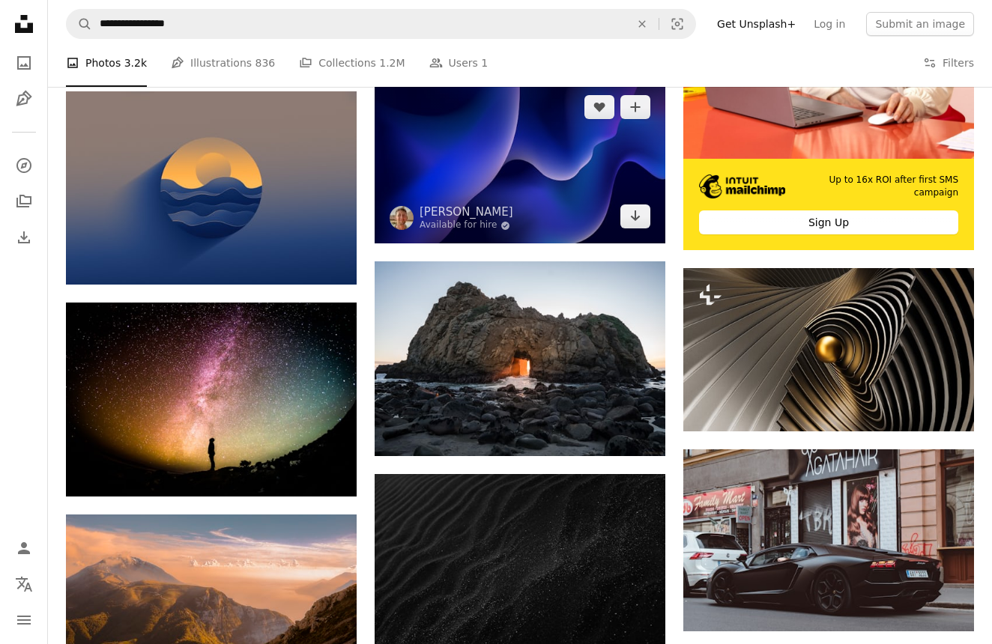
click at [514, 197] on img at bounding box center [520, 161] width 291 height 163
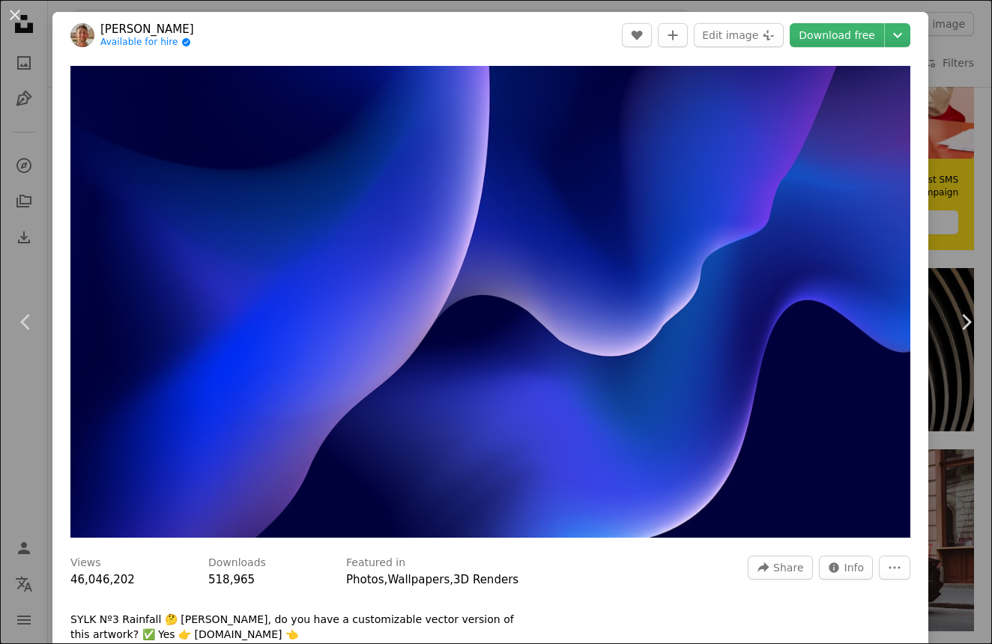
click at [514, 197] on img "Zoom in on this image" at bounding box center [490, 302] width 840 height 472
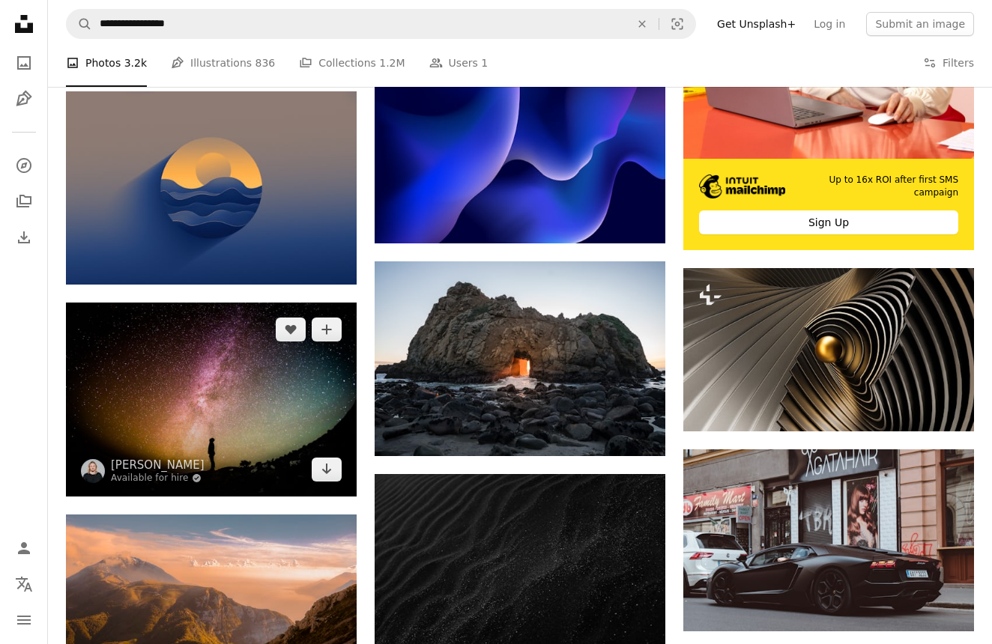
click at [213, 372] on img at bounding box center [211, 399] width 291 height 193
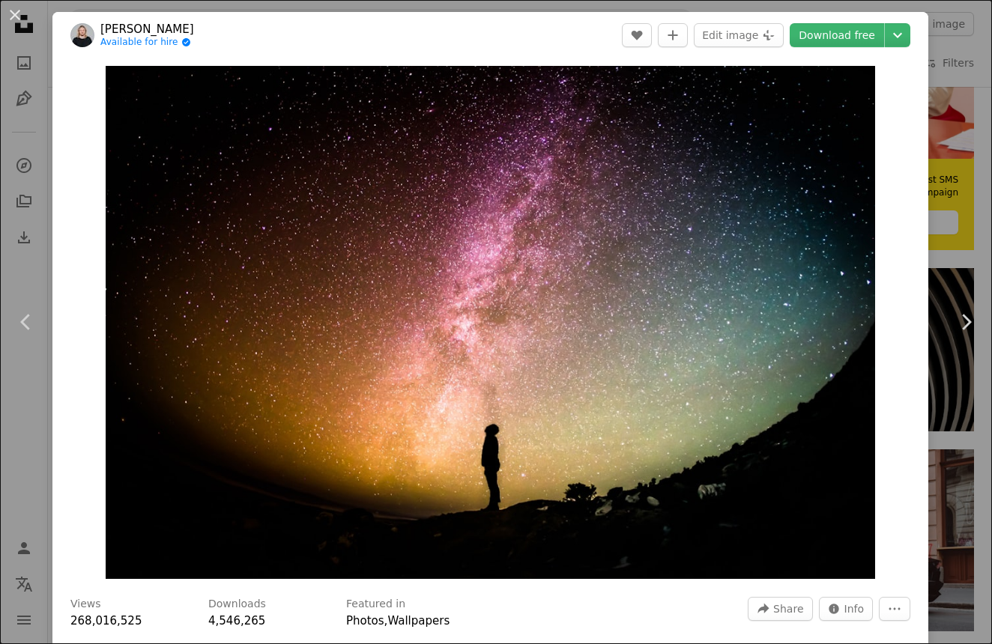
click at [213, 372] on img "Zoom in on this image" at bounding box center [491, 322] width 770 height 513
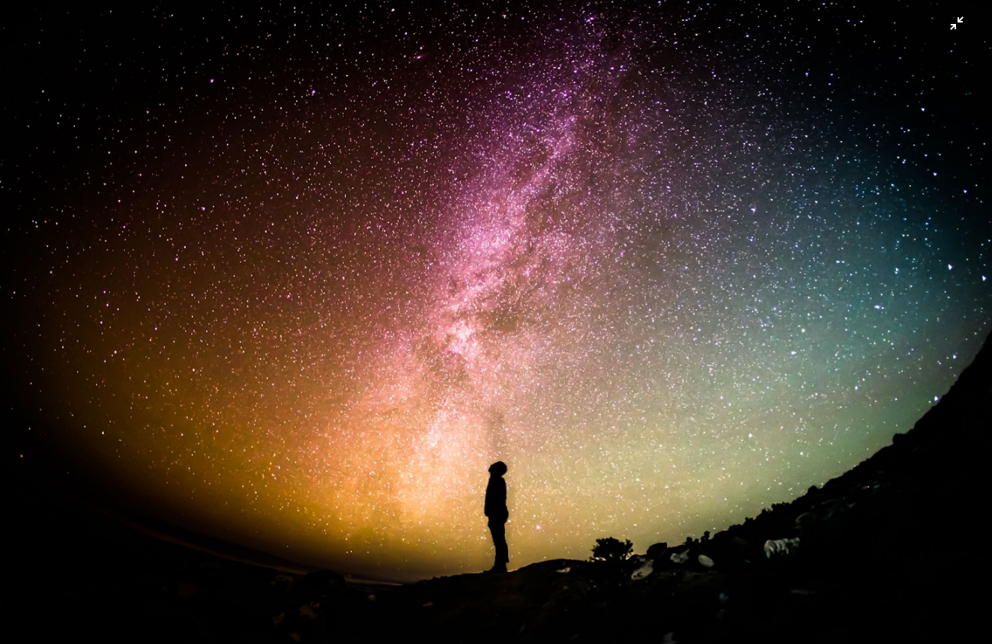
scroll to position [9, 0]
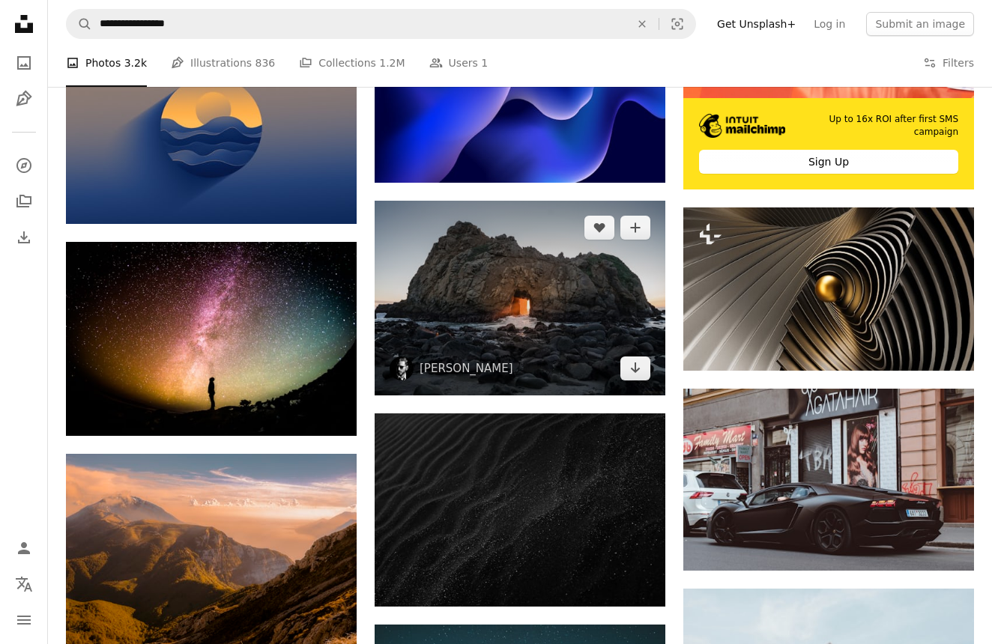
scroll to position [4719, 0]
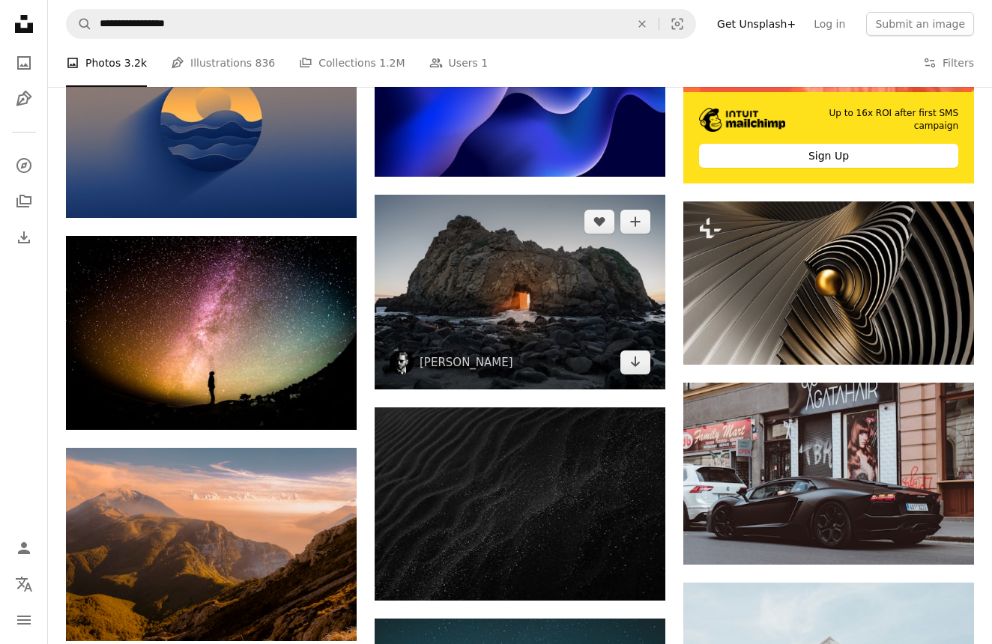
click at [512, 247] on img at bounding box center [520, 292] width 291 height 194
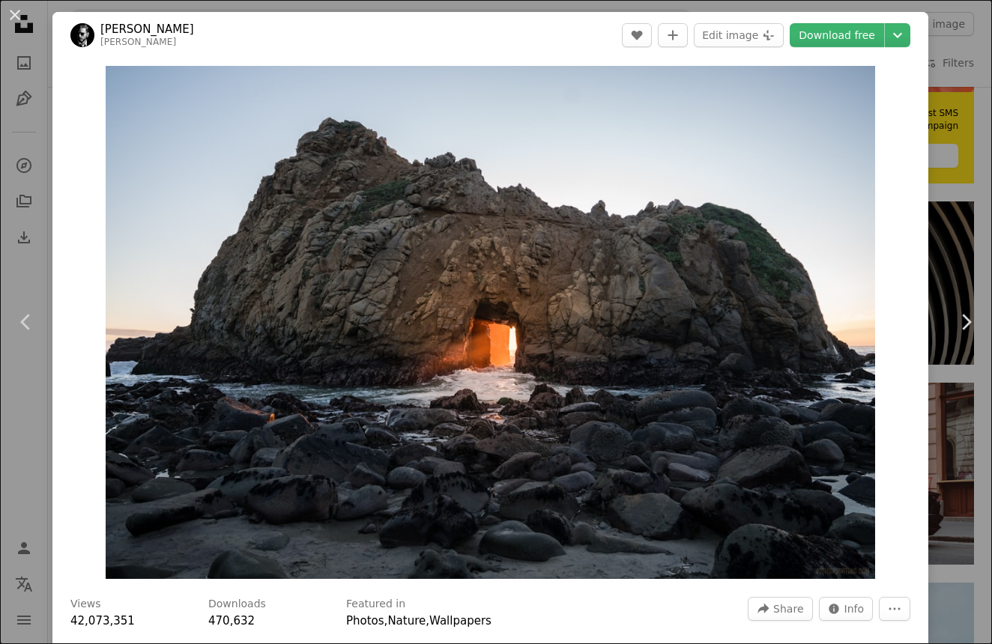
click at [512, 247] on img "Zoom in on this image" at bounding box center [490, 322] width 769 height 513
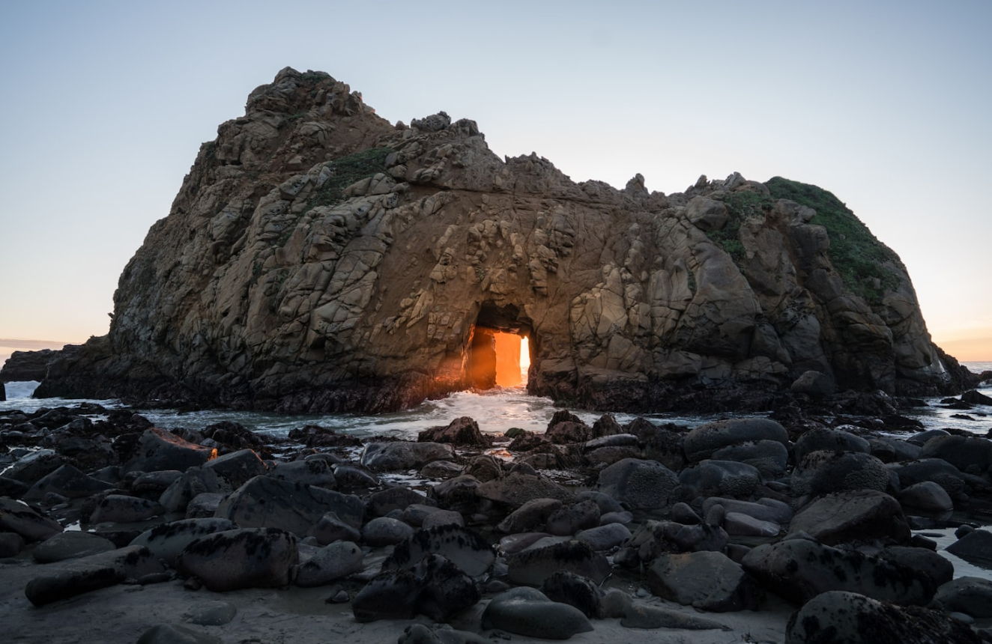
scroll to position [9, 0]
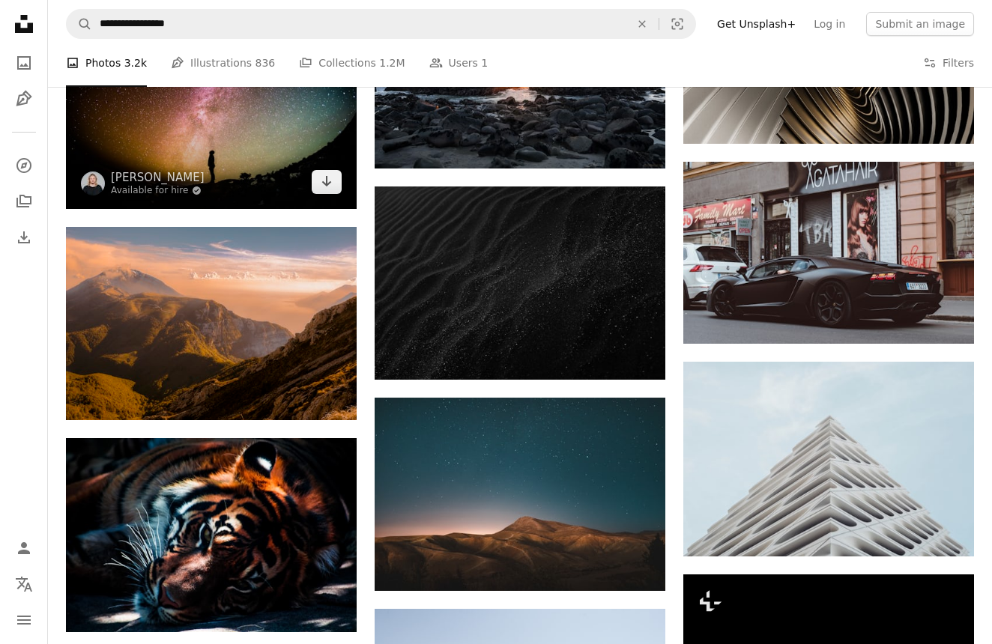
scroll to position [4940, 0]
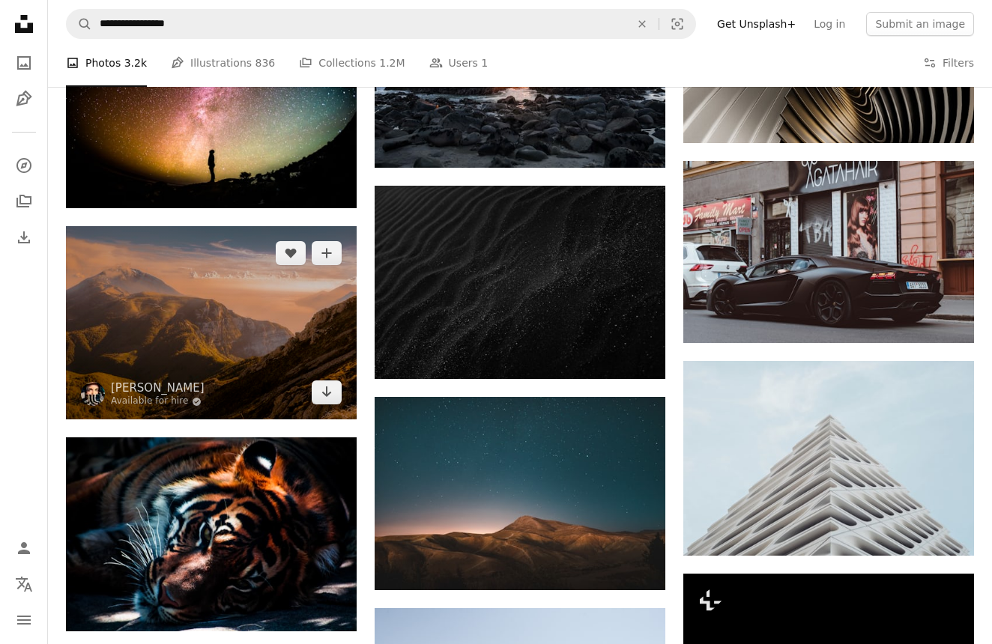
click at [258, 282] on img at bounding box center [211, 322] width 291 height 193
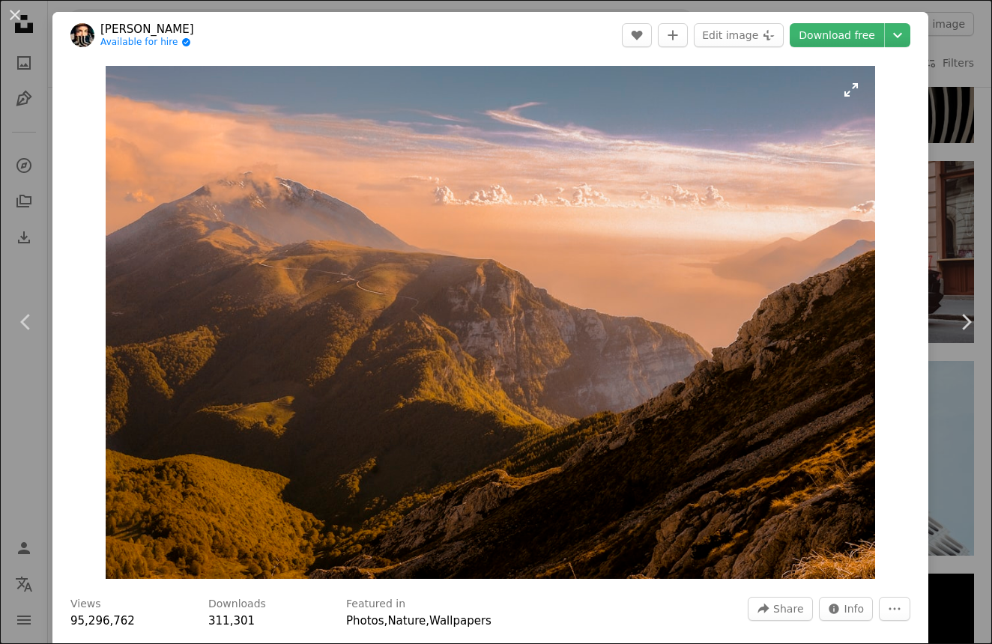
click at [281, 285] on img "Zoom in on this image" at bounding box center [491, 322] width 770 height 513
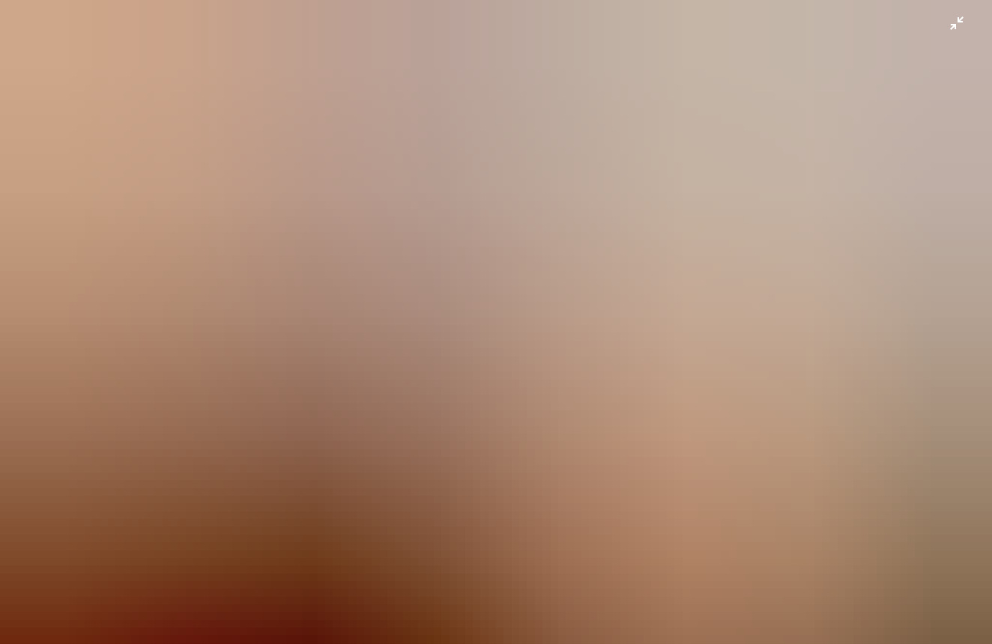
scroll to position [9, 0]
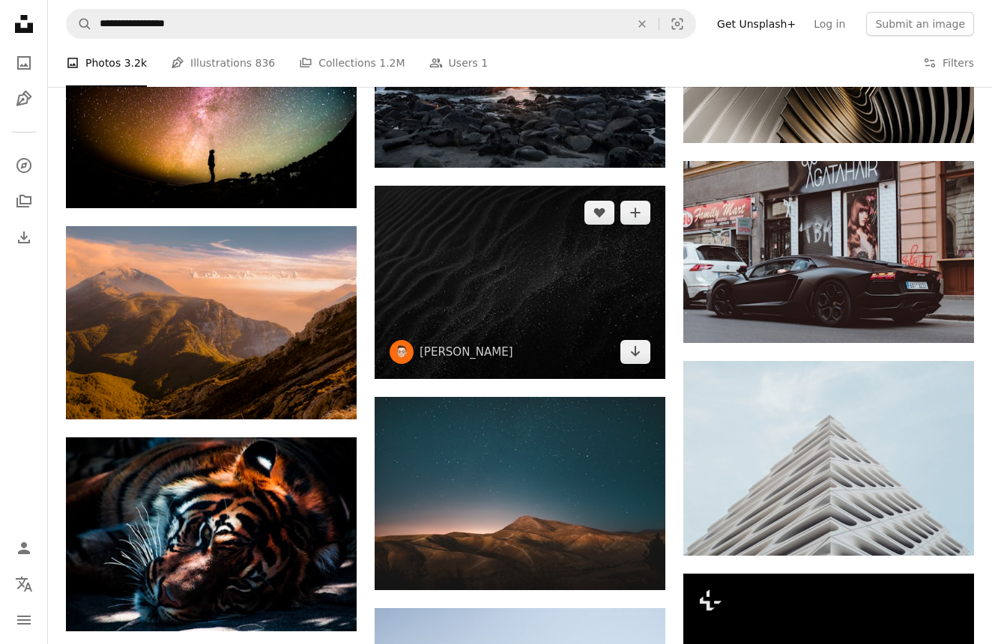
click at [447, 226] on img at bounding box center [520, 282] width 291 height 193
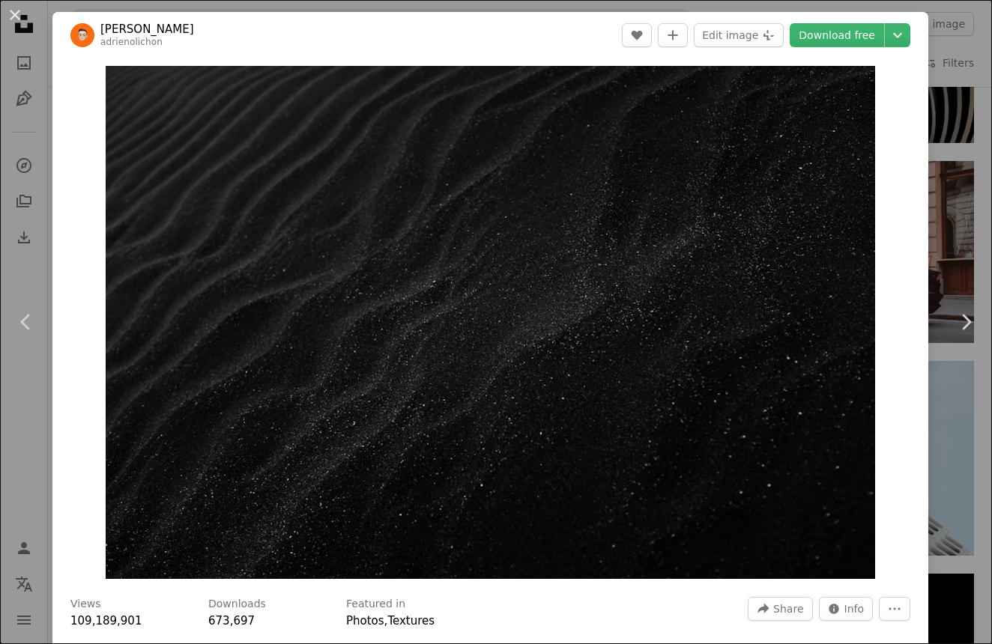
click at [447, 226] on img "Zoom in on this image" at bounding box center [491, 322] width 770 height 513
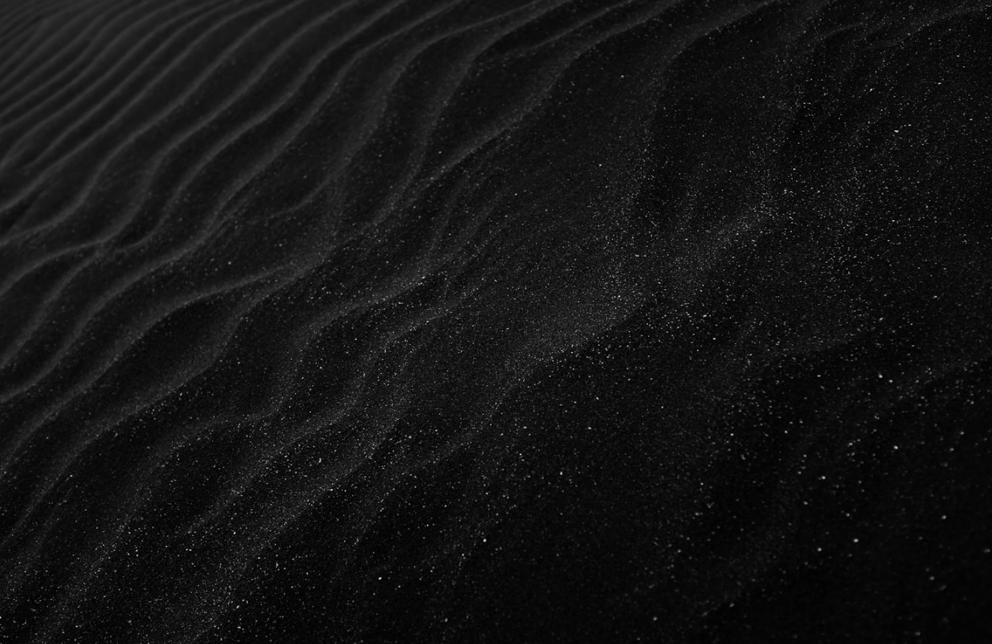
scroll to position [9, 0]
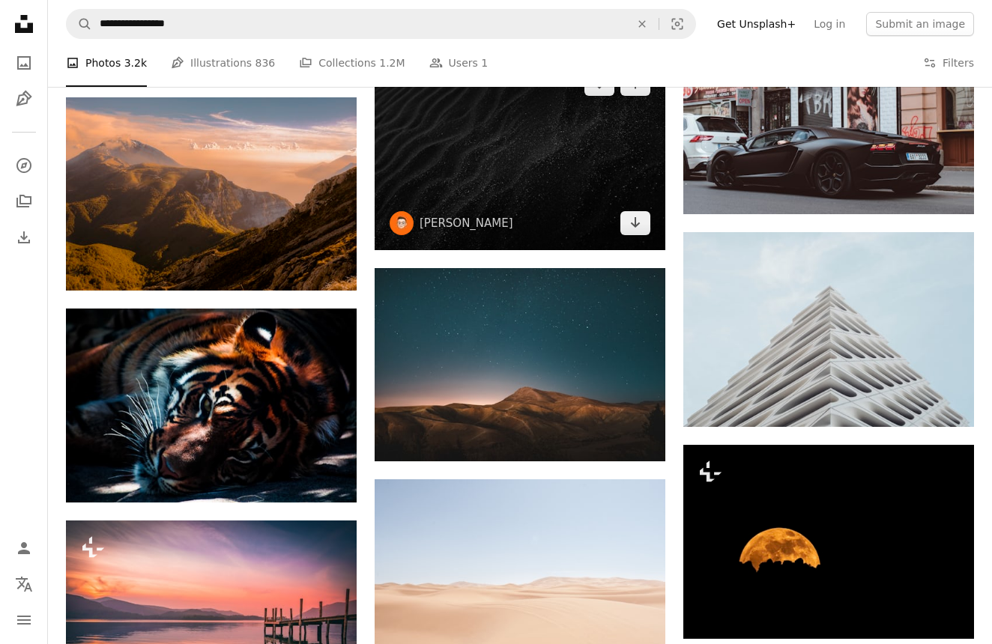
scroll to position [5074, 0]
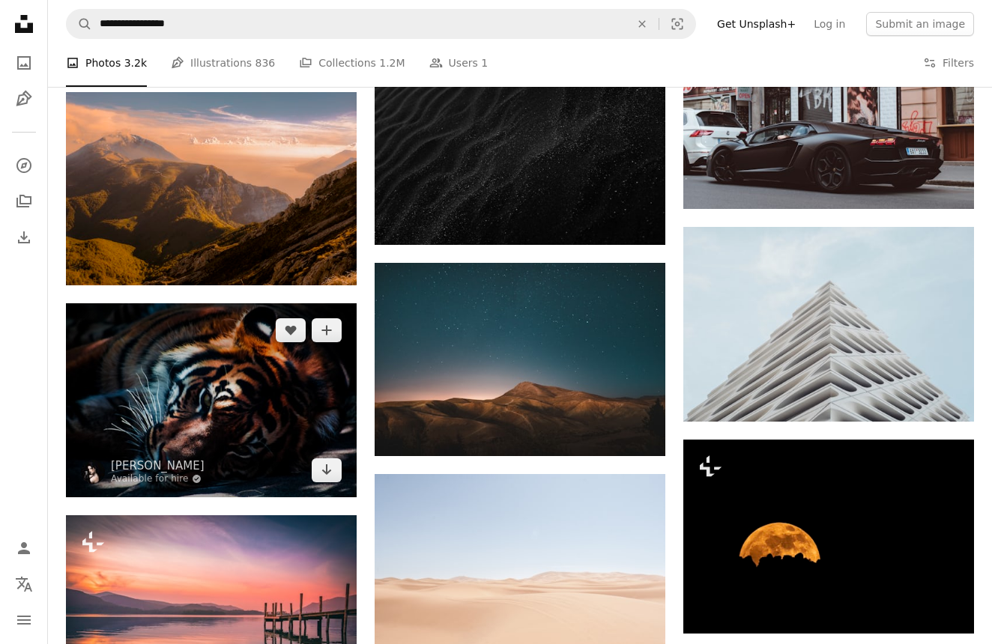
click at [317, 410] on img at bounding box center [211, 399] width 291 height 193
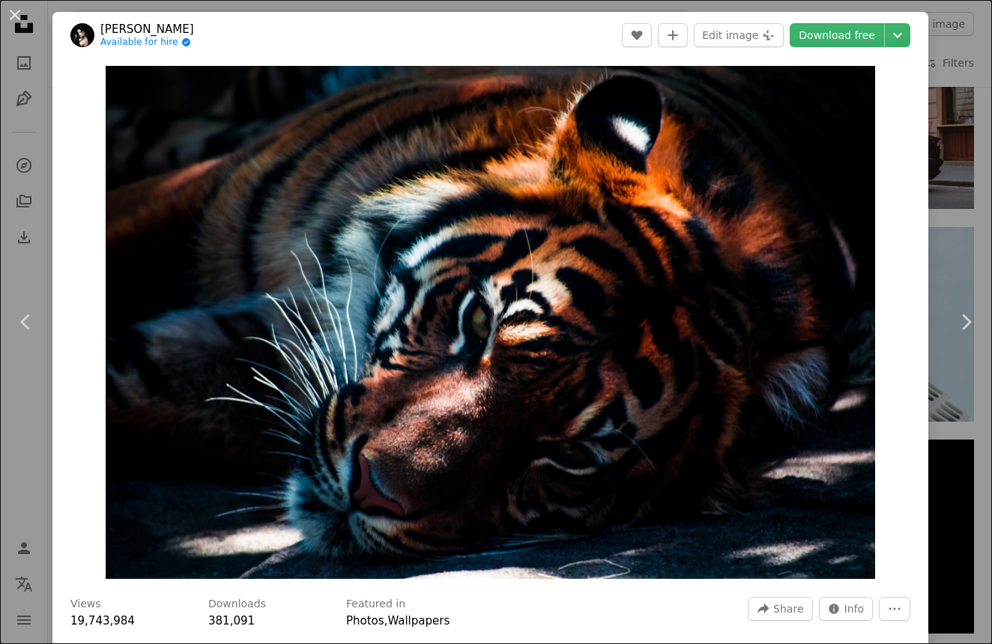
click at [317, 410] on img "Zoom in on this image" at bounding box center [491, 322] width 770 height 513
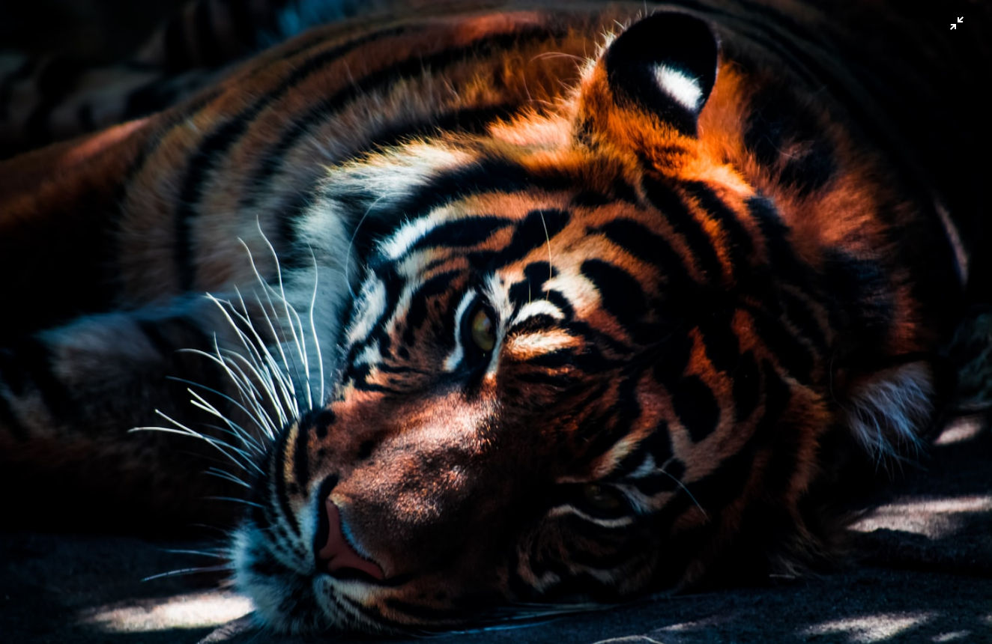
scroll to position [9, 0]
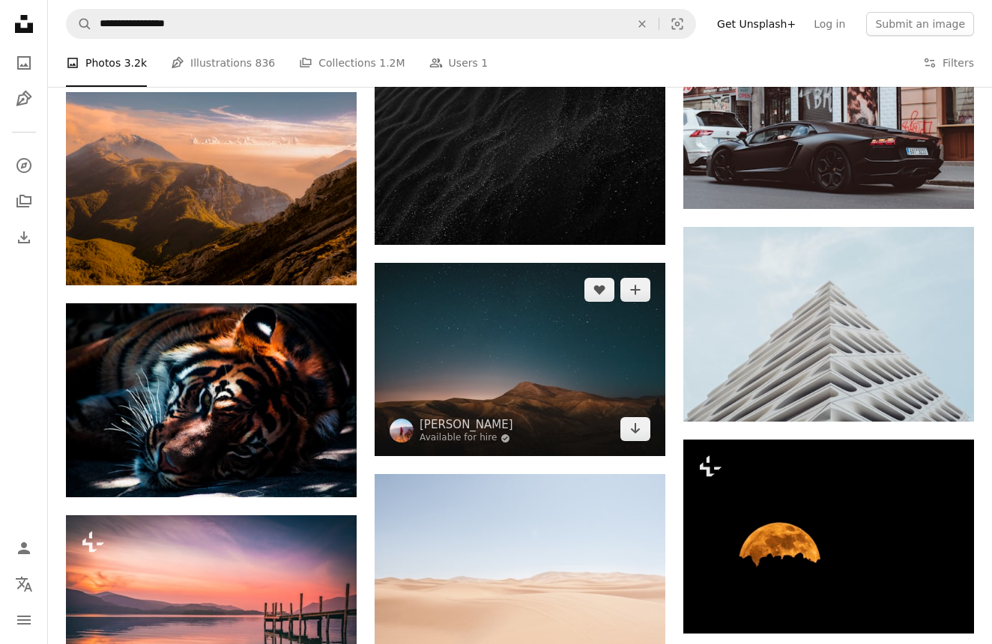
click at [516, 334] on img at bounding box center [520, 359] width 291 height 193
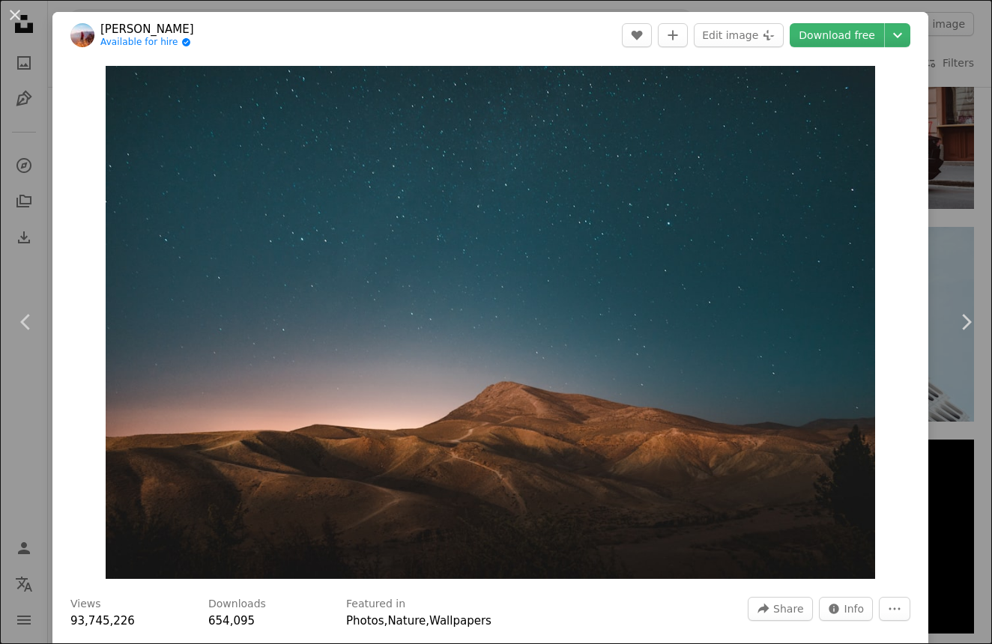
click at [516, 334] on img "Zoom in on this image" at bounding box center [491, 322] width 770 height 513
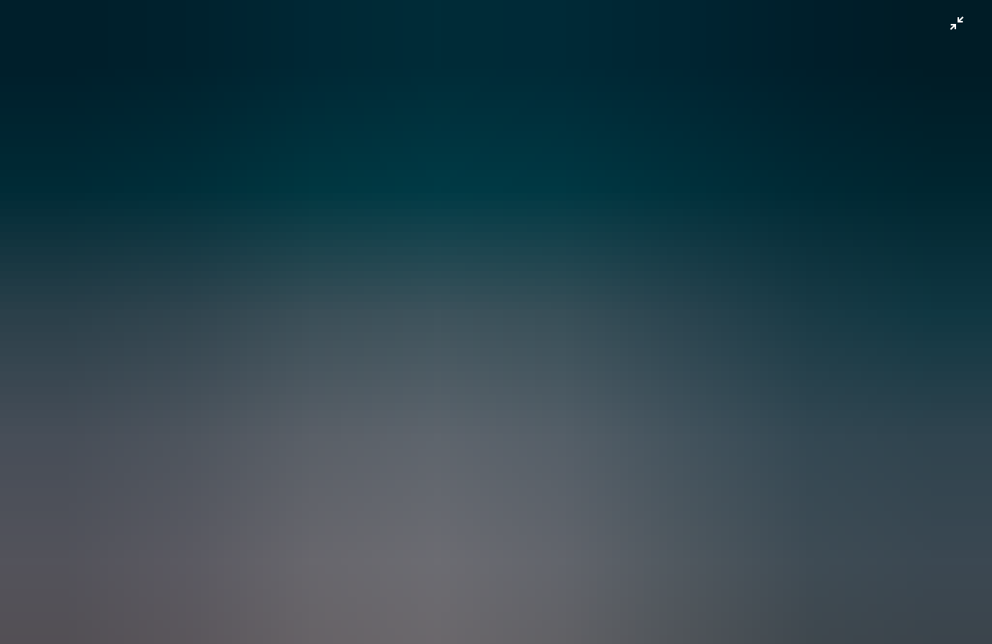
scroll to position [9, 0]
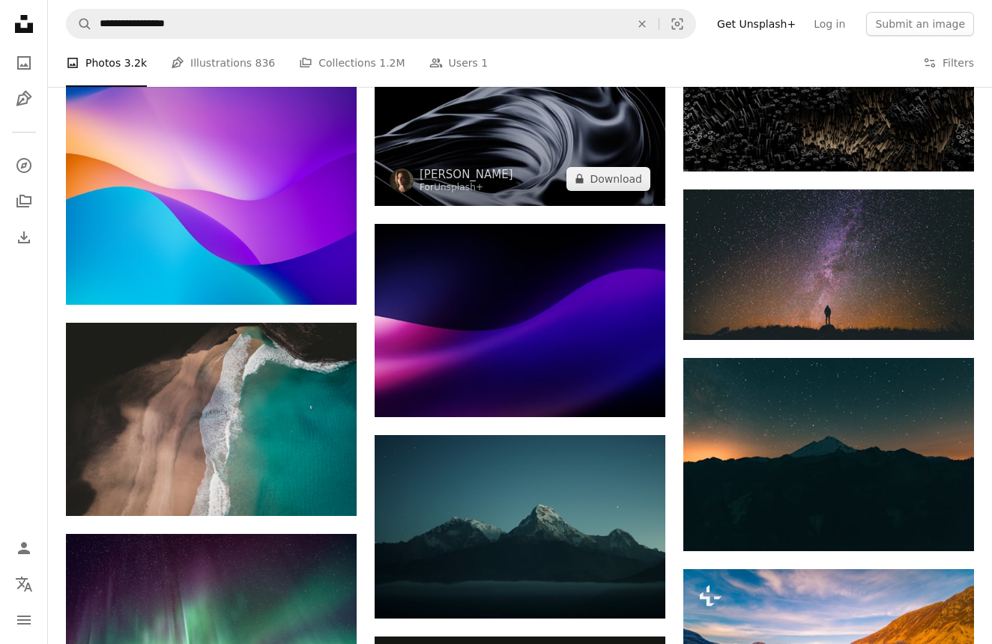
scroll to position [5729, 0]
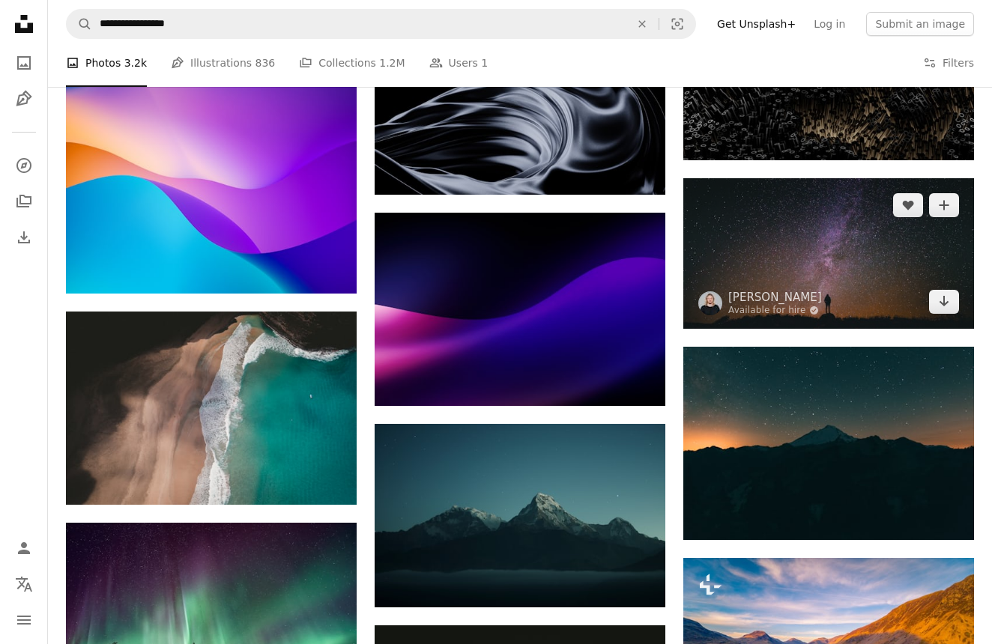
click at [818, 274] on img at bounding box center [828, 253] width 291 height 151
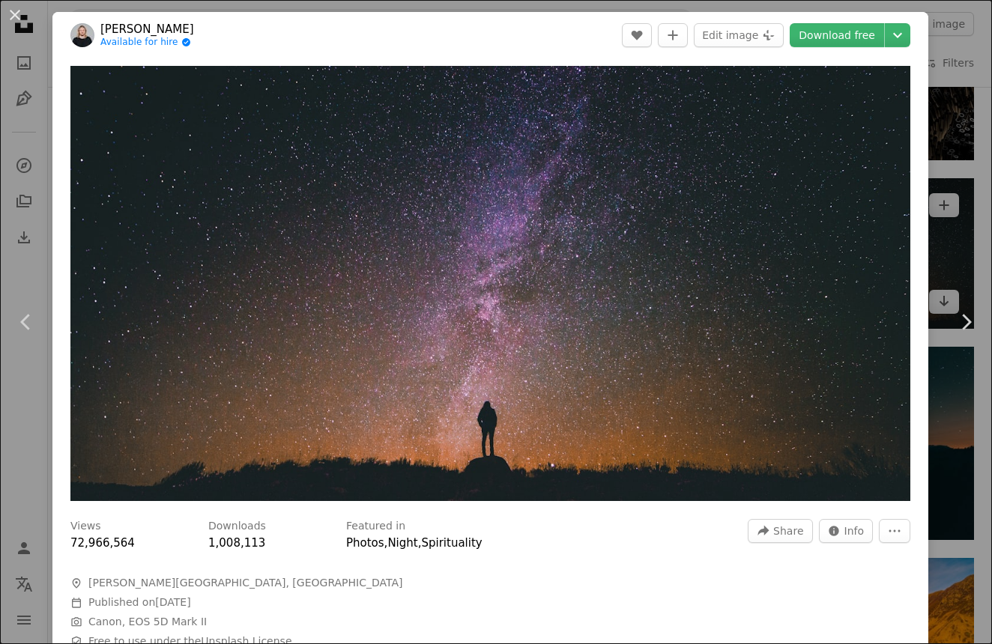
click at [818, 274] on img "Zoom in on this image" at bounding box center [490, 283] width 840 height 435
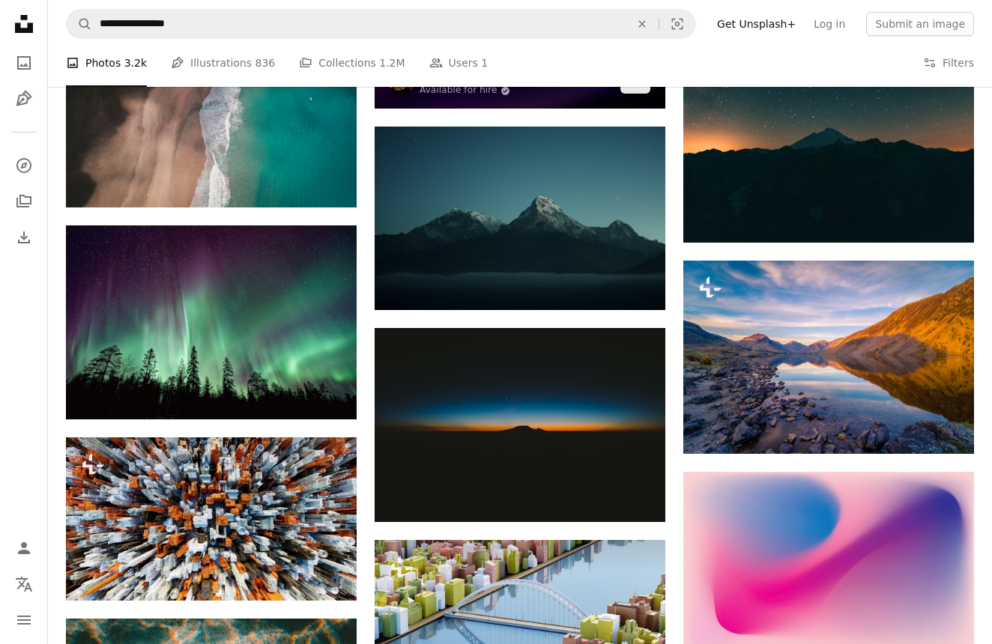
scroll to position [6040, 0]
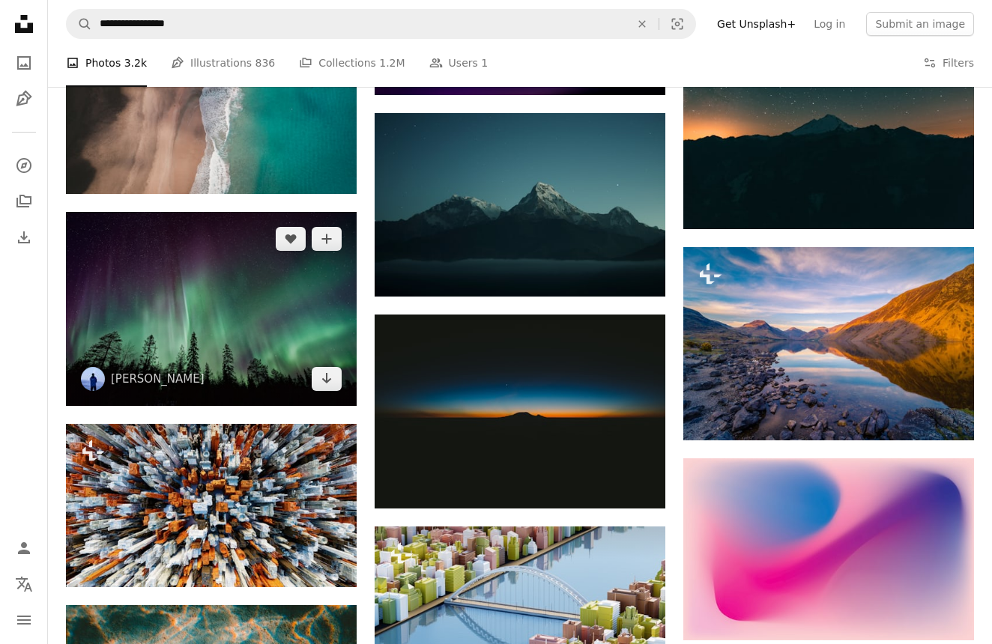
click at [232, 334] on img at bounding box center [211, 309] width 291 height 194
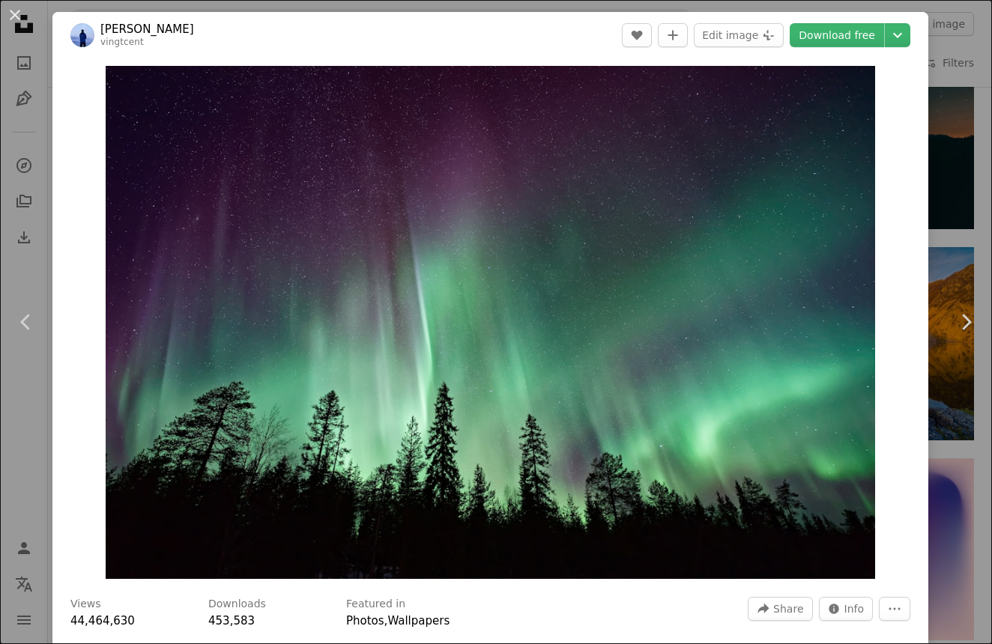
click at [232, 334] on img "Zoom in on this image" at bounding box center [490, 322] width 769 height 513
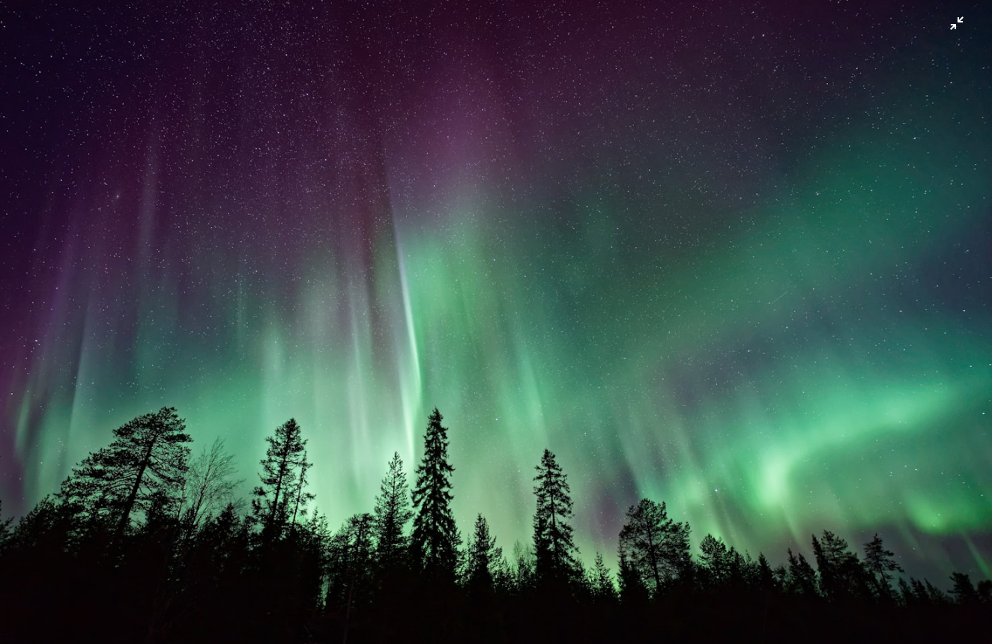
scroll to position [9, 0]
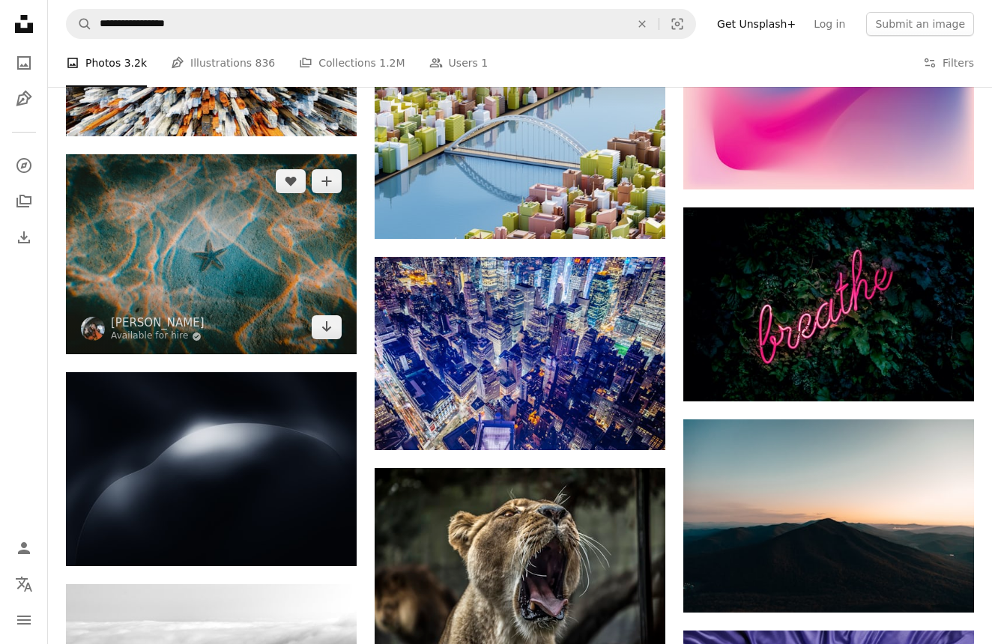
scroll to position [6529, 0]
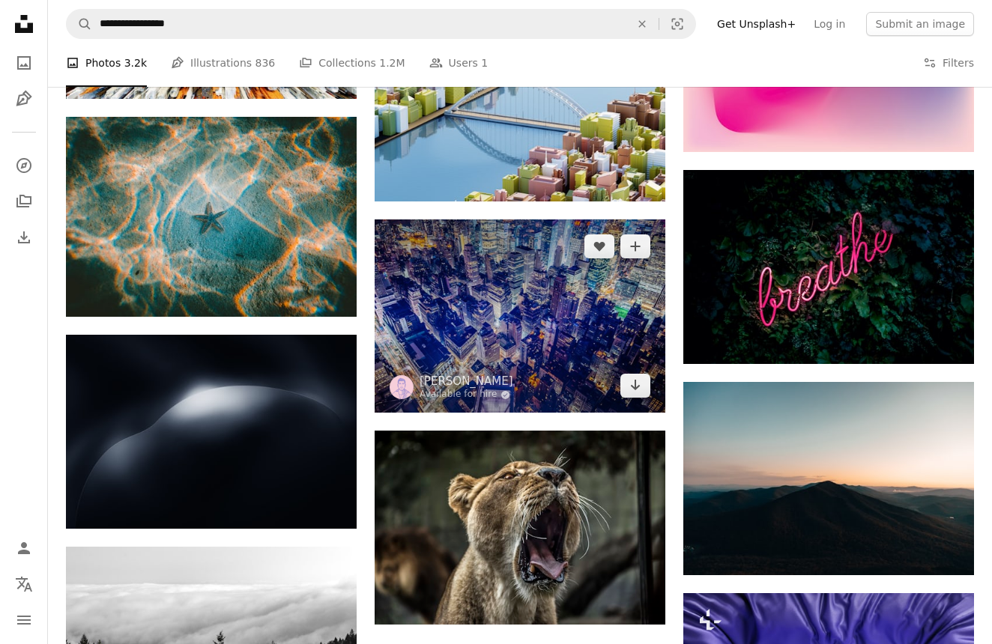
click at [465, 279] on img at bounding box center [520, 316] width 291 height 193
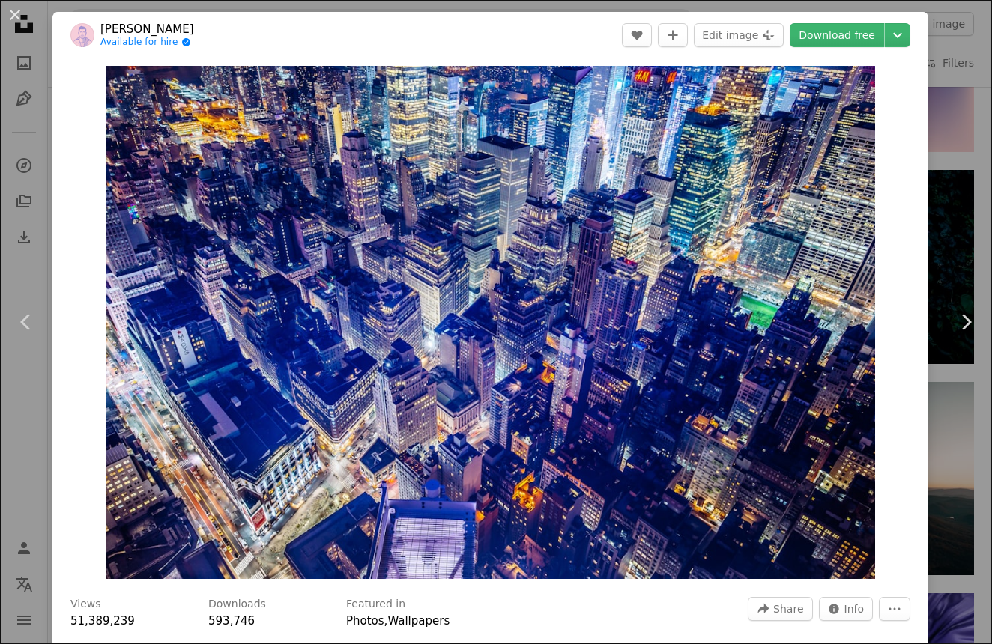
click at [465, 279] on img "Zoom in on this image" at bounding box center [491, 322] width 770 height 513
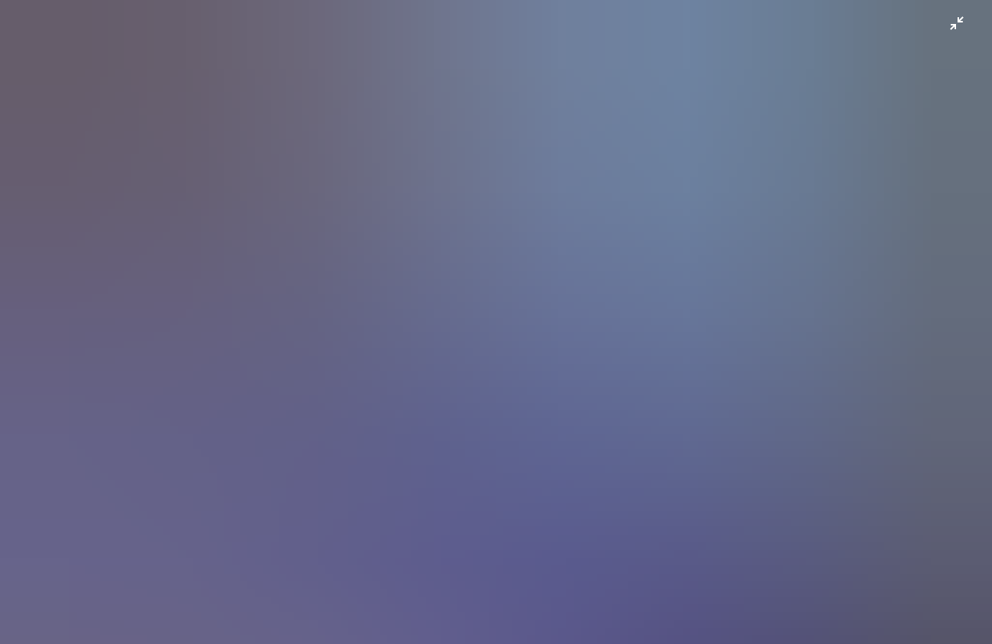
scroll to position [9, 0]
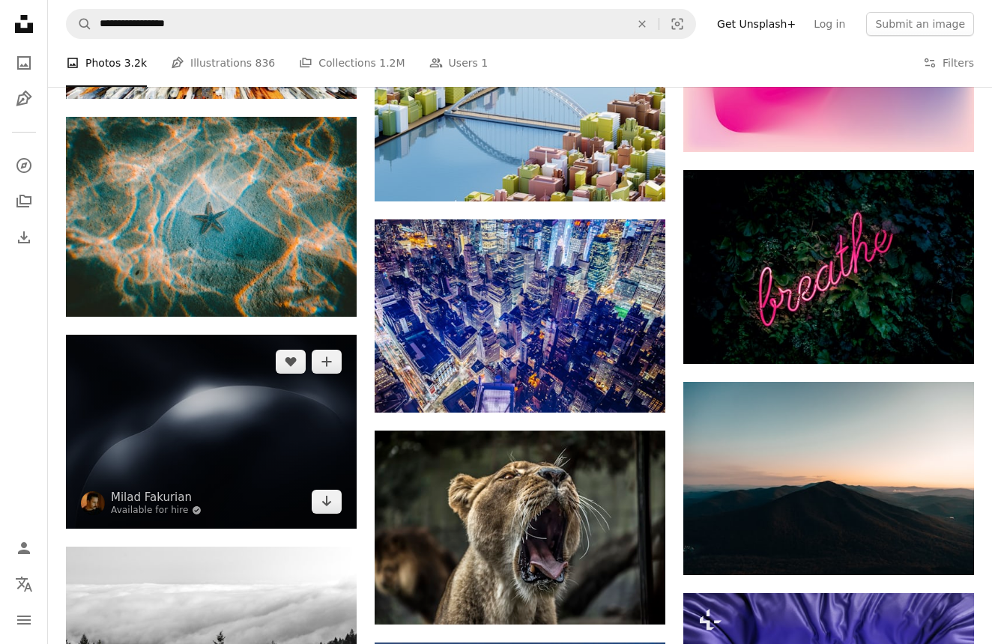
click at [210, 372] on img at bounding box center [211, 431] width 291 height 193
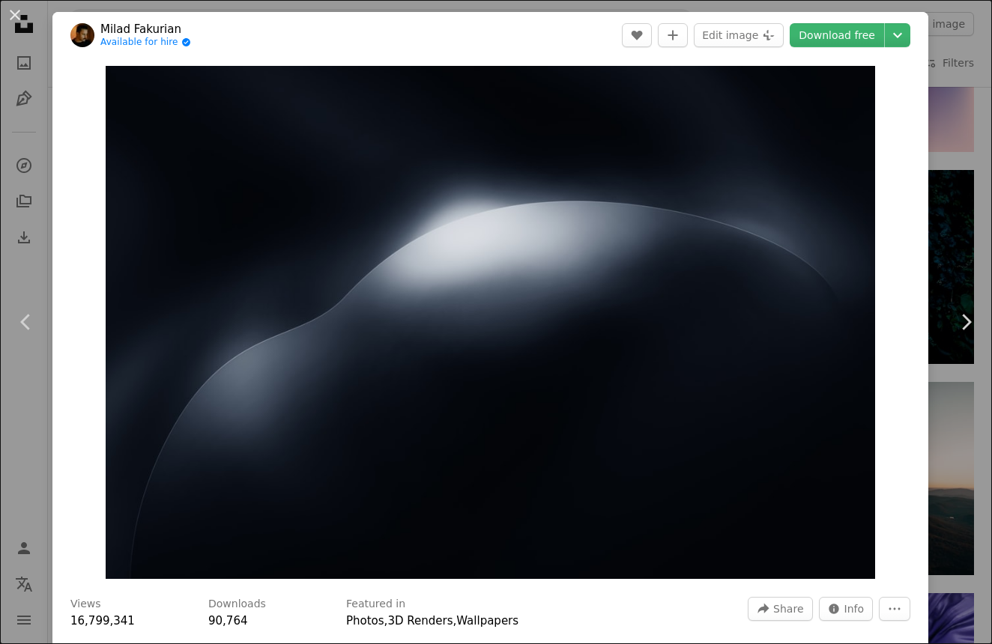
click at [210, 372] on img "Zoom in on this image" at bounding box center [491, 322] width 770 height 513
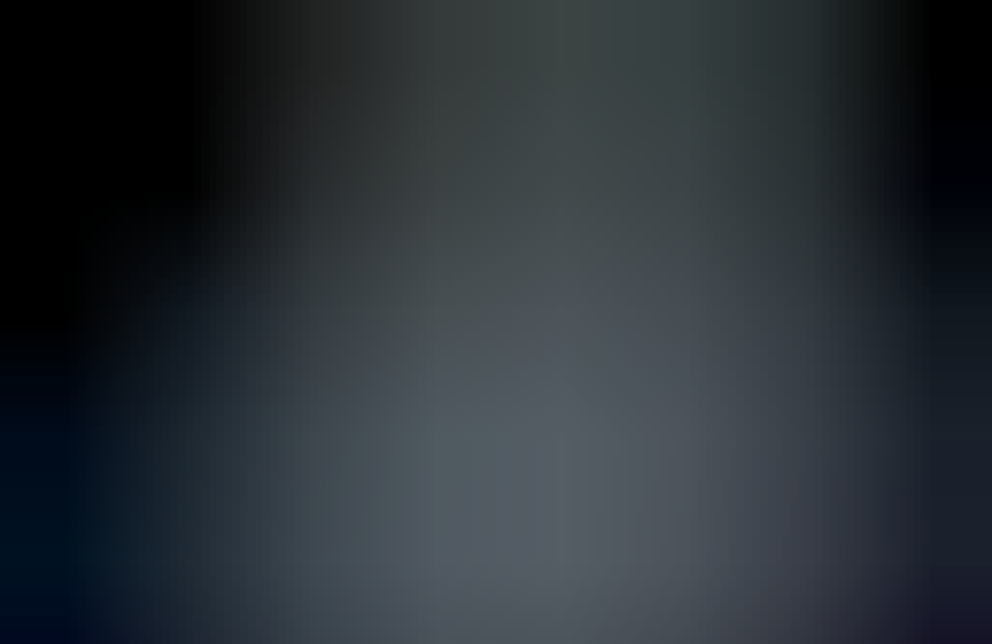
scroll to position [9, 0]
